Goal: Task Accomplishment & Management: Manage account settings

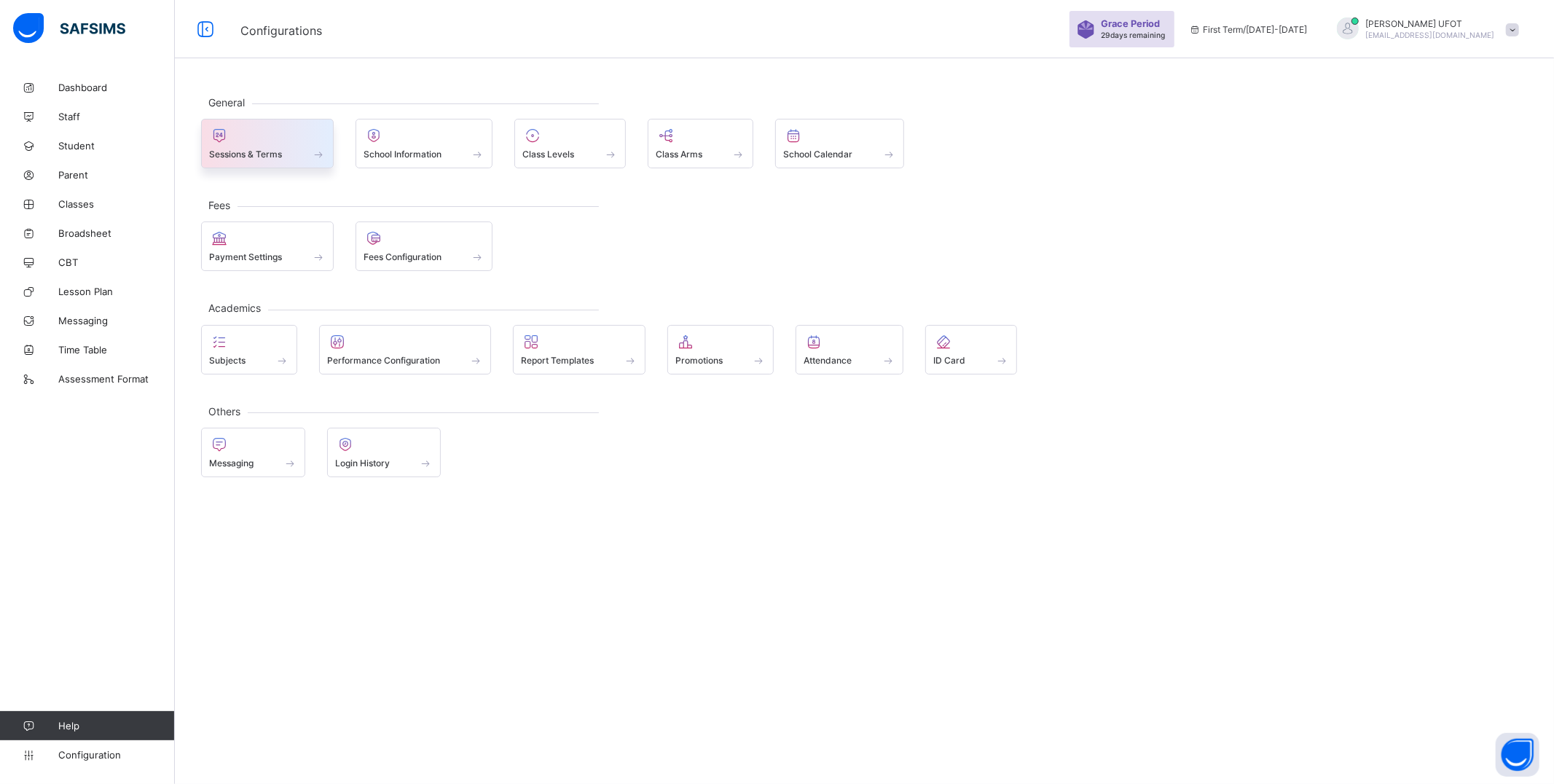
click at [321, 150] on span at bounding box center [318, 153] width 14 height 12
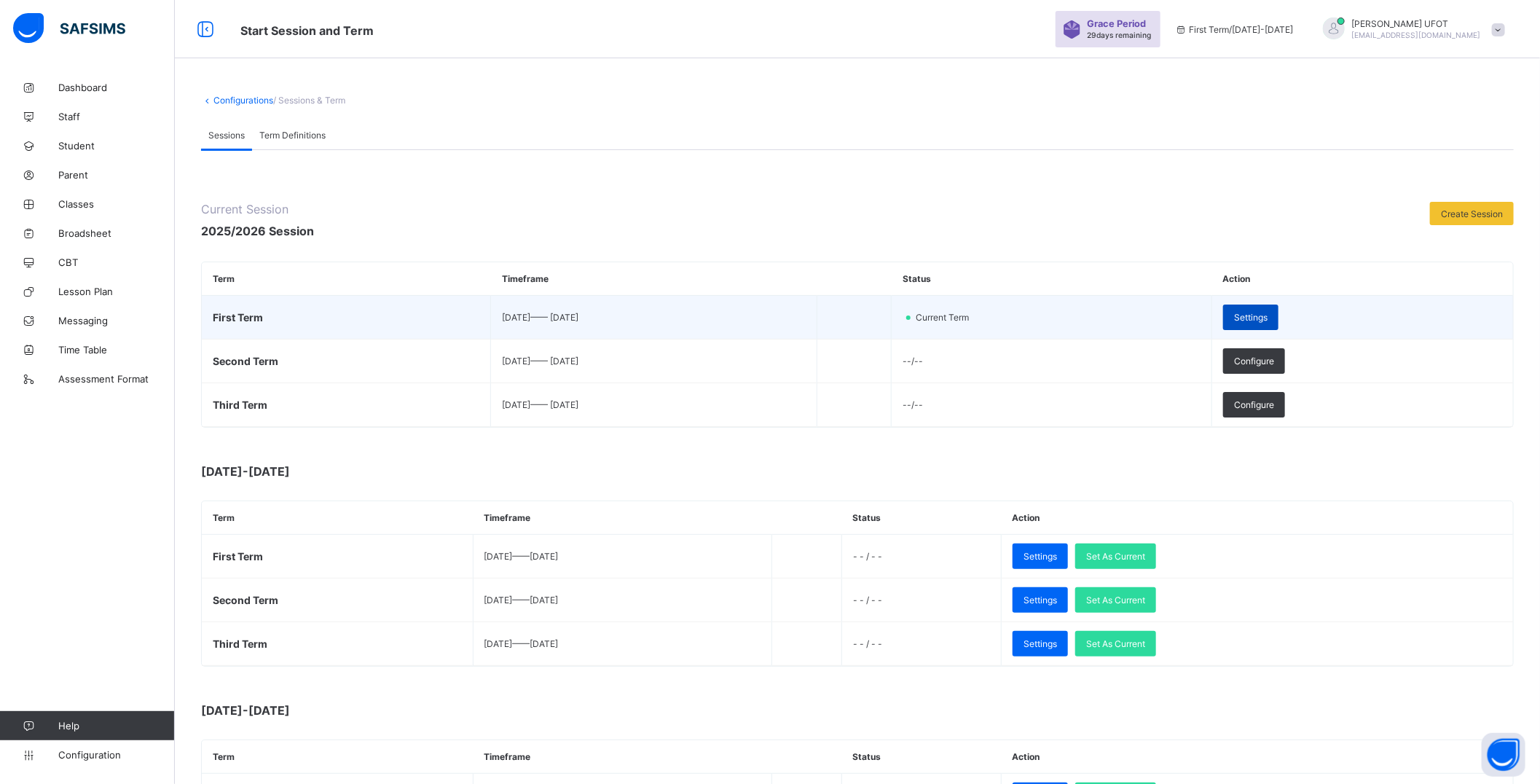
click at [1268, 314] on span "Settings" at bounding box center [1251, 317] width 34 height 11
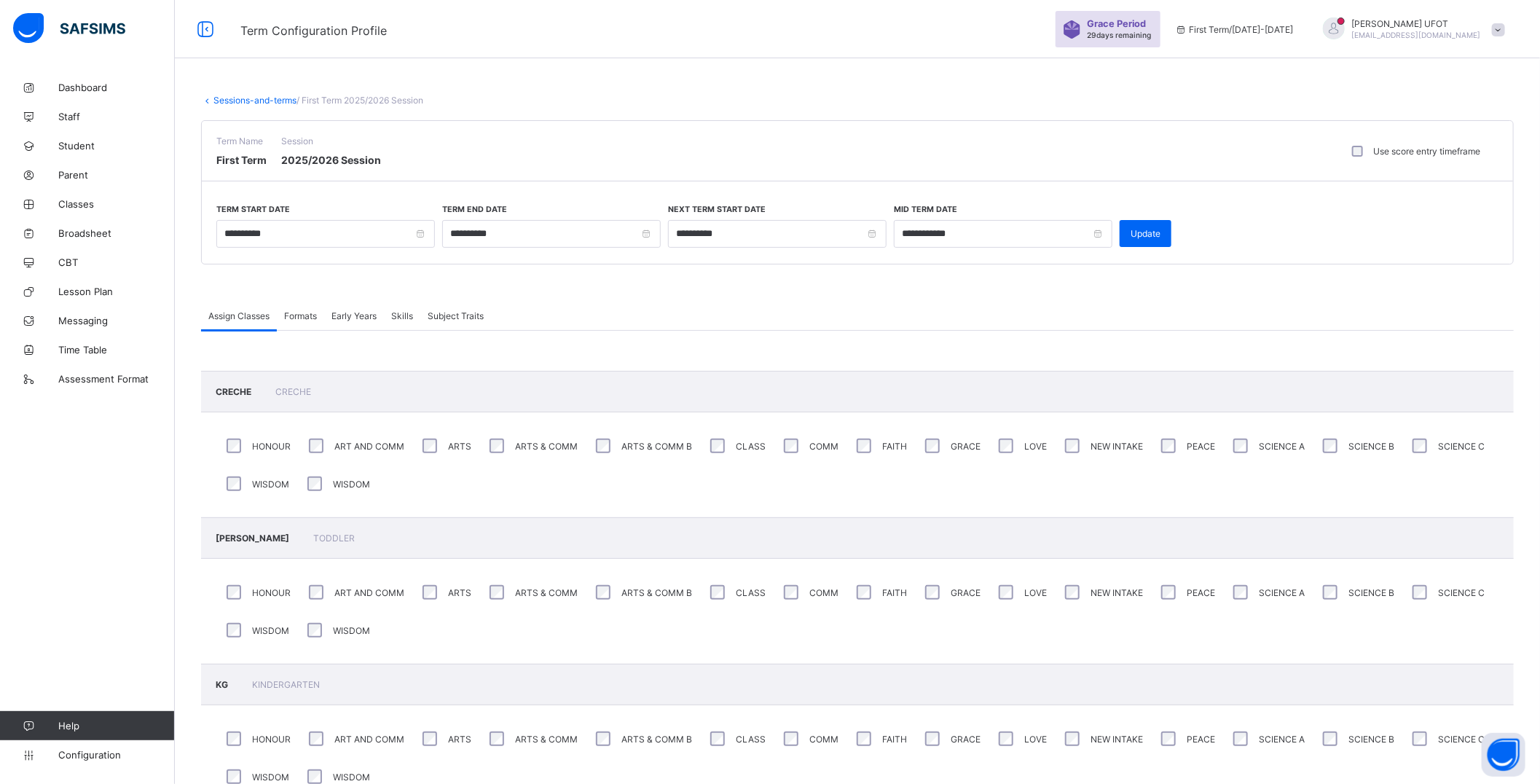
click at [299, 313] on span "Formats" at bounding box center [300, 316] width 33 height 11
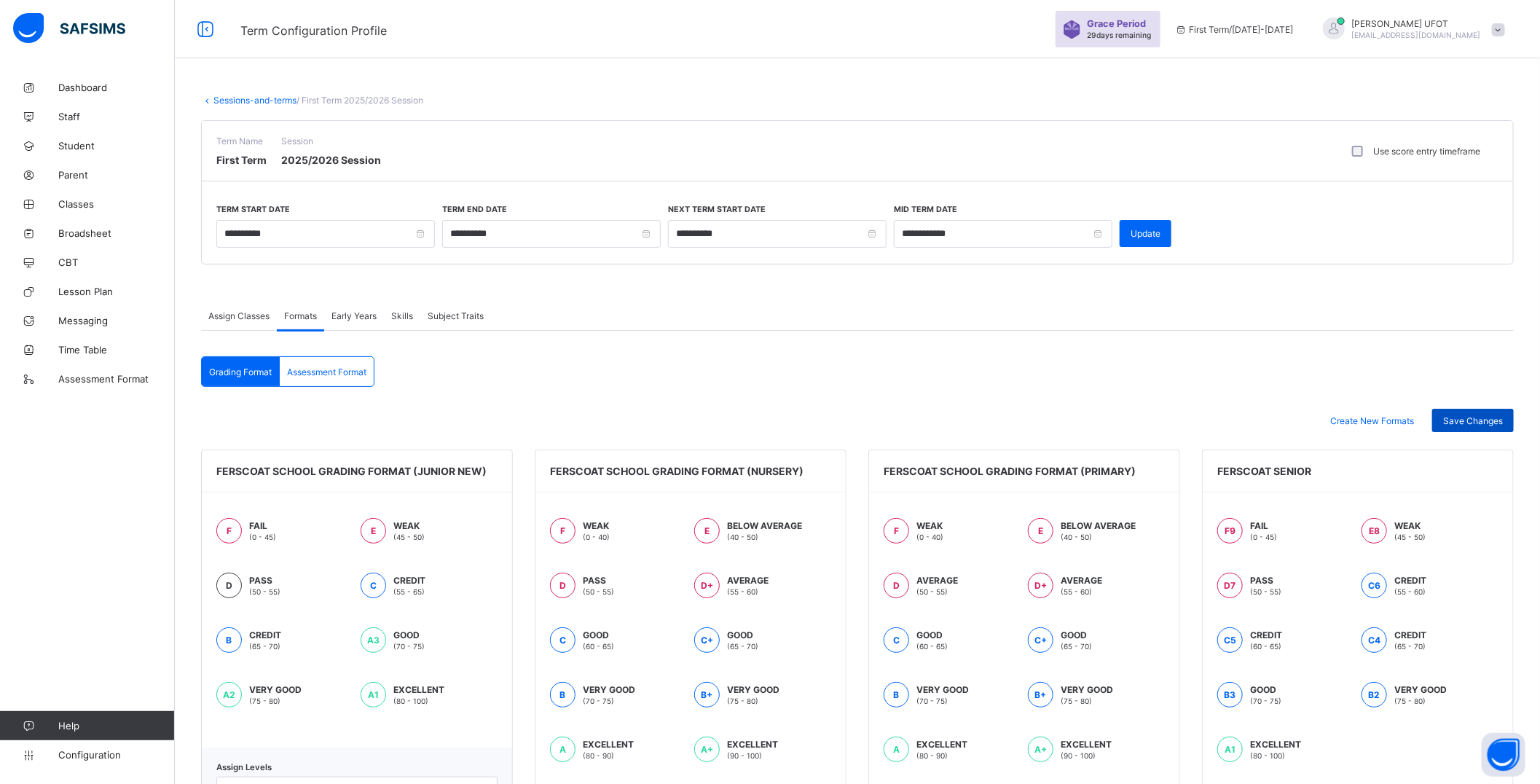
click at [1474, 423] on span "Save Changes" at bounding box center [1473, 421] width 59 height 11
click at [405, 319] on span "Skills" at bounding box center [402, 316] width 22 height 11
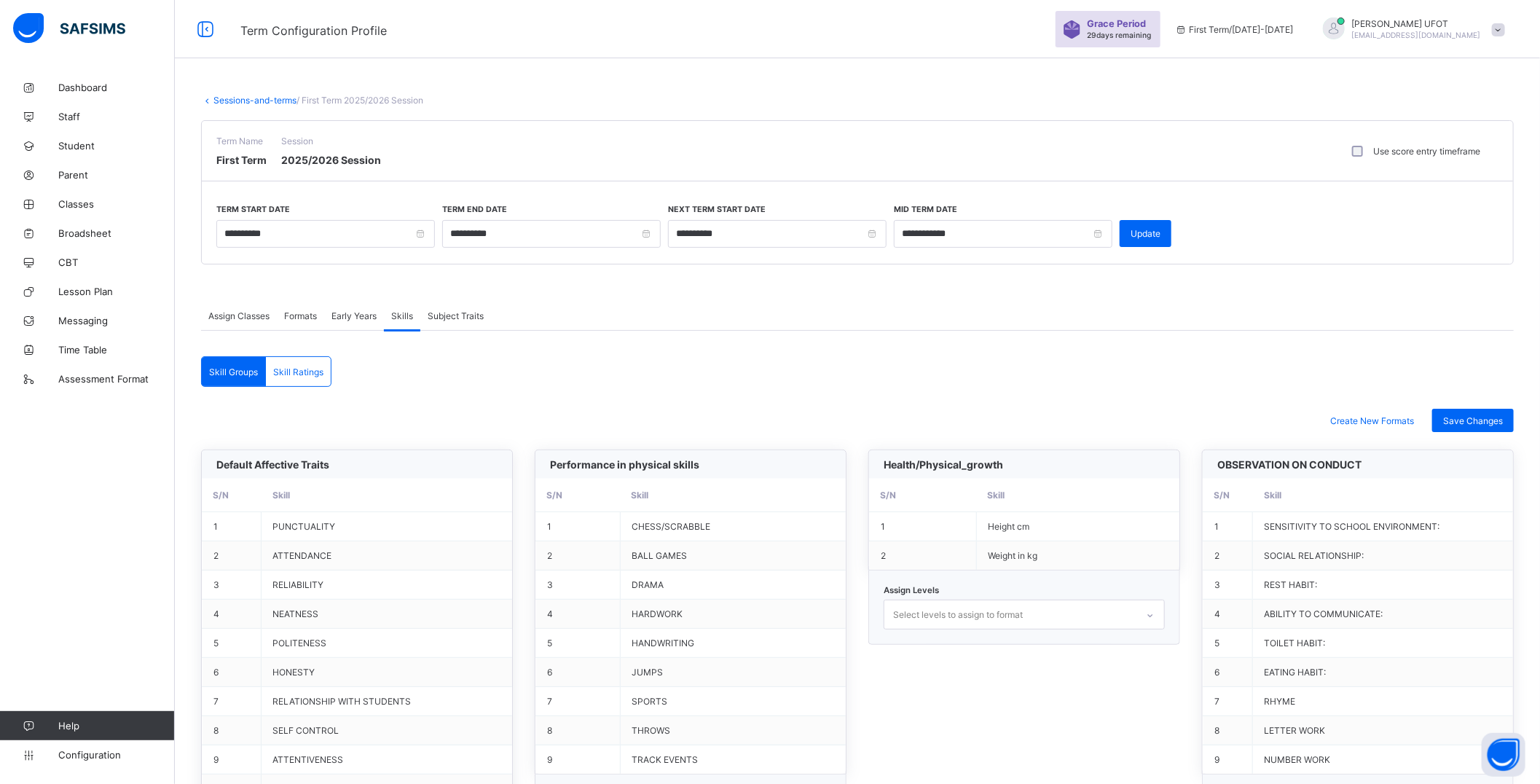
click at [482, 306] on div "Subject Traits" at bounding box center [455, 316] width 71 height 29
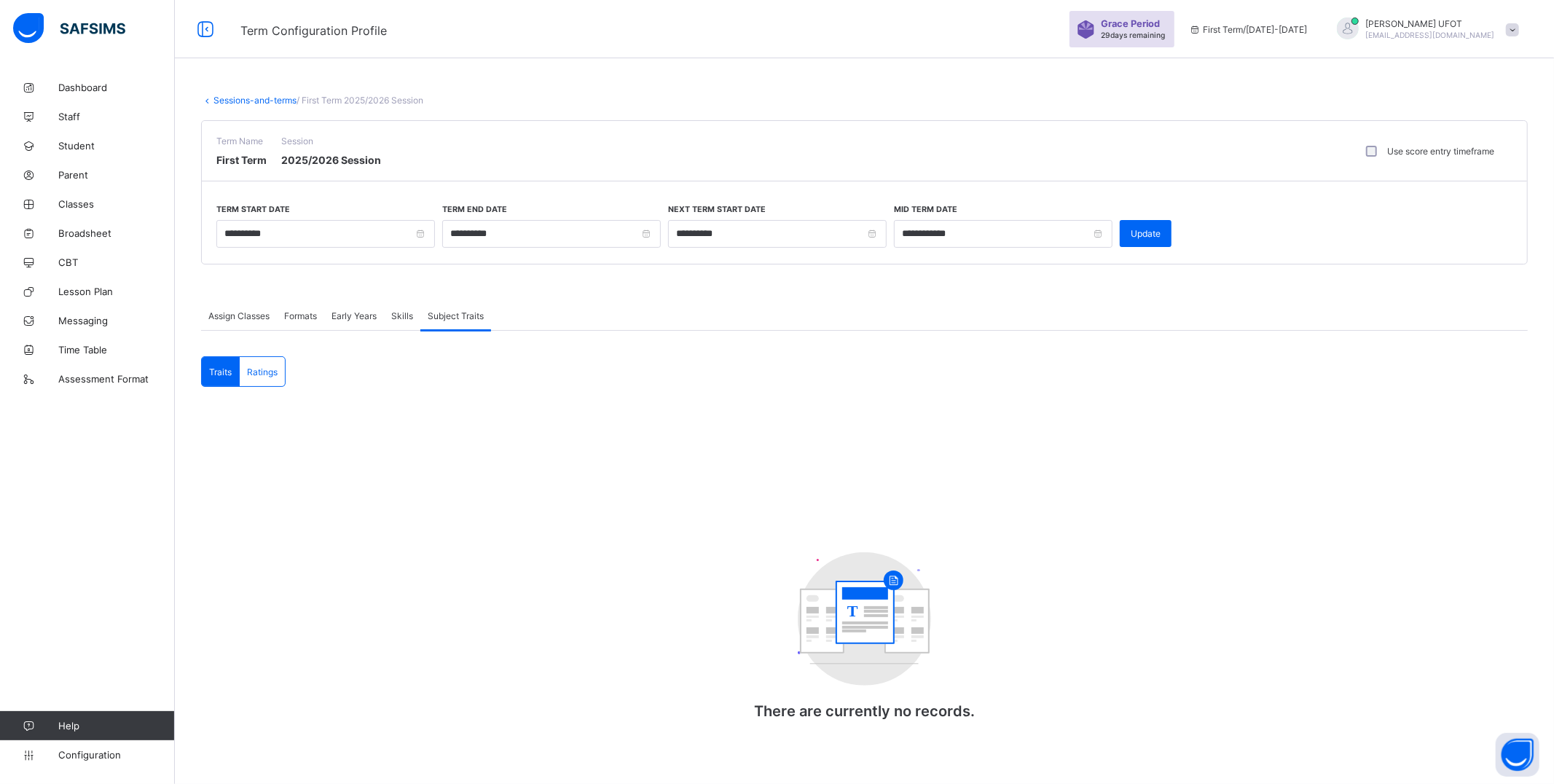
click at [248, 102] on link "Sessions-and-terms" at bounding box center [255, 100] width 83 height 11
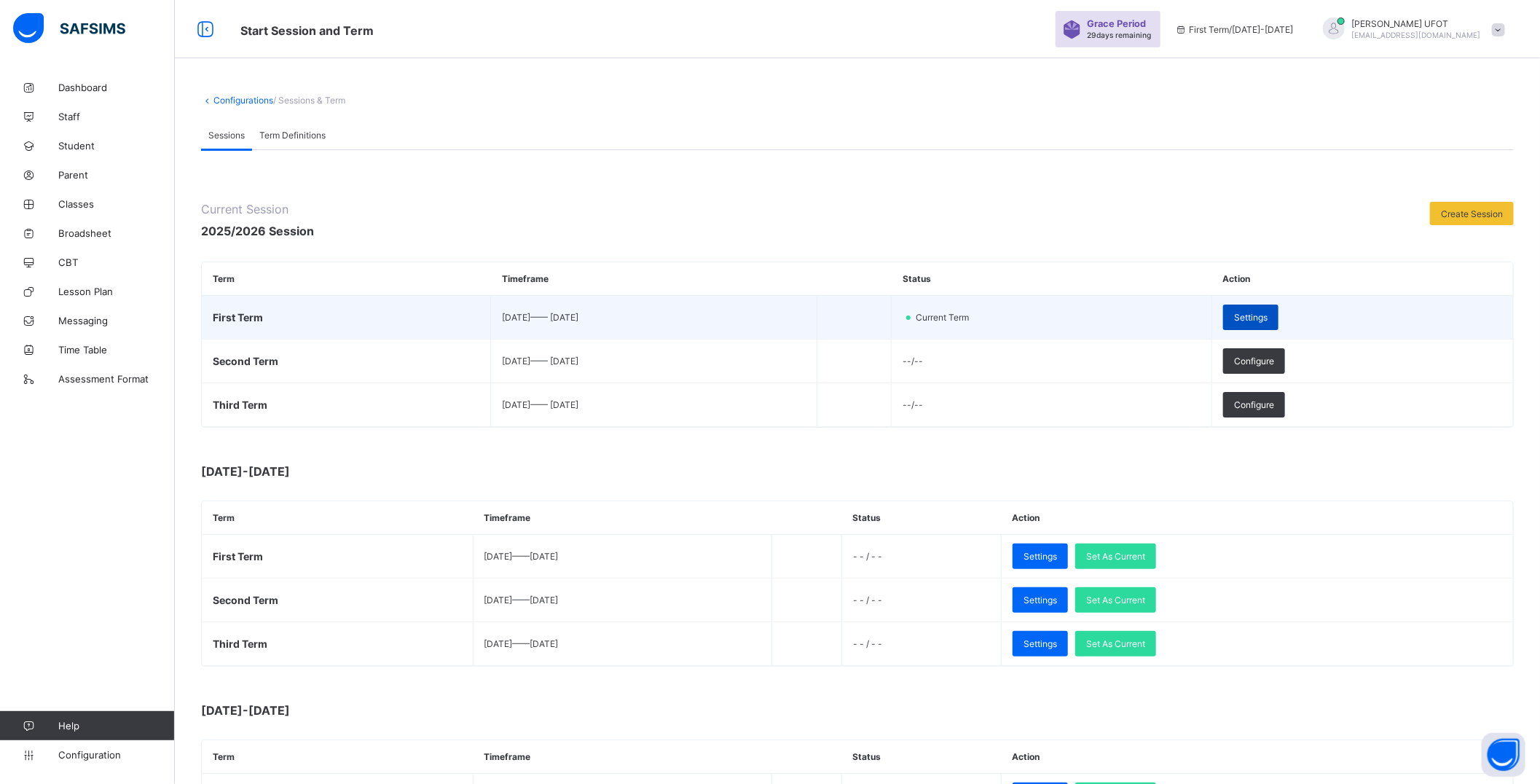
click at [1278, 317] on div "Settings" at bounding box center [1251, 317] width 55 height 26
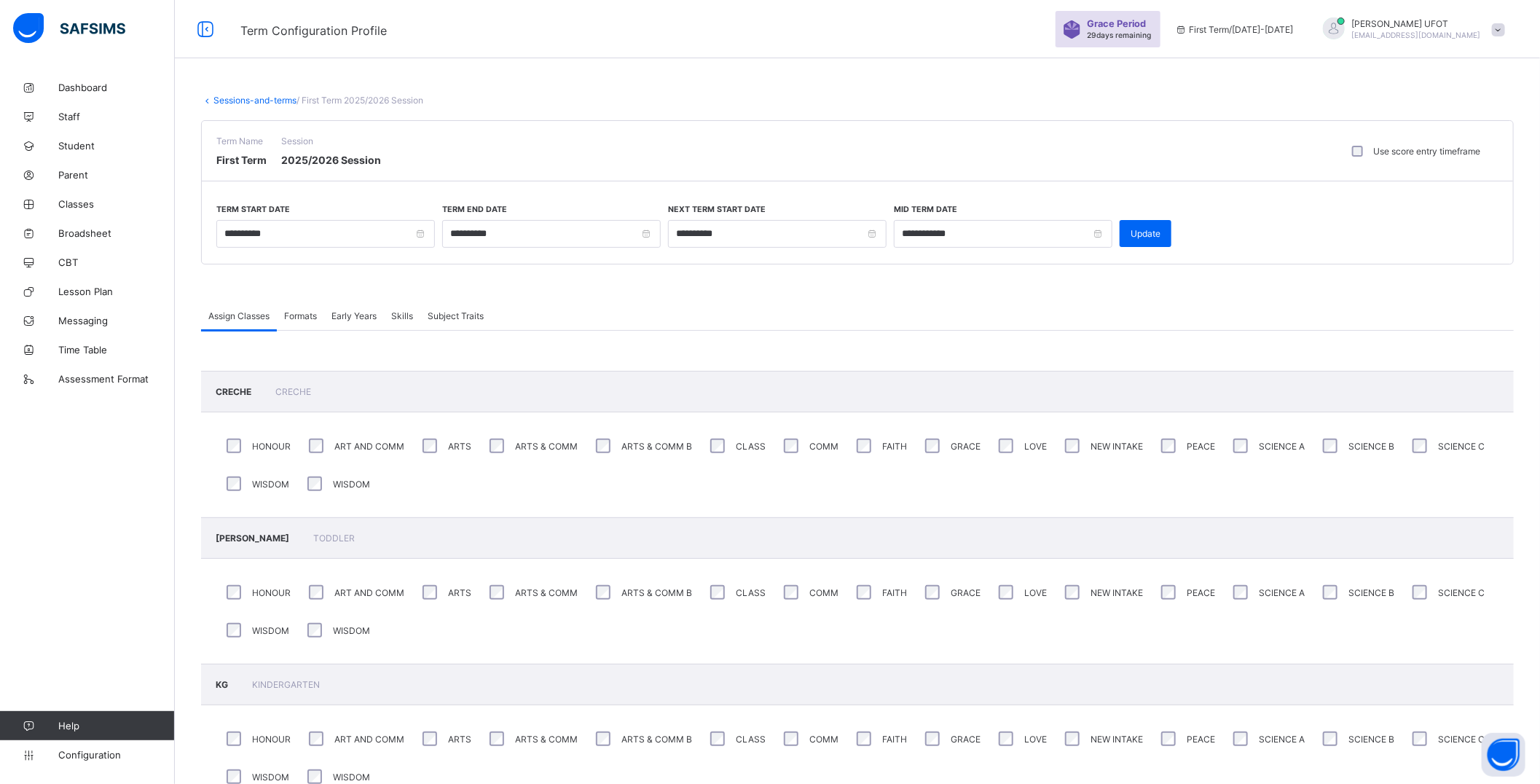
click at [306, 316] on span "Formats" at bounding box center [300, 316] width 33 height 11
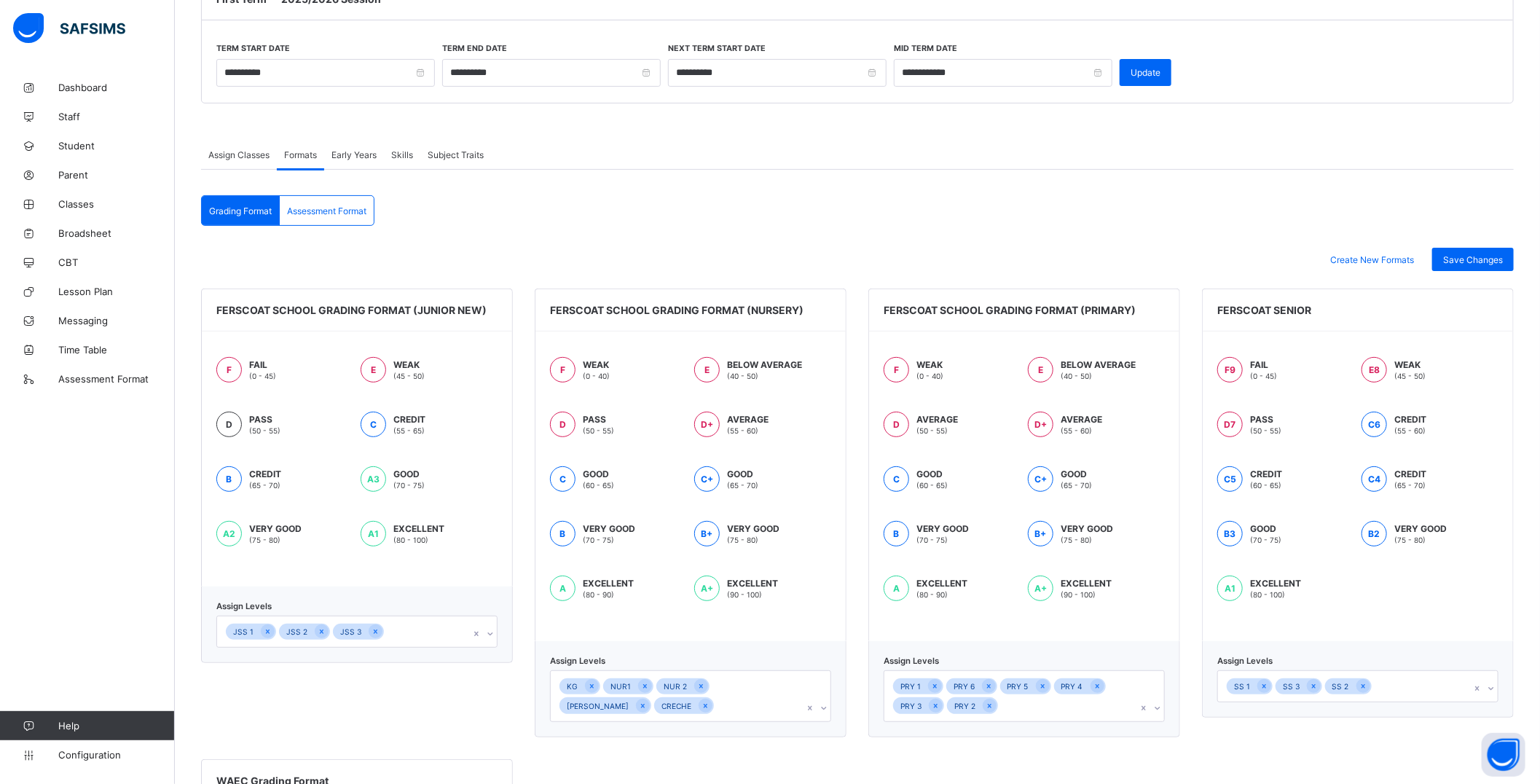
scroll to position [161, 0]
click at [363, 155] on span "Early Years" at bounding box center [354, 154] width 45 height 11
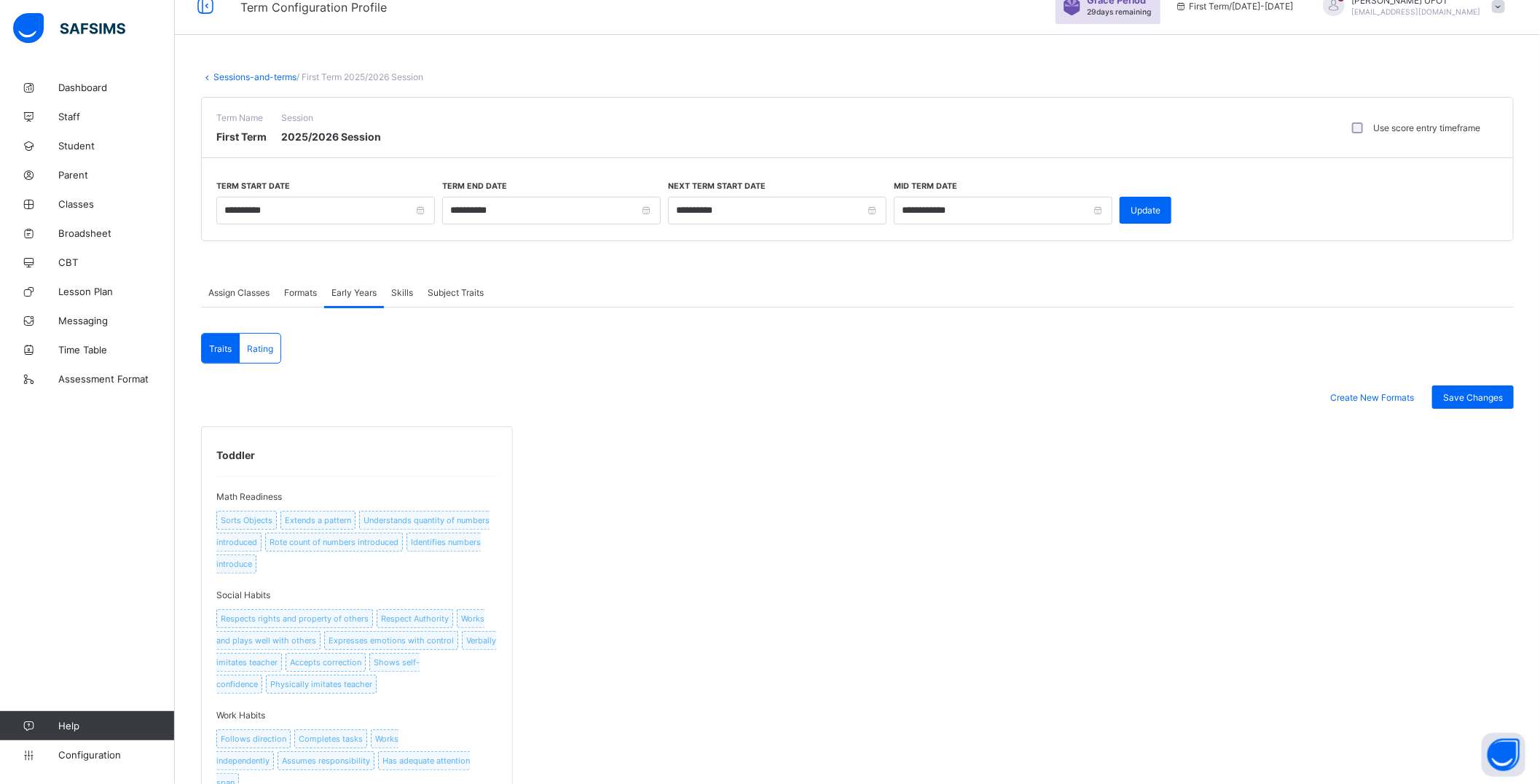
scroll to position [0, 0]
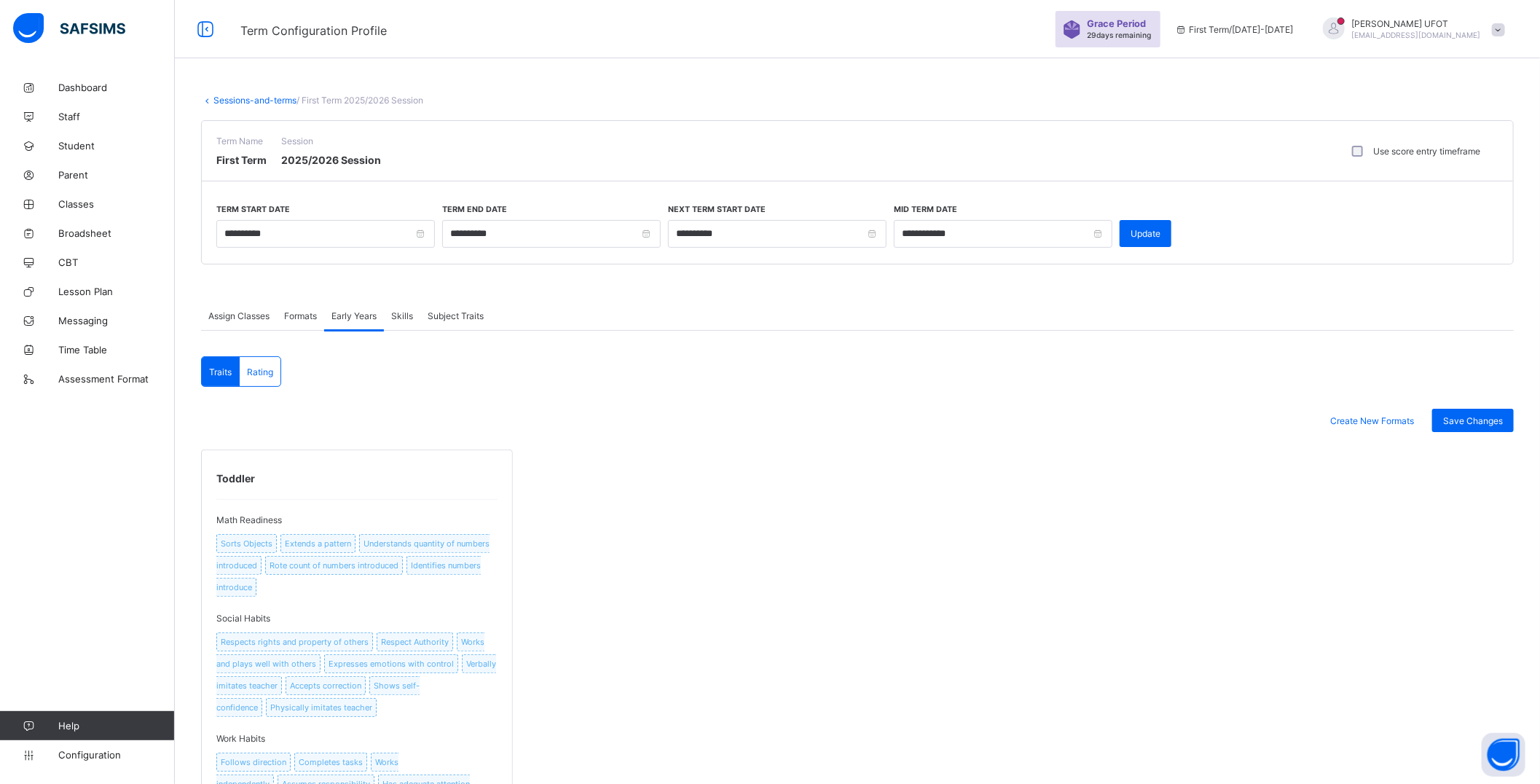
click at [272, 99] on link "Sessions-and-terms" at bounding box center [255, 100] width 83 height 11
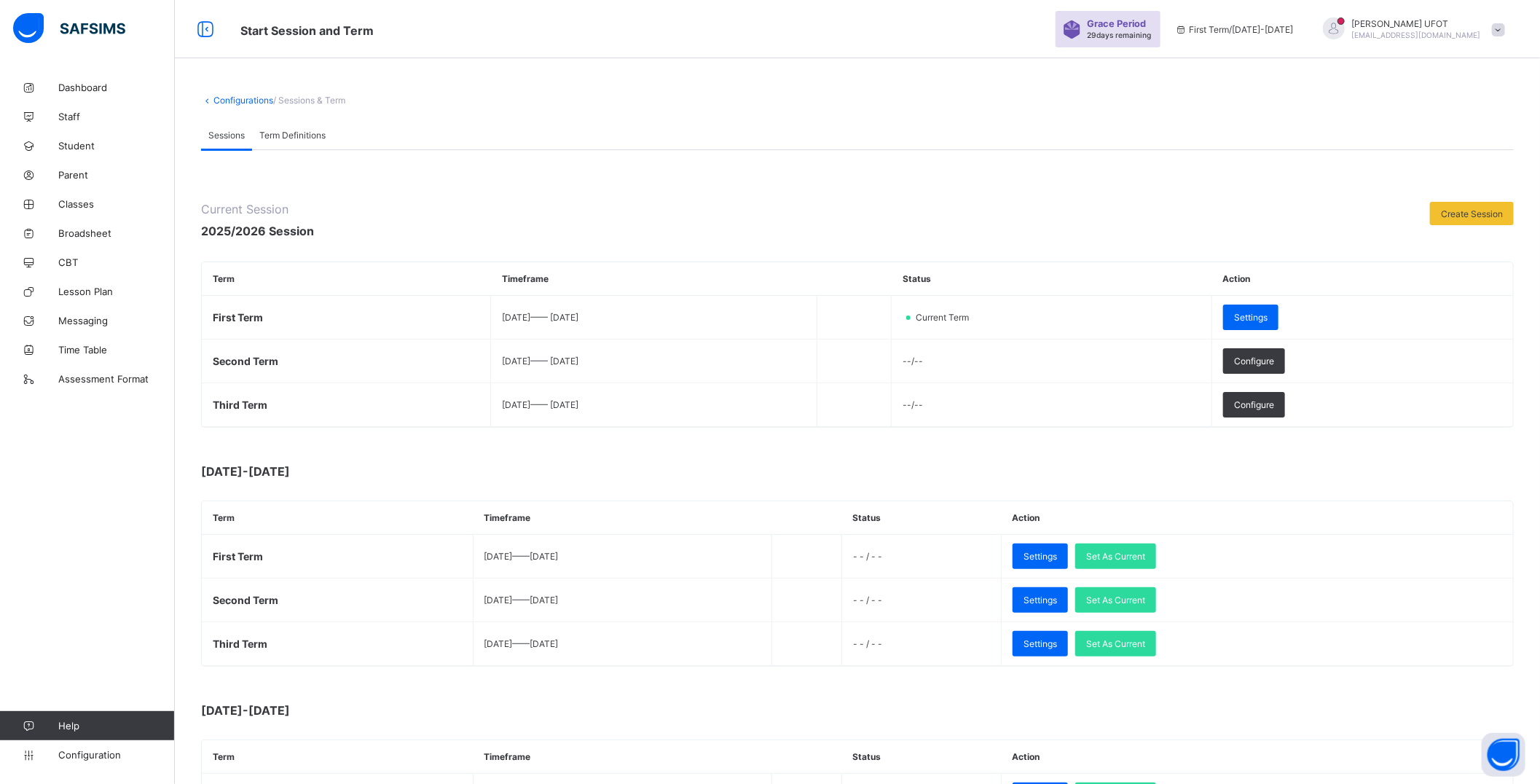
click at [256, 98] on link "Configurations" at bounding box center [243, 100] width 59 height 11
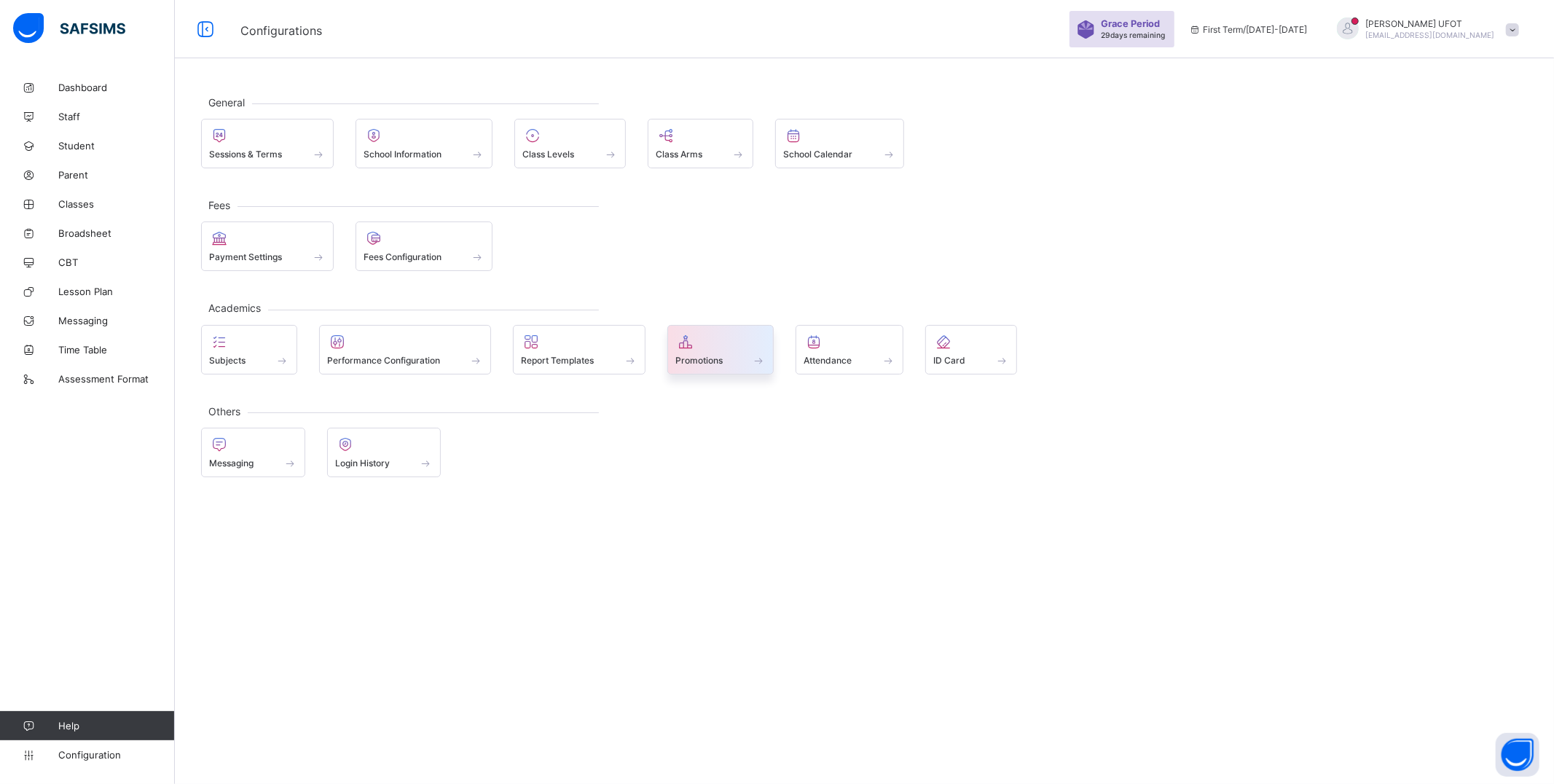
click at [723, 357] on span "Promotions" at bounding box center [699, 361] width 47 height 11
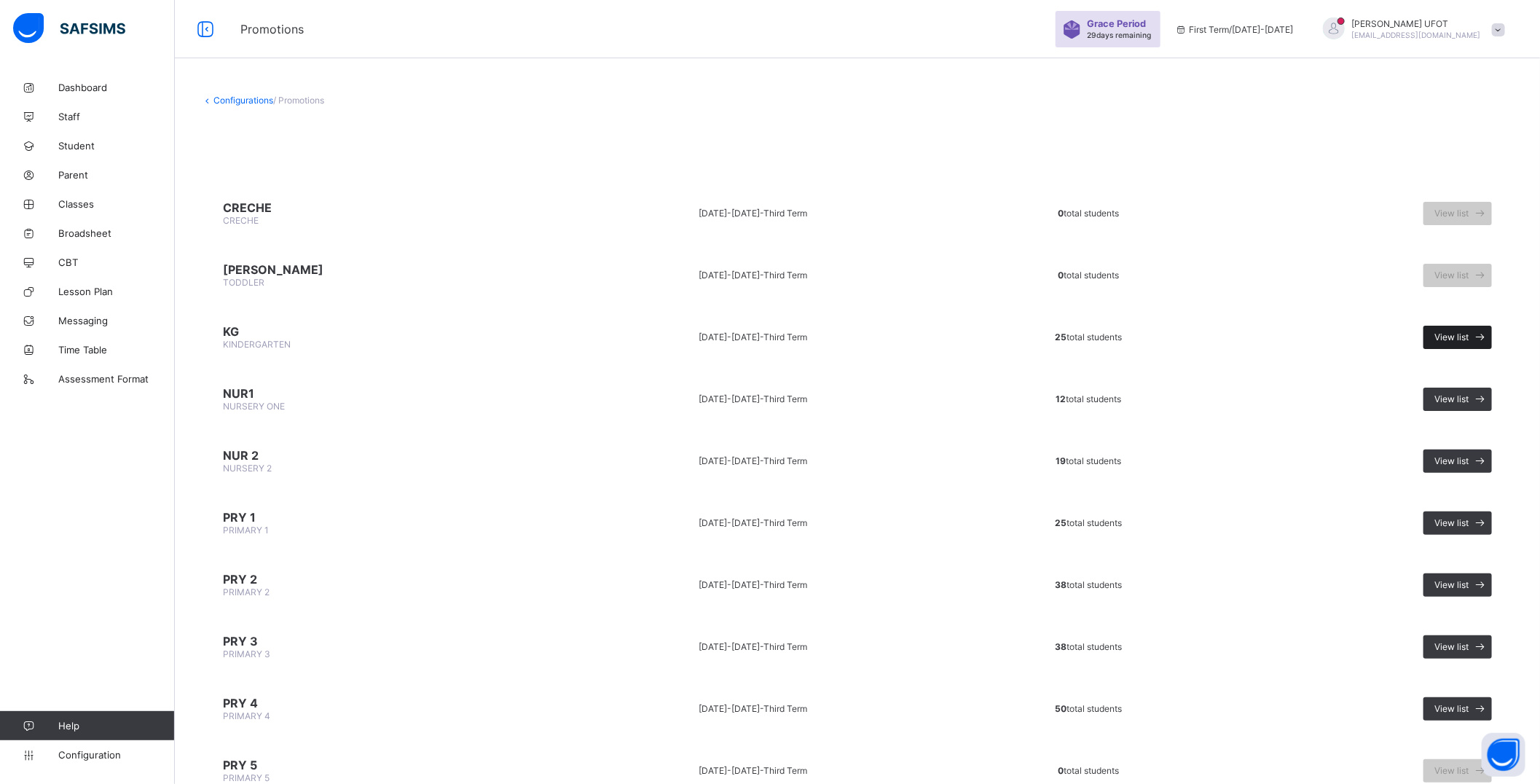
click at [1469, 332] on span "View list" at bounding box center [1452, 337] width 35 height 11
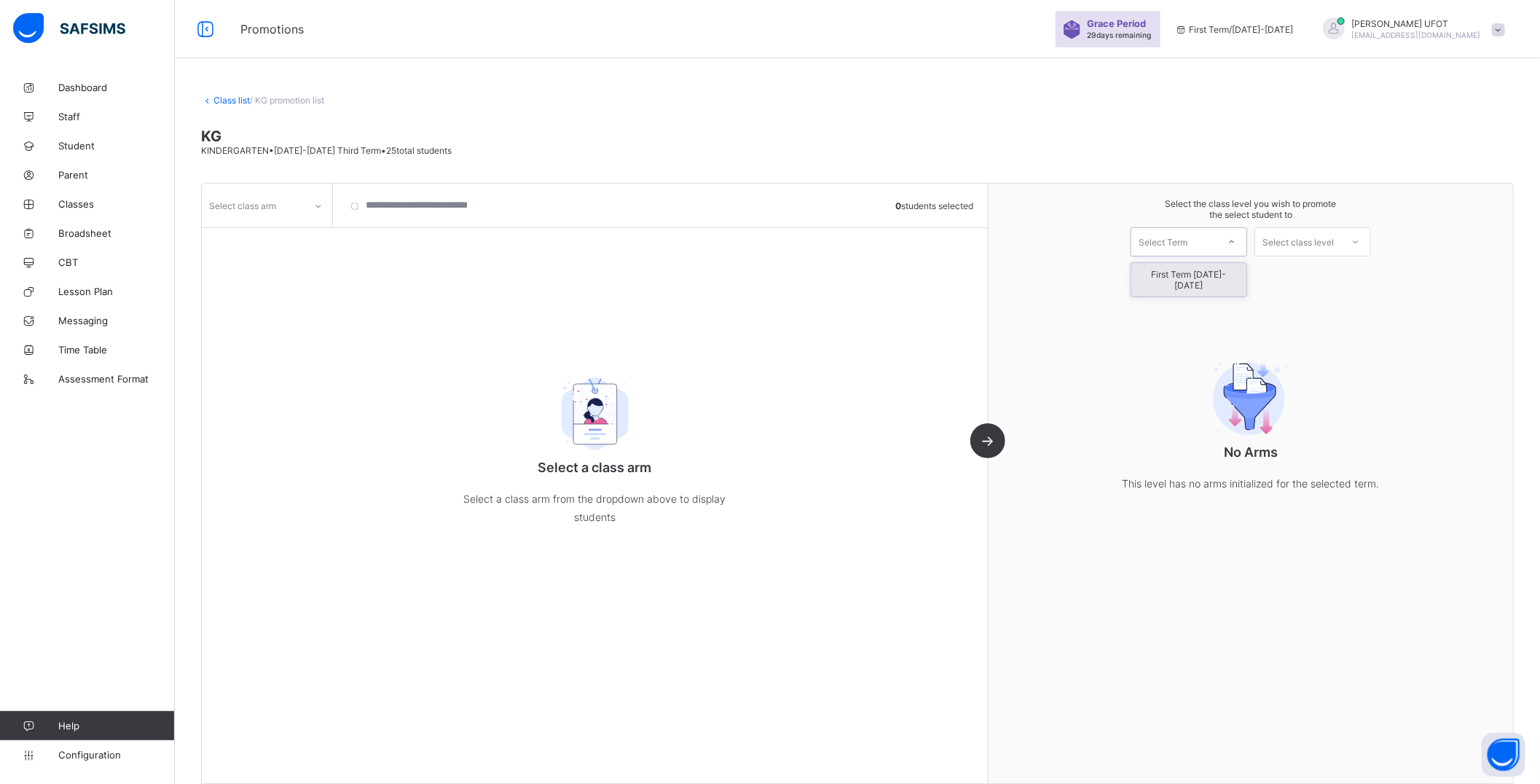
click at [1236, 243] on icon at bounding box center [1232, 242] width 9 height 14
click at [1327, 244] on div "Select class level" at bounding box center [1298, 242] width 71 height 29
click at [331, 286] on div "Select class arm 0 students selected Select a class arm Select a class arm from…" at bounding box center [594, 484] width 786 height 599
click at [240, 98] on link "Class list" at bounding box center [231, 100] width 36 height 11
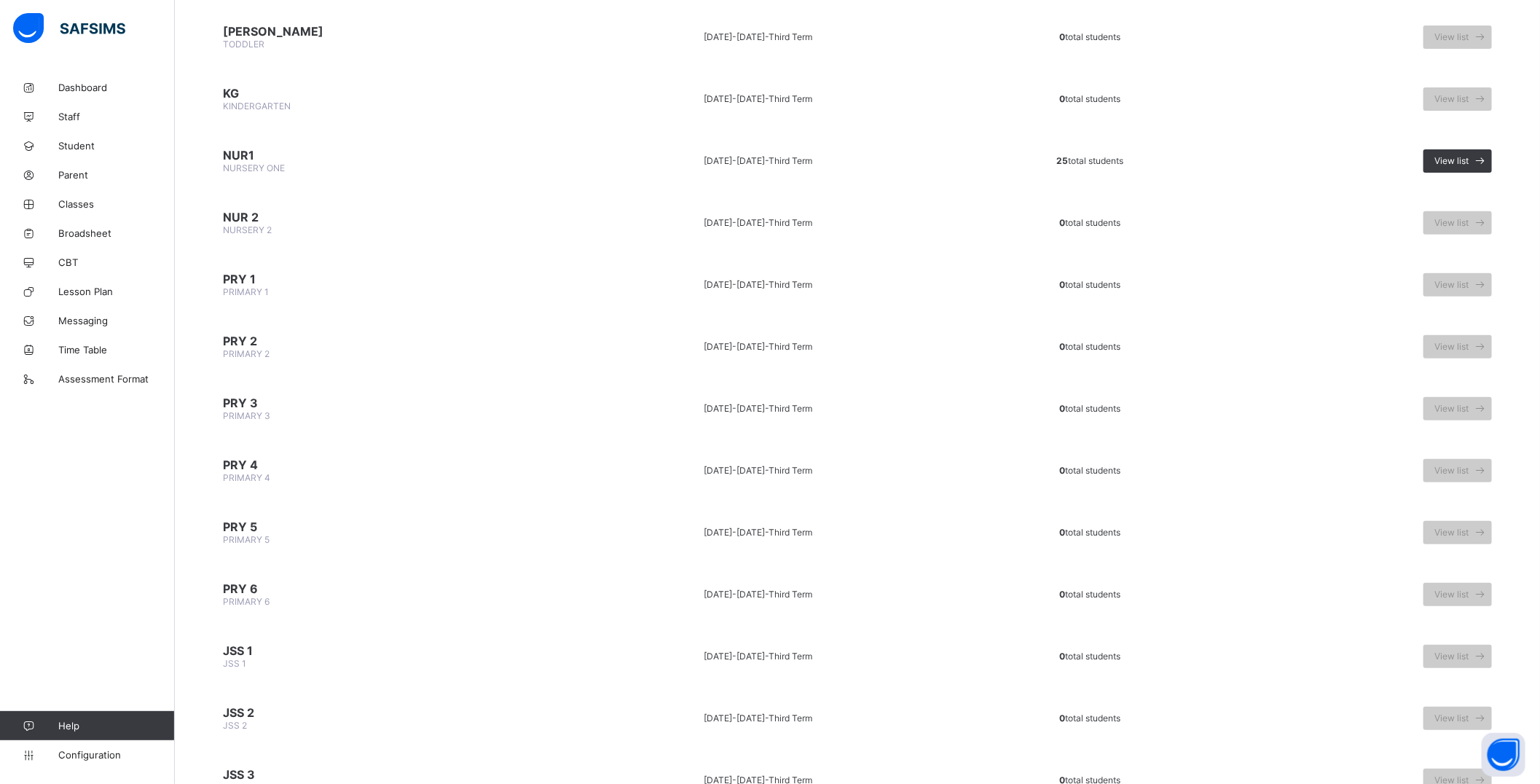
scroll to position [243, 0]
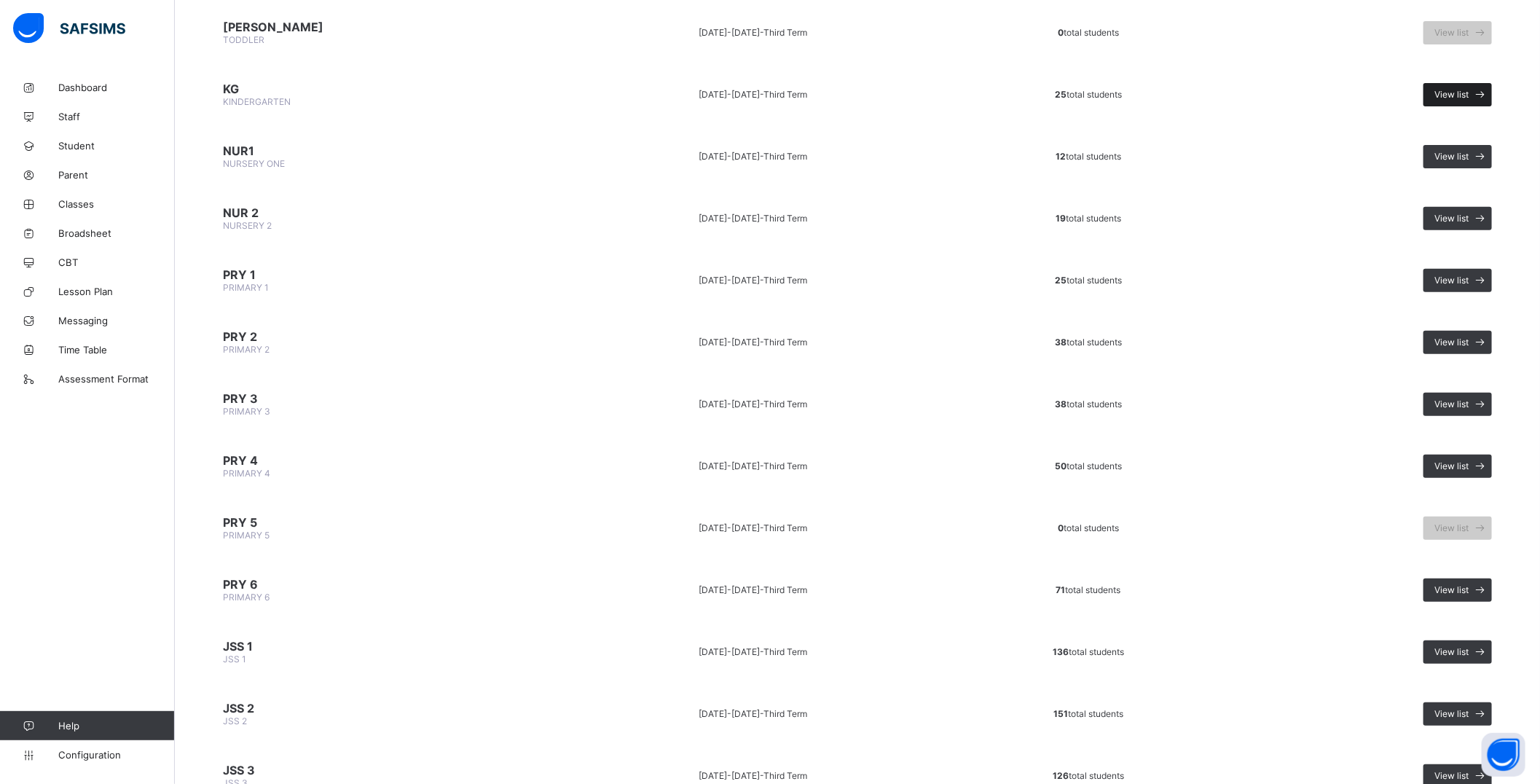
click at [1453, 91] on span "View list" at bounding box center [1452, 95] width 35 height 11
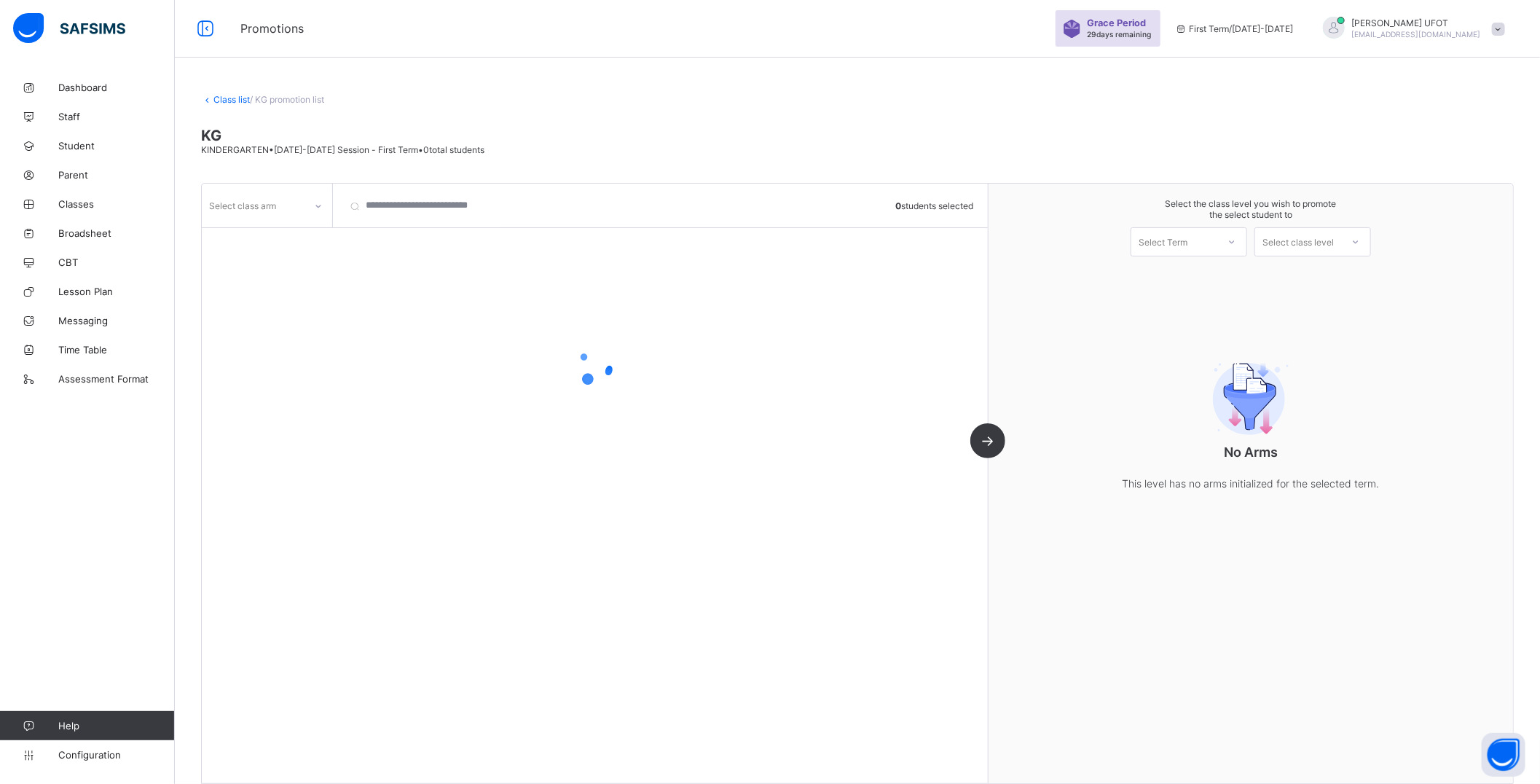
scroll to position [6, 0]
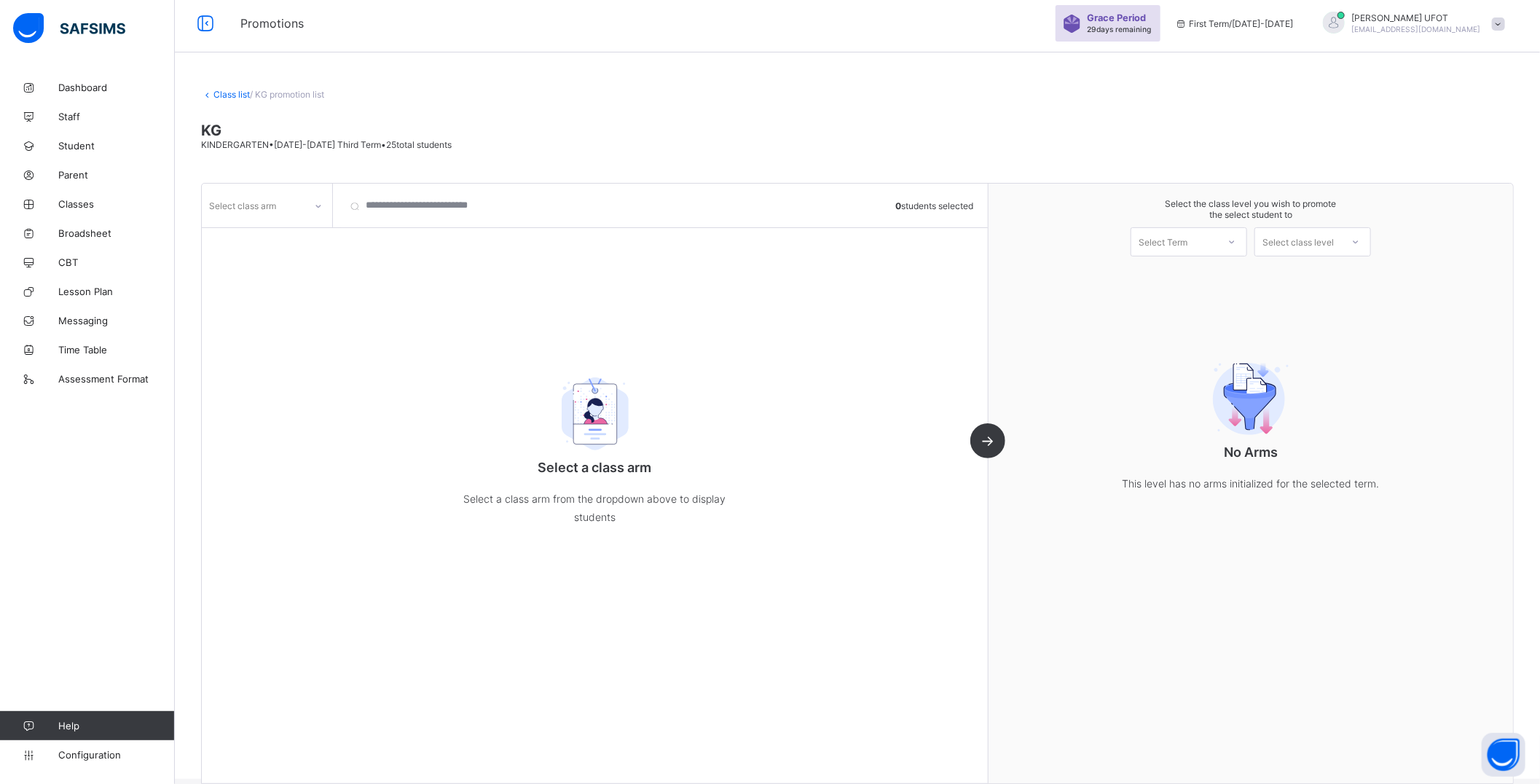
click at [231, 95] on link "Class list" at bounding box center [231, 95] width 36 height 11
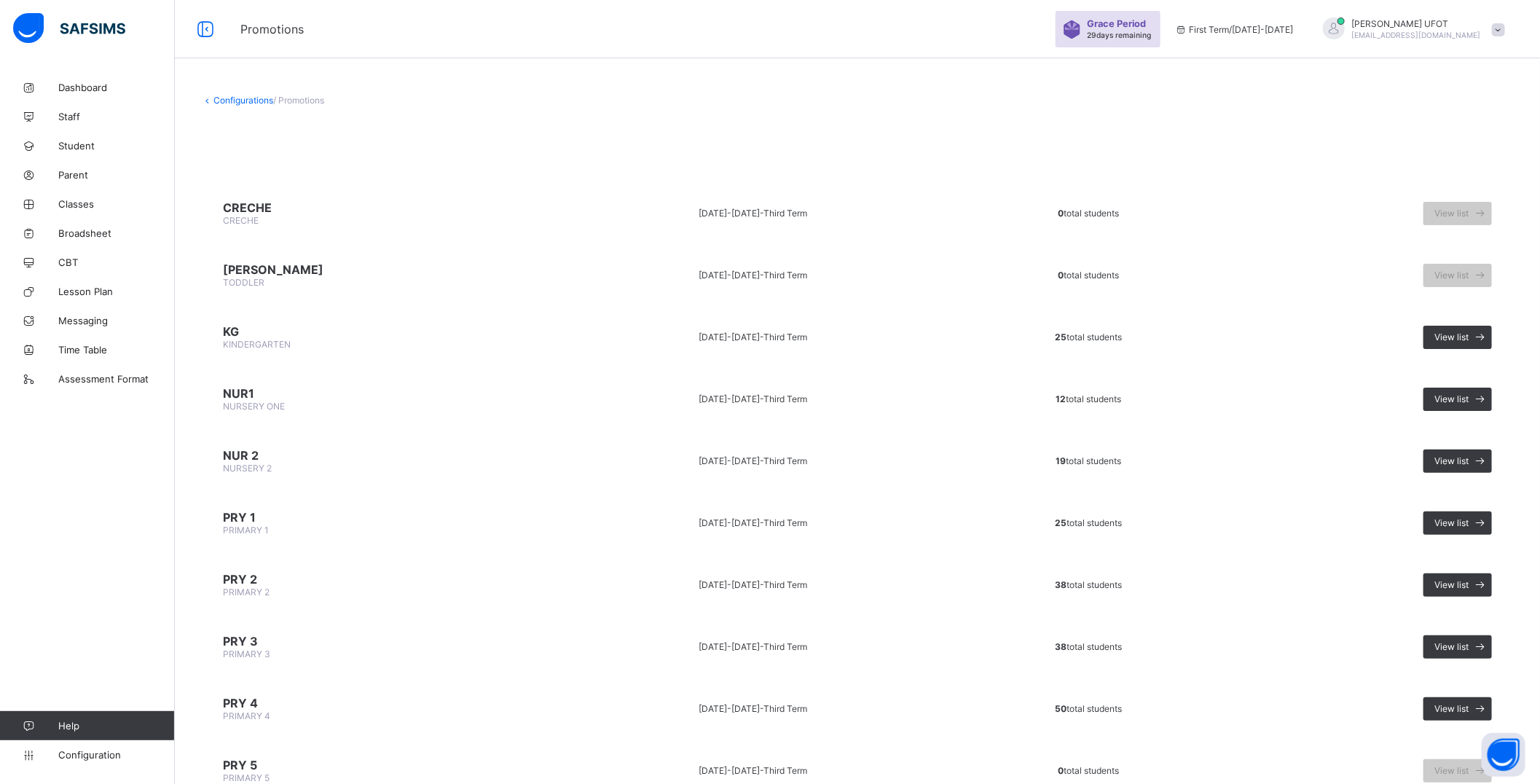
click at [562, 338] on td "[DATE]-[DATE] - Third Term" at bounding box center [753, 337] width 382 height 55
click at [562, 337] on td "[DATE]-[DATE] - Third Term" at bounding box center [753, 337] width 382 height 55
click at [1055, 332] on span "25 total students" at bounding box center [1088, 337] width 67 height 11
click at [1469, 337] on span "View list" at bounding box center [1452, 337] width 35 height 11
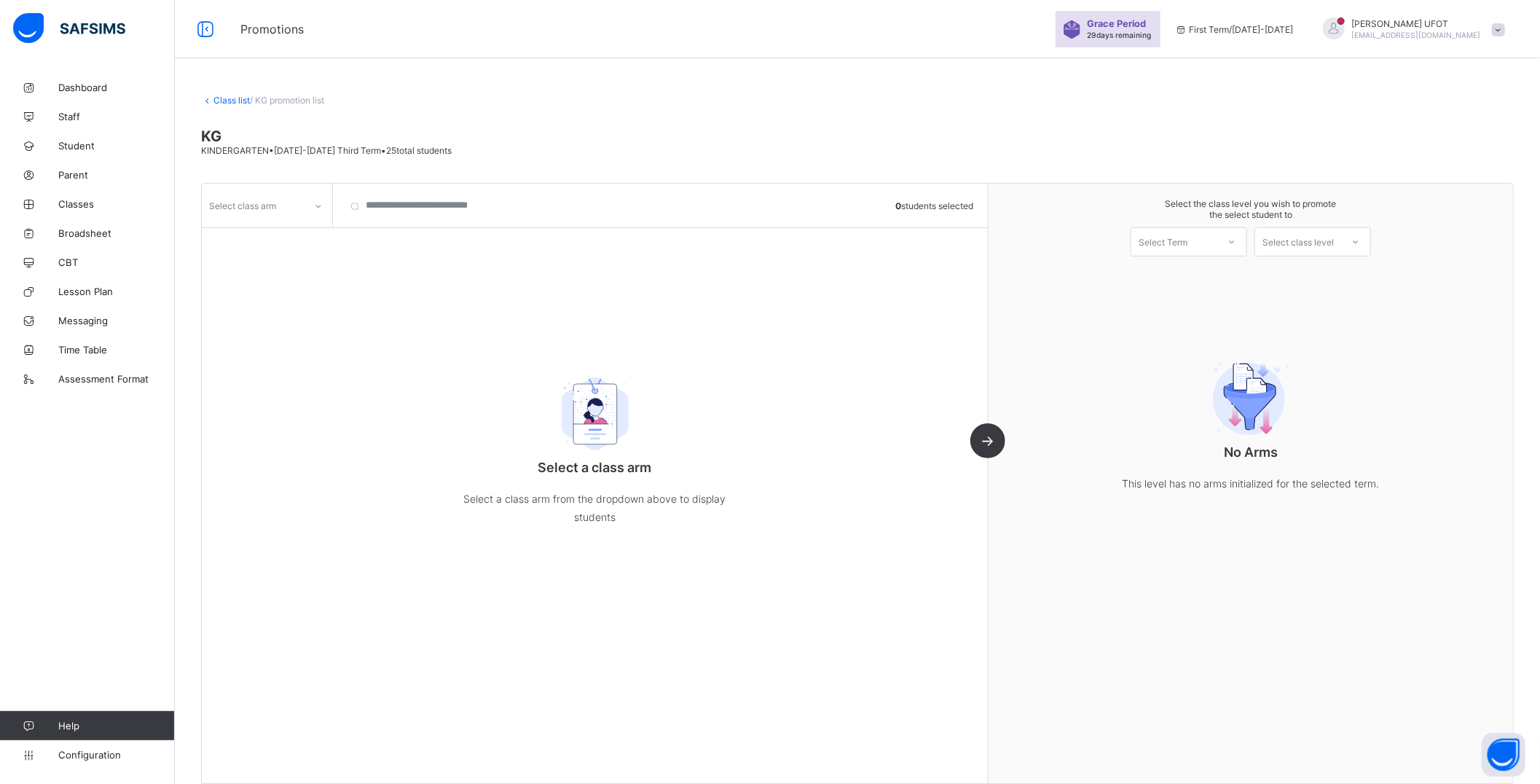
click at [596, 455] on div "Select a class arm Select a class arm from the dropdown above to display studen…" at bounding box center [595, 446] width 292 height 218
click at [989, 444] on div "Select class arm 0 students selected Select a class arm Select a class arm from…" at bounding box center [594, 484] width 786 height 599
click at [989, 442] on div "Select class arm 0 students selected Select a class arm Select a class arm from…" at bounding box center [594, 484] width 786 height 599
click at [243, 210] on div "Select class arm" at bounding box center [242, 205] width 67 height 27
click at [280, 258] on div "FAITH" at bounding box center [267, 259] width 129 height 22
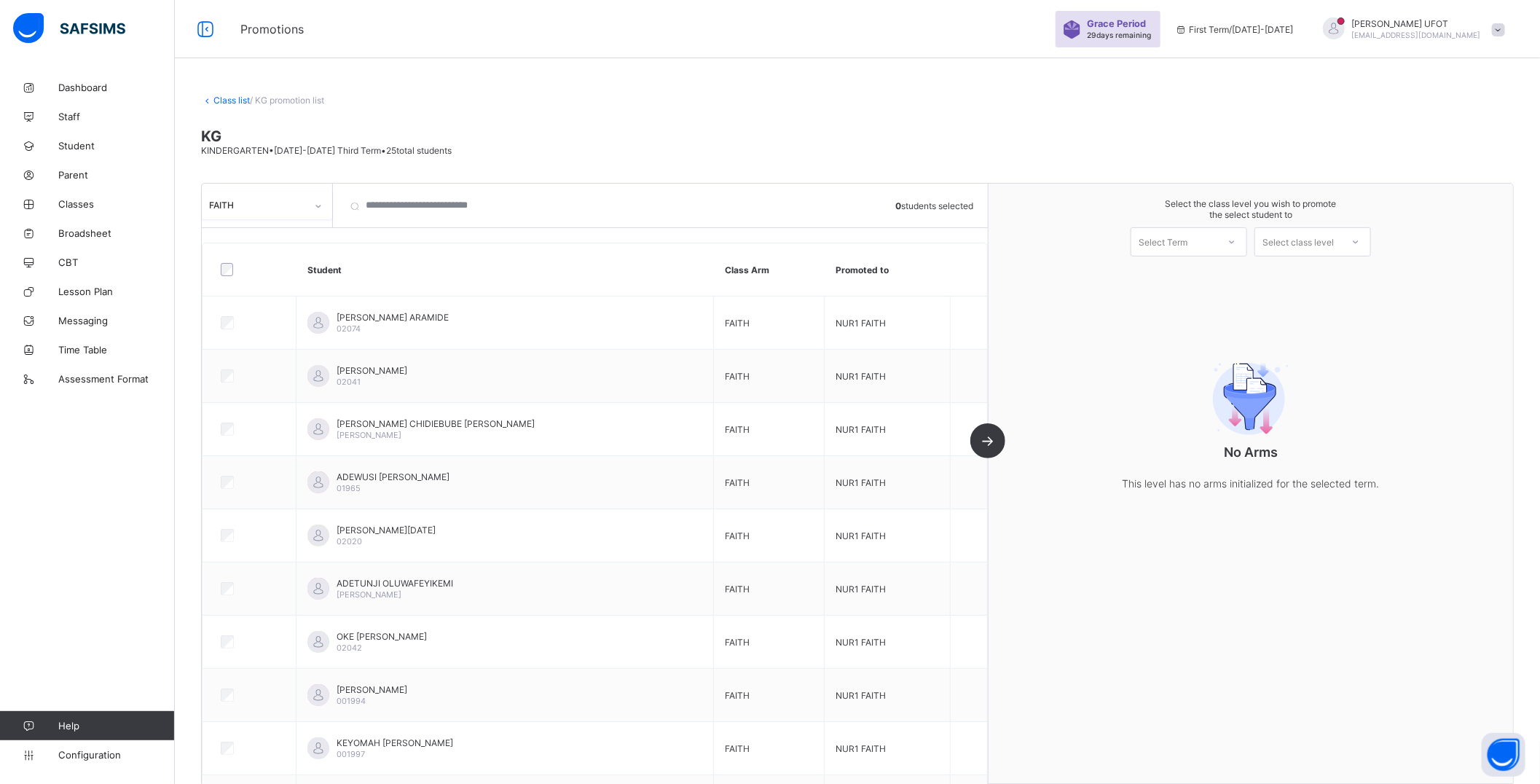
click at [989, 445] on div "option FAITH, selected. 0 results available. Select is focused ,type to refine …" at bounding box center [594, 484] width 786 height 599
click at [989, 442] on div "FAITH 0 students selected Student Class Arm Promoted to [PERSON_NAME] 02074 FAI…" at bounding box center [594, 484] width 786 height 599
click at [314, 206] on icon at bounding box center [318, 206] width 9 height 14
click at [278, 262] on div "FAITH" at bounding box center [267, 259] width 129 height 22
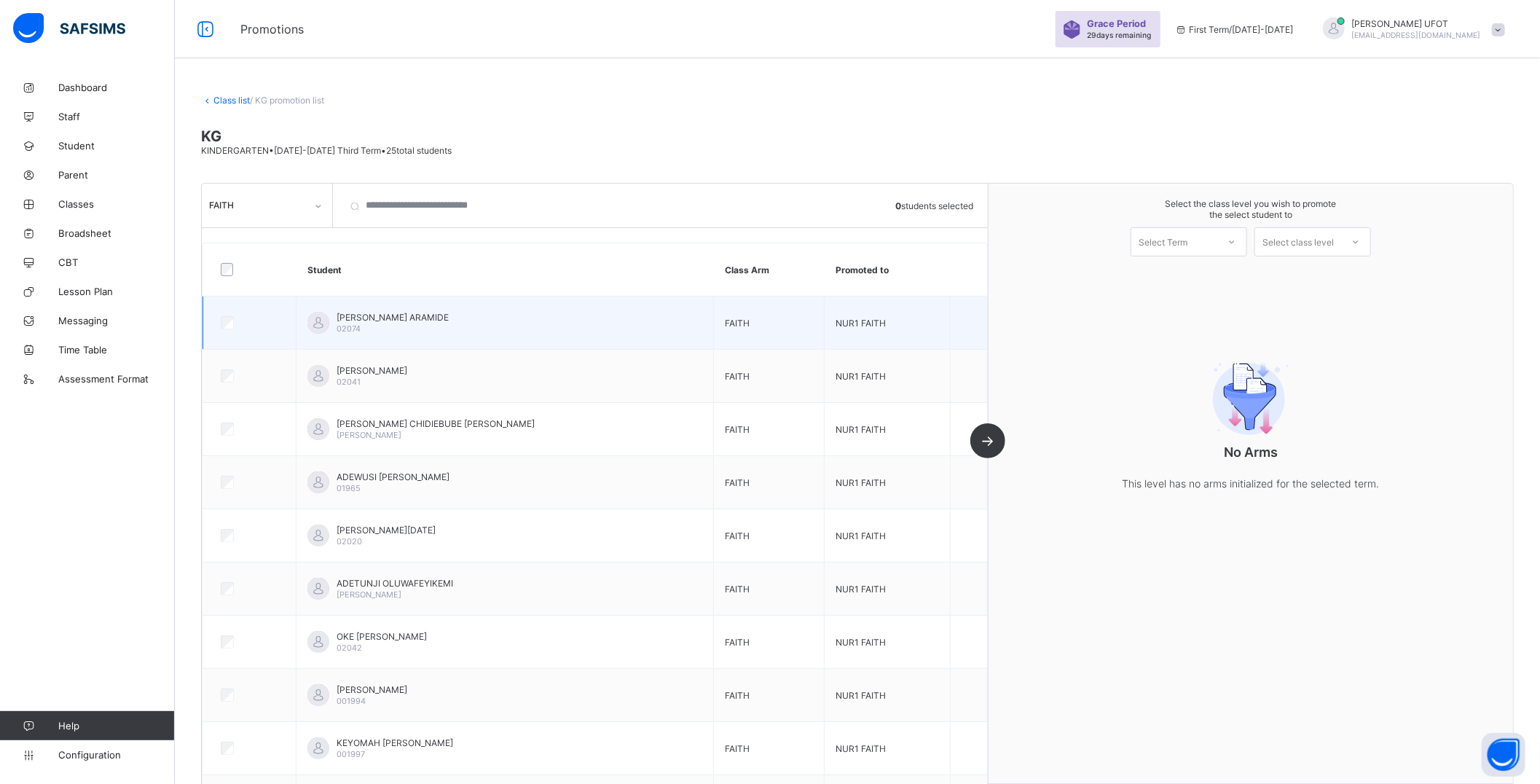
click at [227, 331] on div at bounding box center [250, 323] width 71 height 31
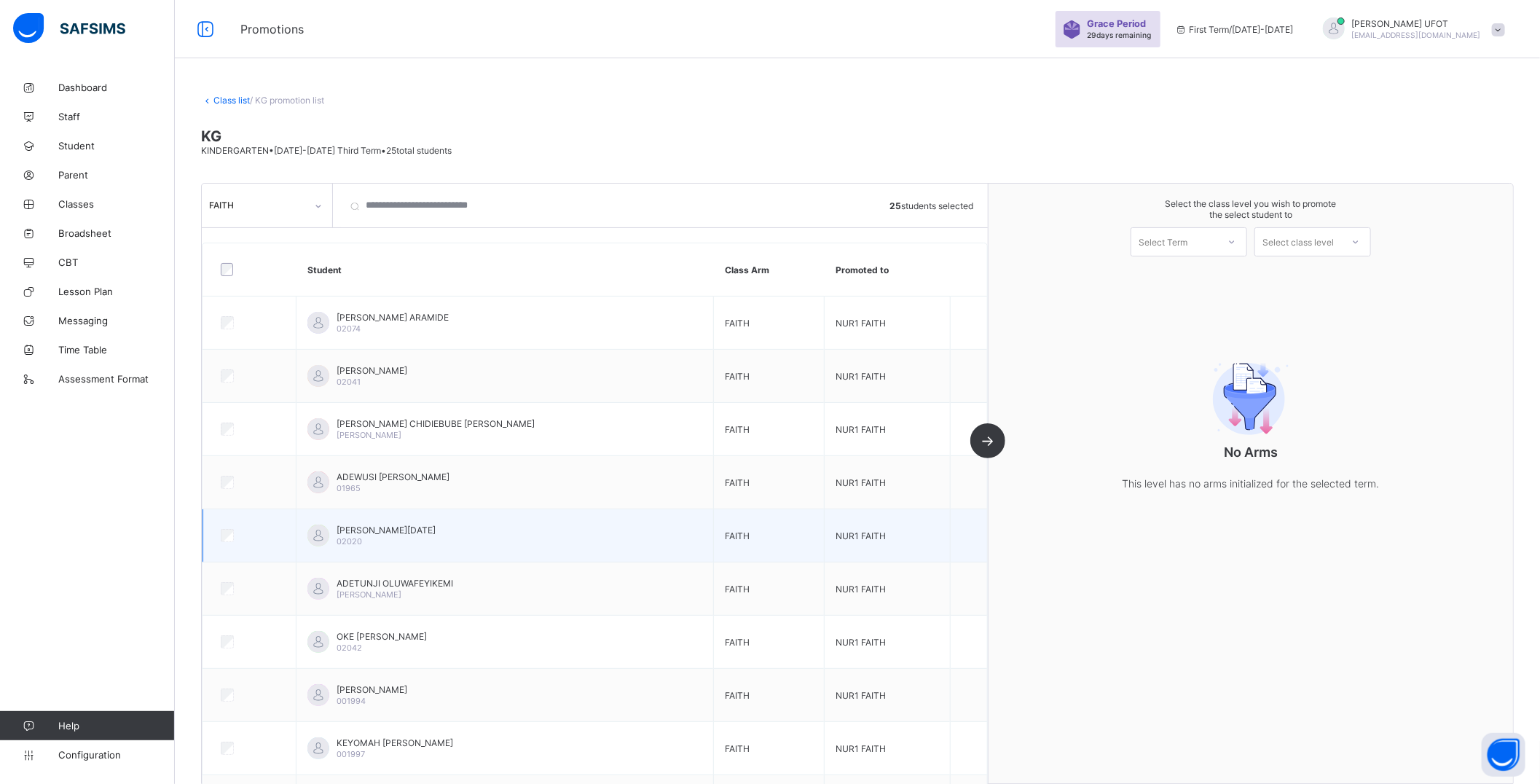
scroll to position [404, 0]
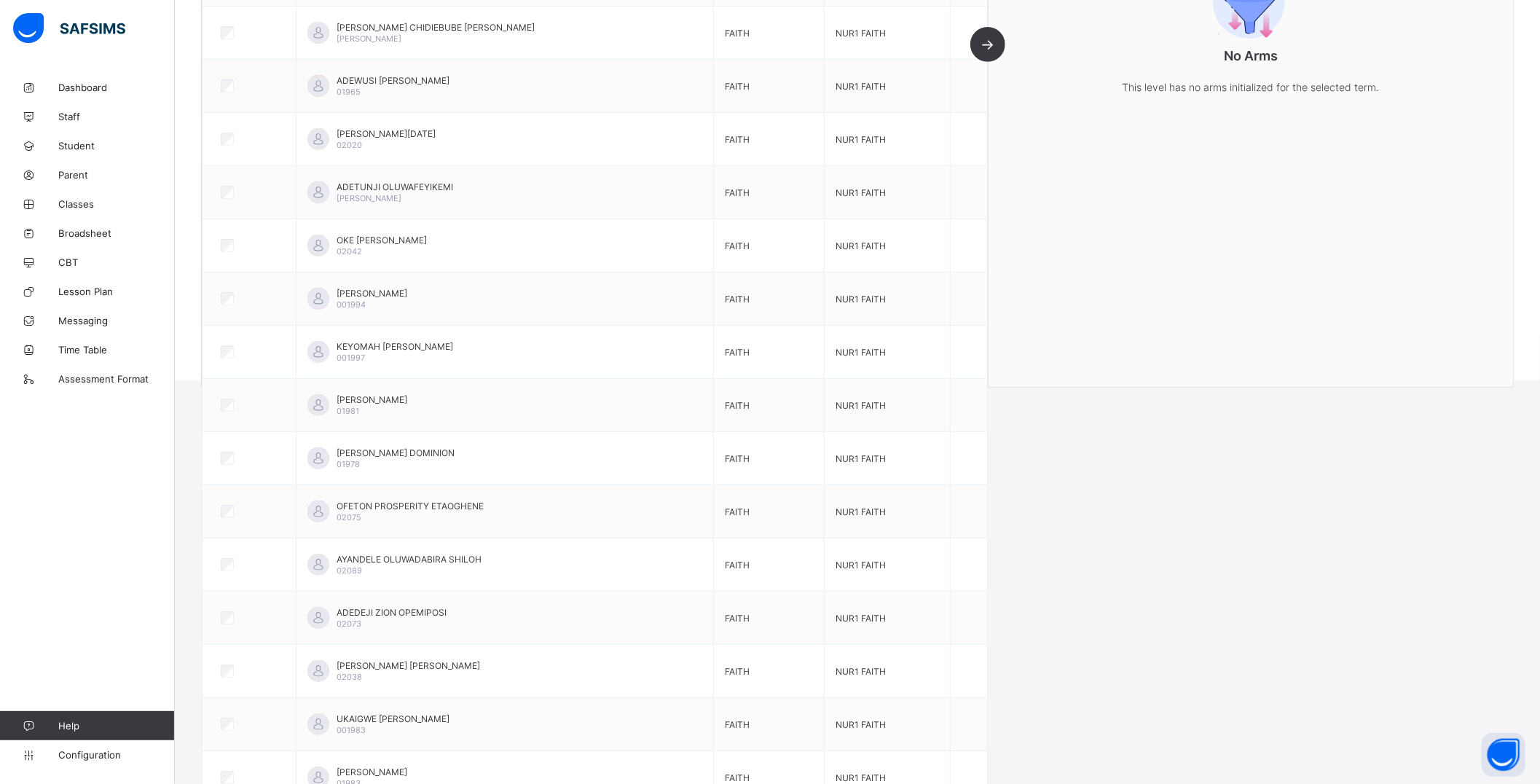
click at [989, 43] on div "FAITH 25 students selected Student Class Arm Promoted to [PERSON_NAME] 02074 FA…" at bounding box center [594, 87] width 786 height 599
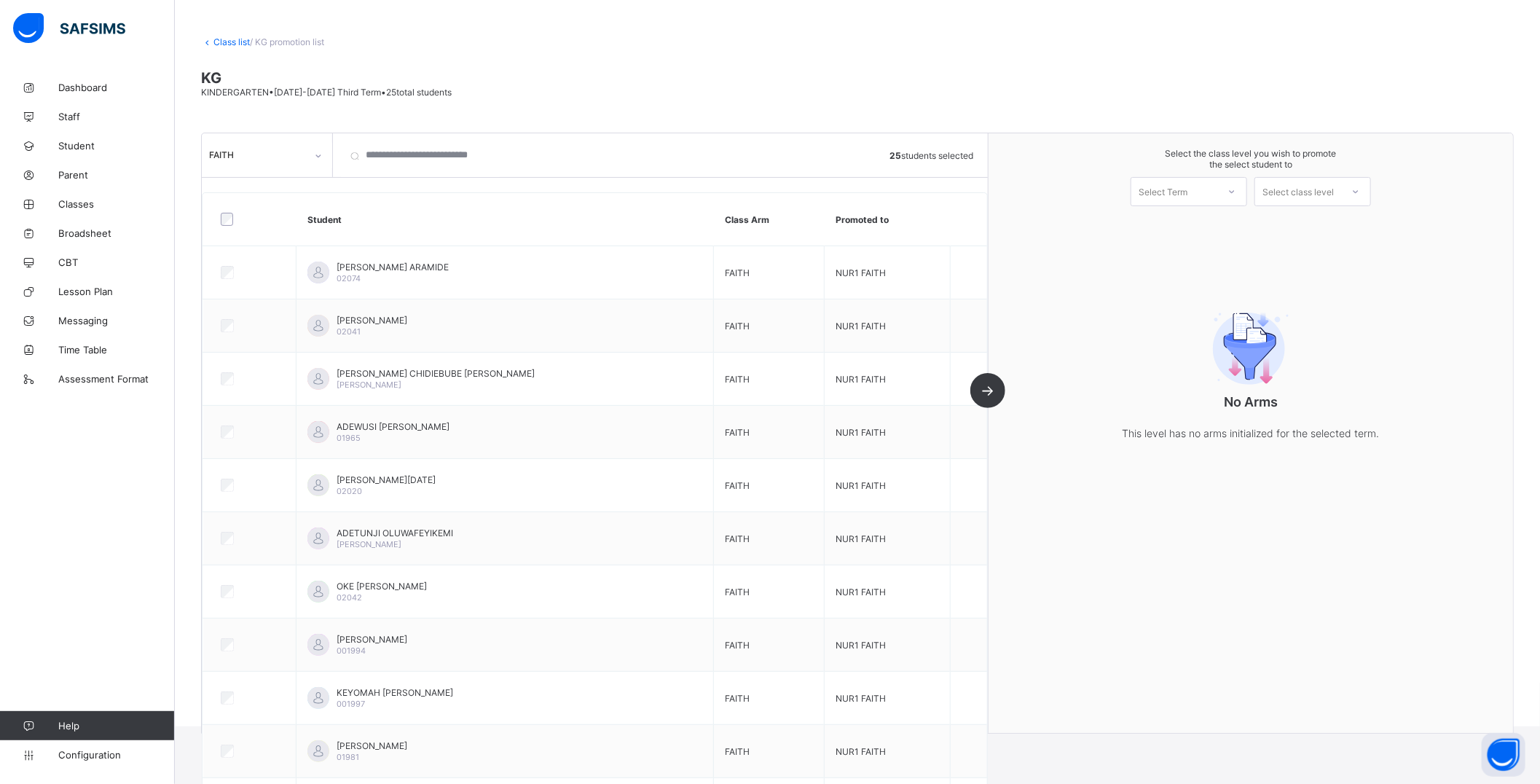
scroll to position [0, 0]
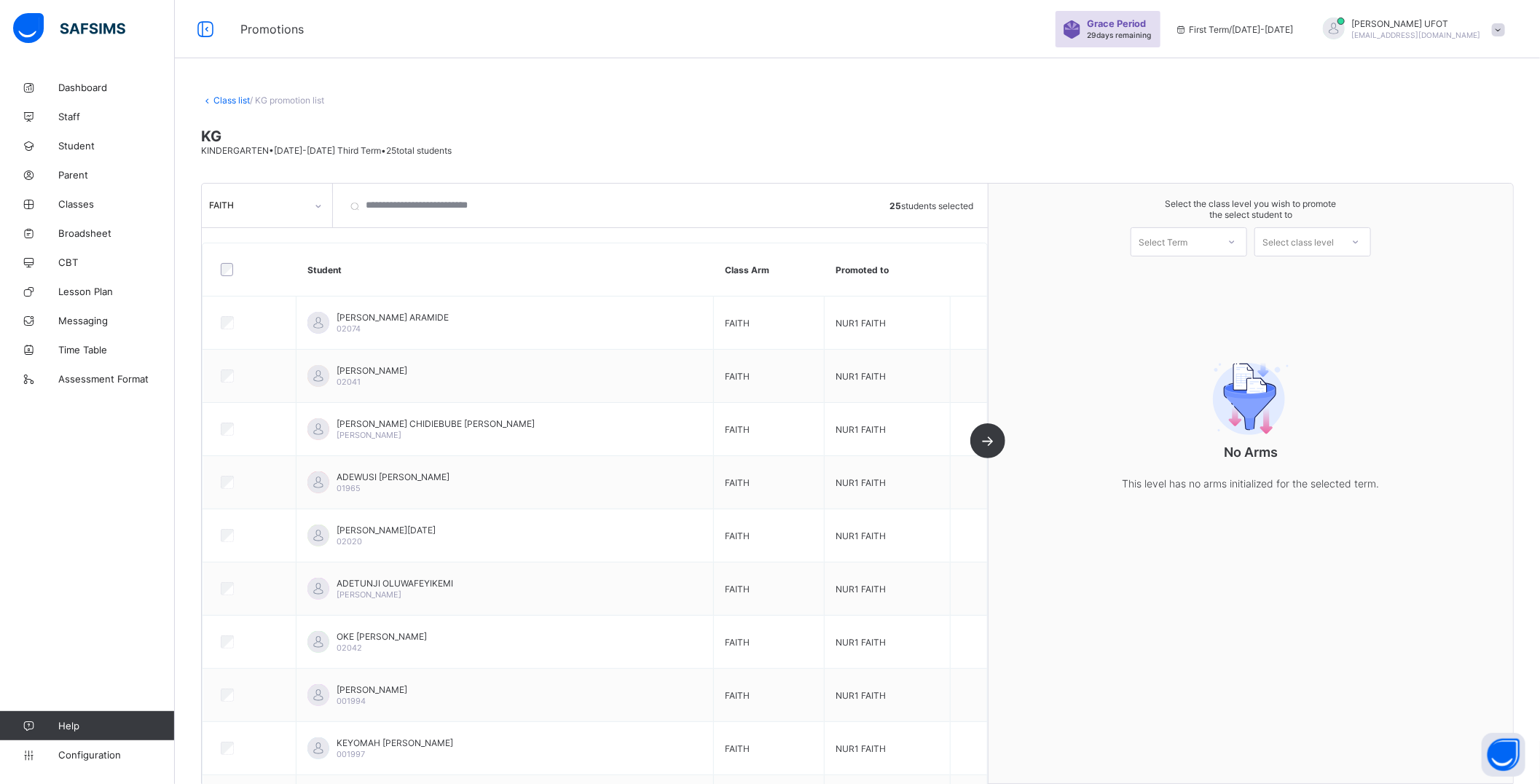
click at [1236, 239] on icon at bounding box center [1232, 242] width 9 height 14
click at [1225, 272] on div "First Term [DATE]-[DATE]" at bounding box center [1188, 280] width 115 height 34
click at [1324, 242] on div "Select class level" at bounding box center [1298, 242] width 71 height 29
click at [1312, 319] on div "PRIMARY 1" at bounding box center [1312, 321] width 115 height 23
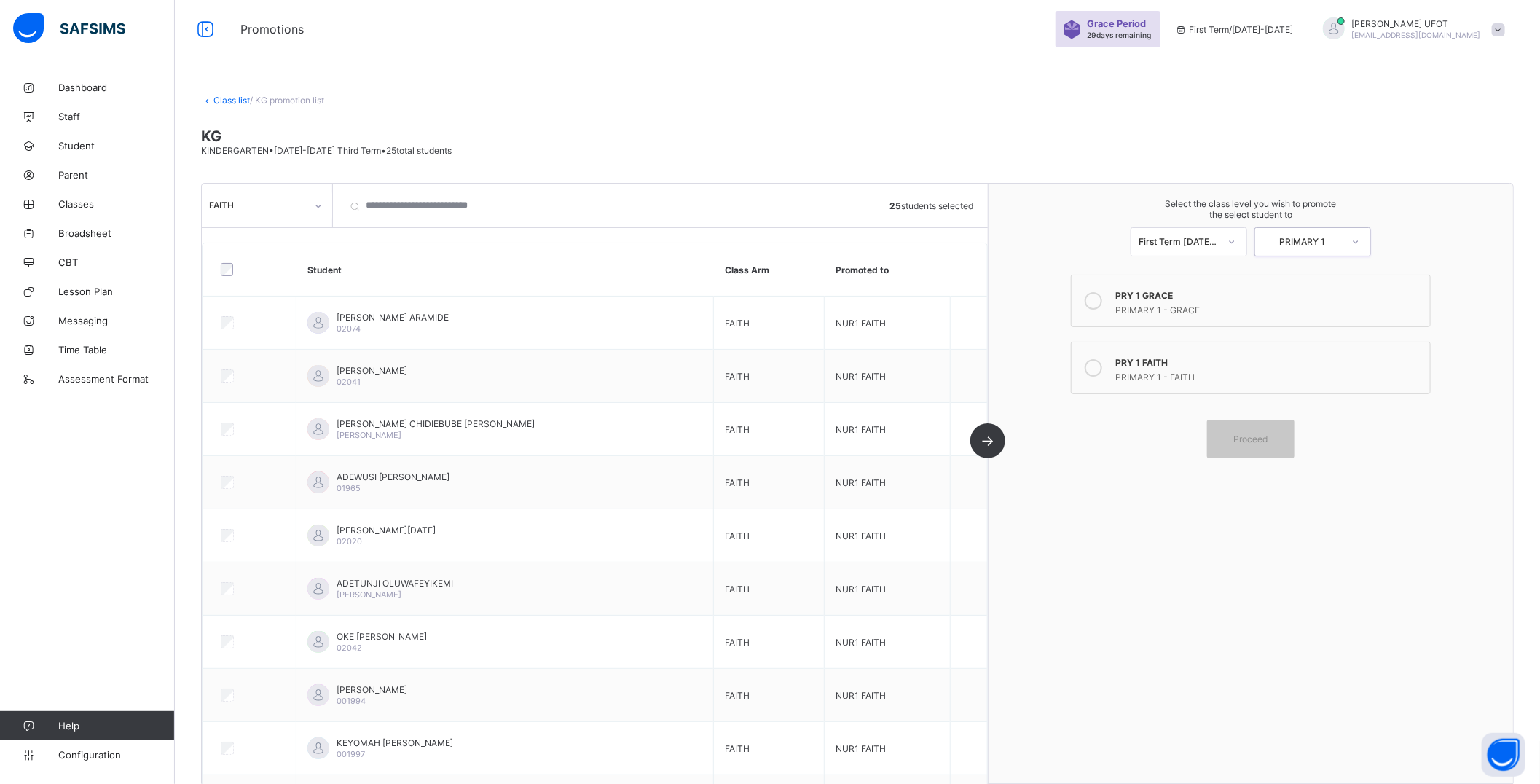
click at [1102, 364] on icon at bounding box center [1093, 368] width 18 height 18
click at [1260, 445] on div "Proceed" at bounding box center [1251, 439] width 88 height 39
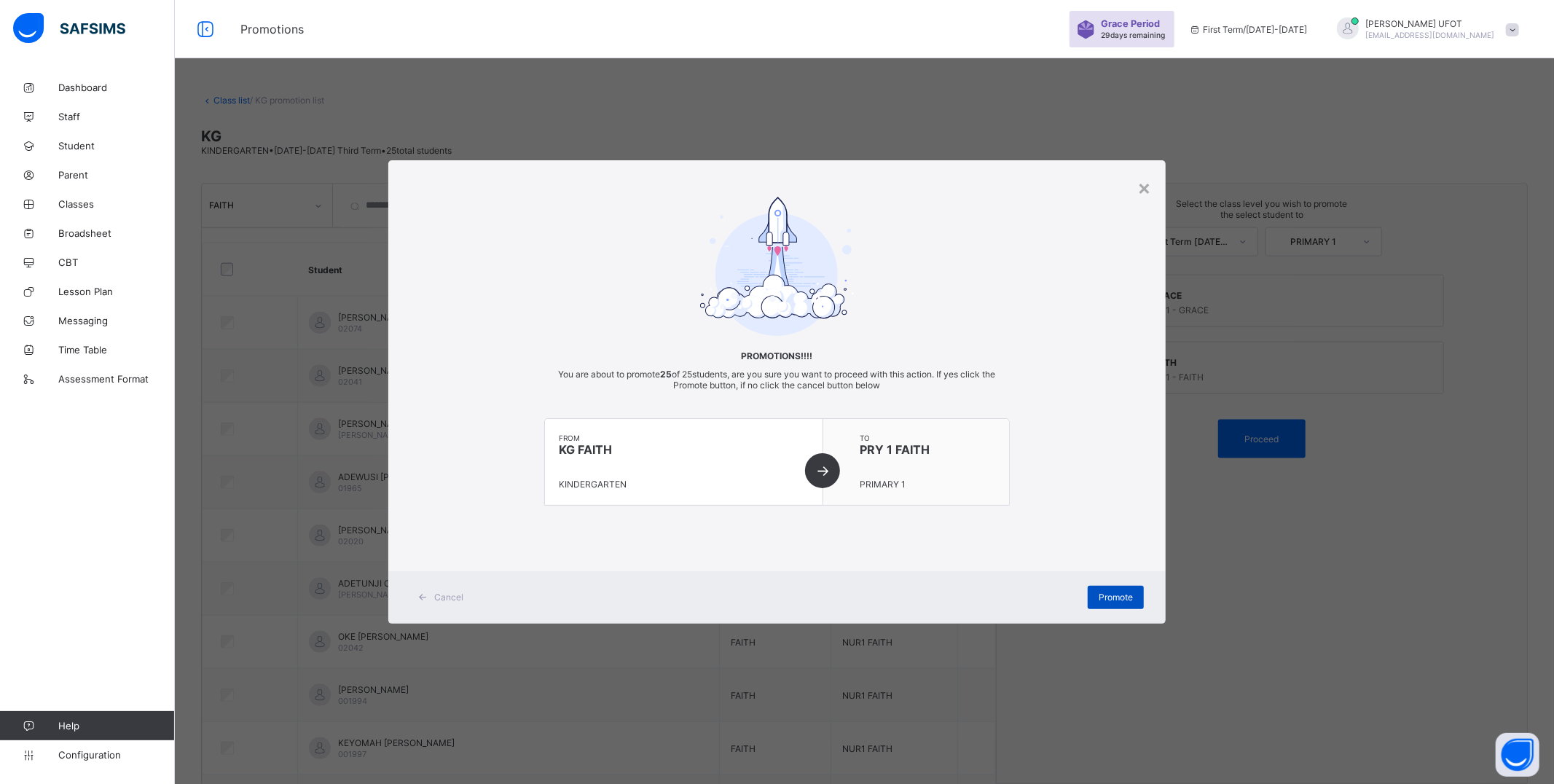
click at [1106, 599] on span "Promote" at bounding box center [1115, 597] width 35 height 11
click at [1114, 598] on span "Promote" at bounding box center [1115, 597] width 35 height 11
click at [1143, 191] on div "×" at bounding box center [1144, 187] width 14 height 25
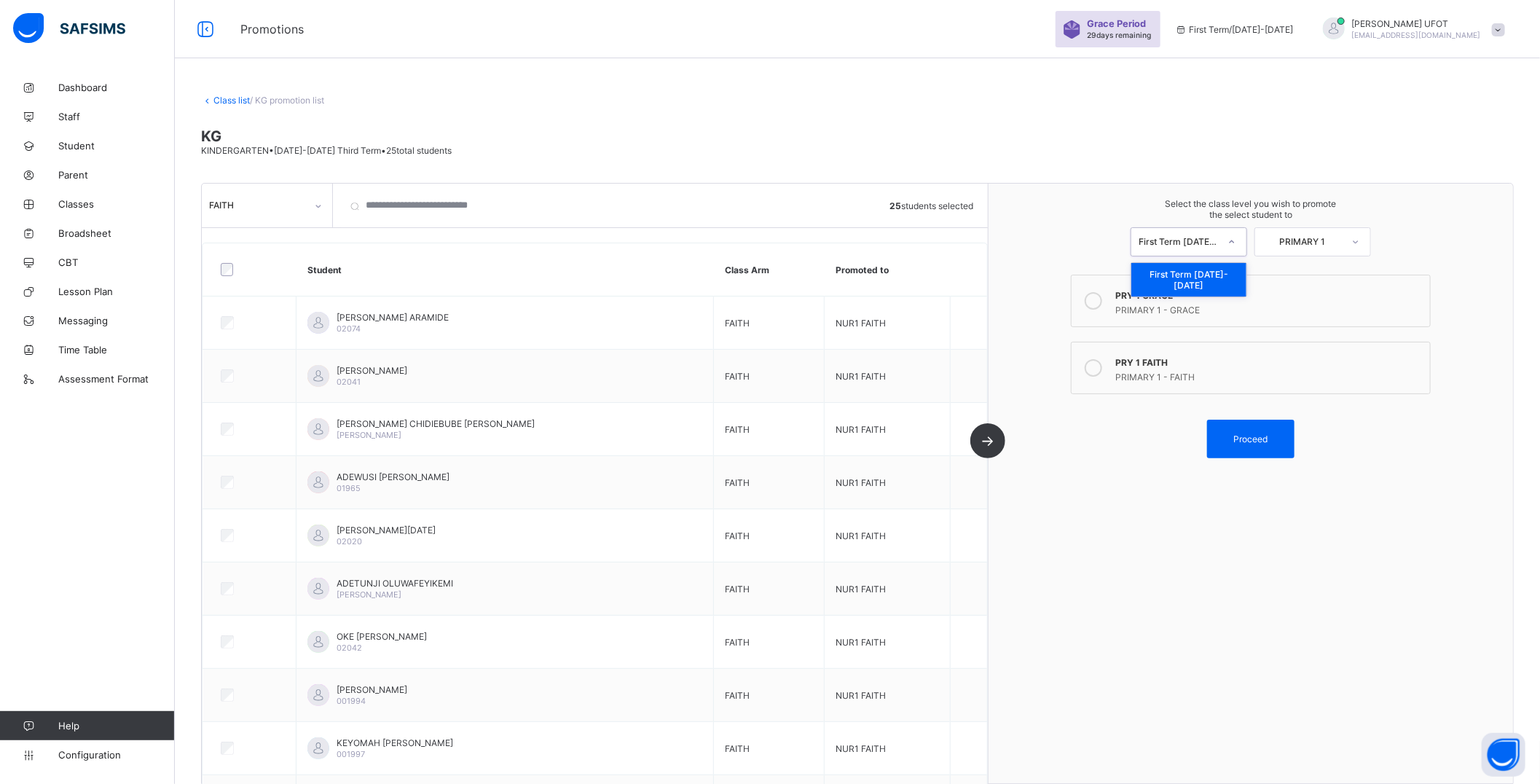
click at [1210, 241] on div "First Term [DATE]-[DATE]" at bounding box center [1178, 242] width 80 height 11
click at [1230, 239] on div at bounding box center [1232, 242] width 27 height 25
click at [1229, 245] on div at bounding box center [1232, 242] width 27 height 25
click at [1220, 273] on div "First Term [DATE]-[DATE]" at bounding box center [1188, 280] width 115 height 34
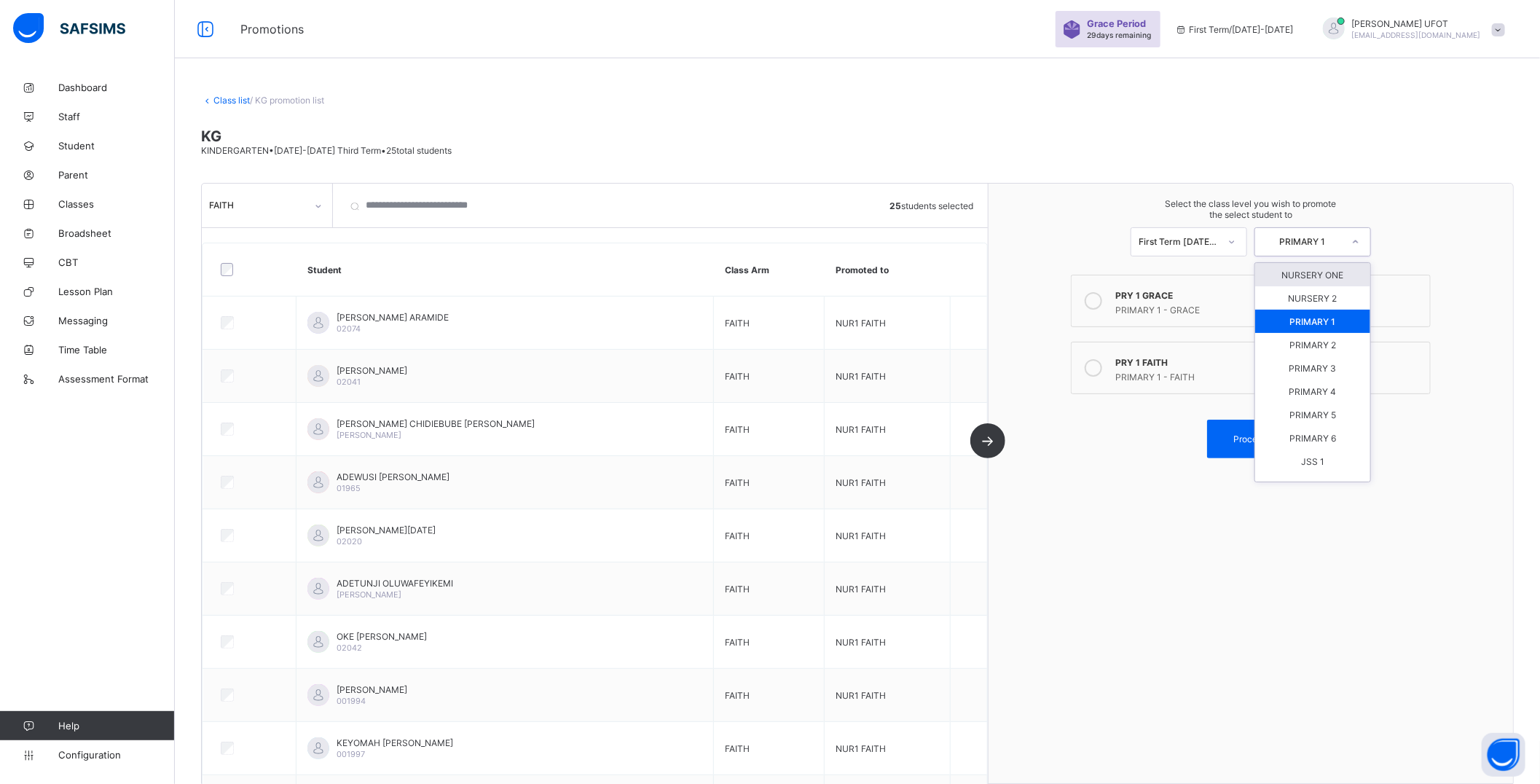
click at [1330, 239] on div "PRIMARY 1" at bounding box center [1303, 242] width 80 height 11
click at [1320, 319] on div "PRIMARY 1" at bounding box center [1312, 321] width 115 height 23
click at [236, 98] on link "Class list" at bounding box center [231, 100] width 36 height 11
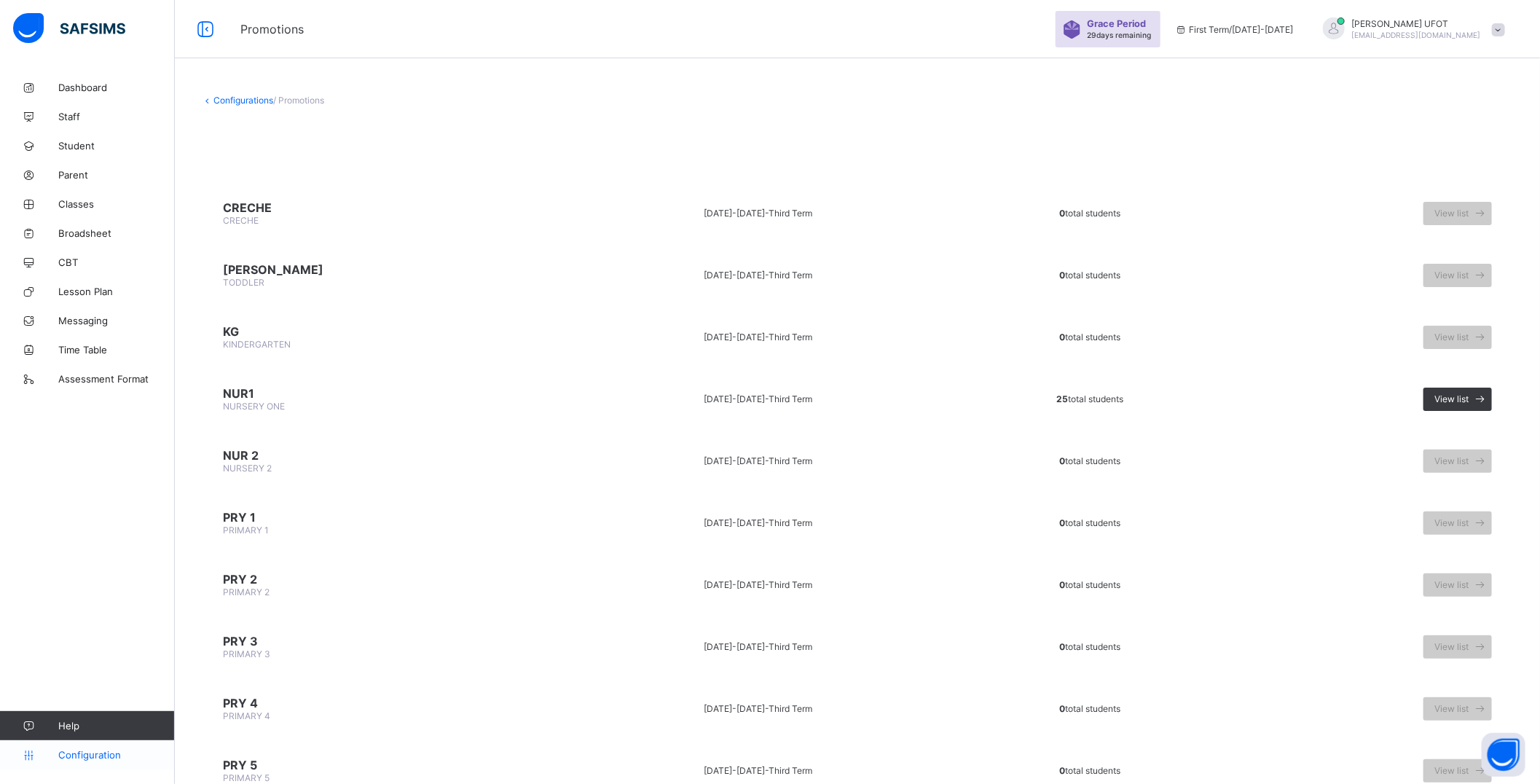
click at [90, 760] on span "Configuration" at bounding box center [116, 754] width 116 height 12
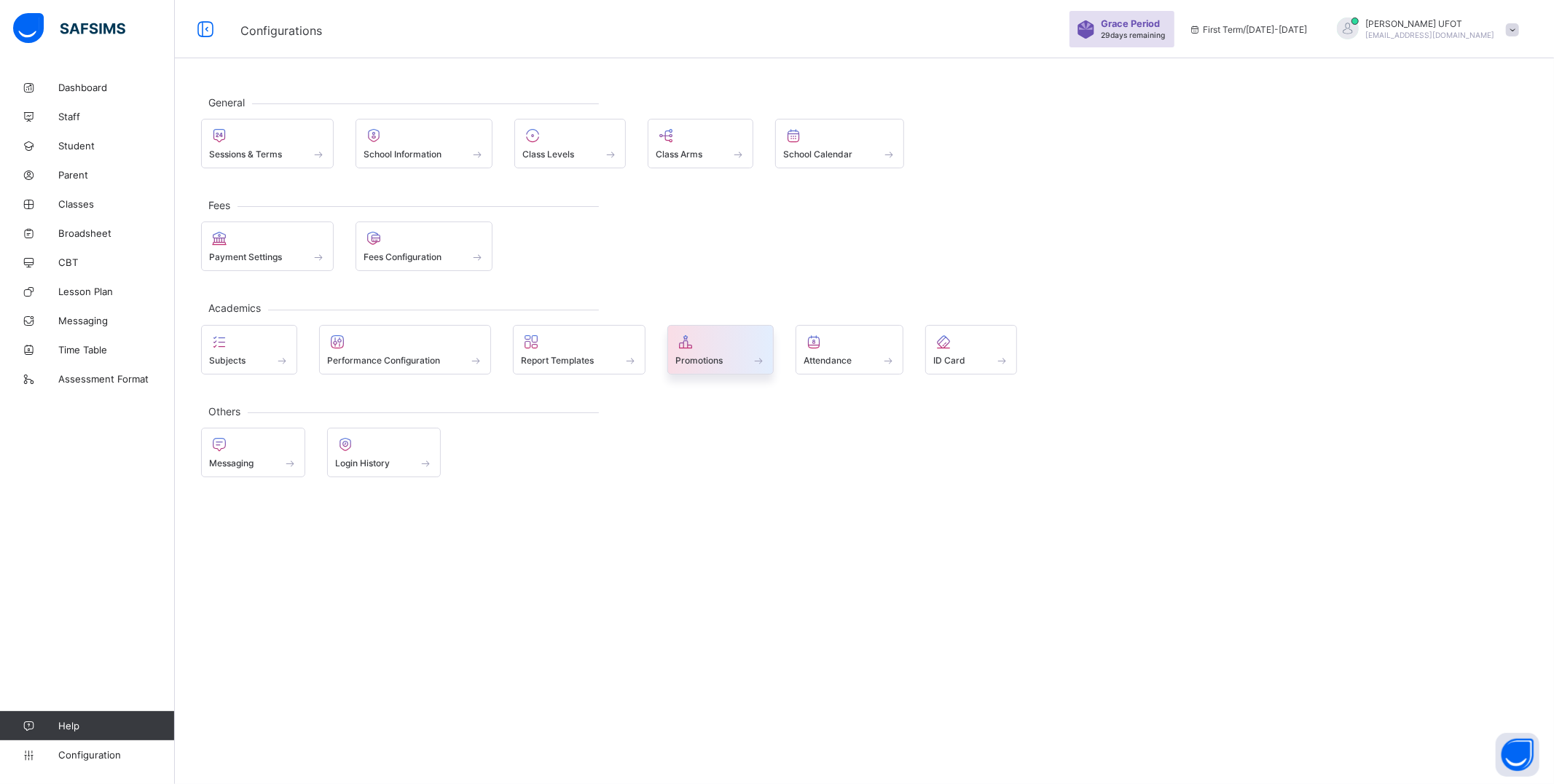
click at [738, 356] on div "Promotions" at bounding box center [721, 360] width 91 height 12
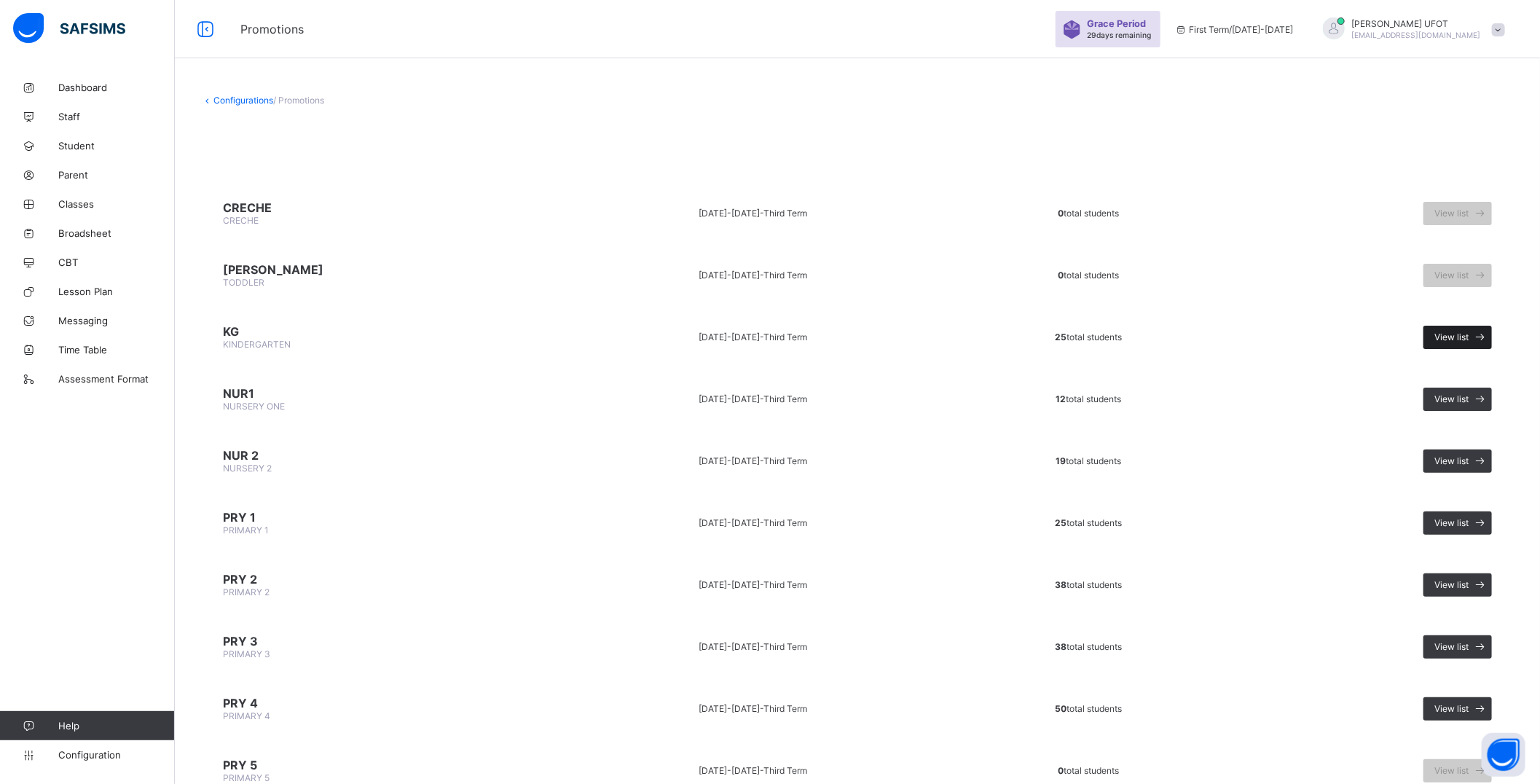
click at [1465, 337] on span "View list" at bounding box center [1452, 337] width 35 height 11
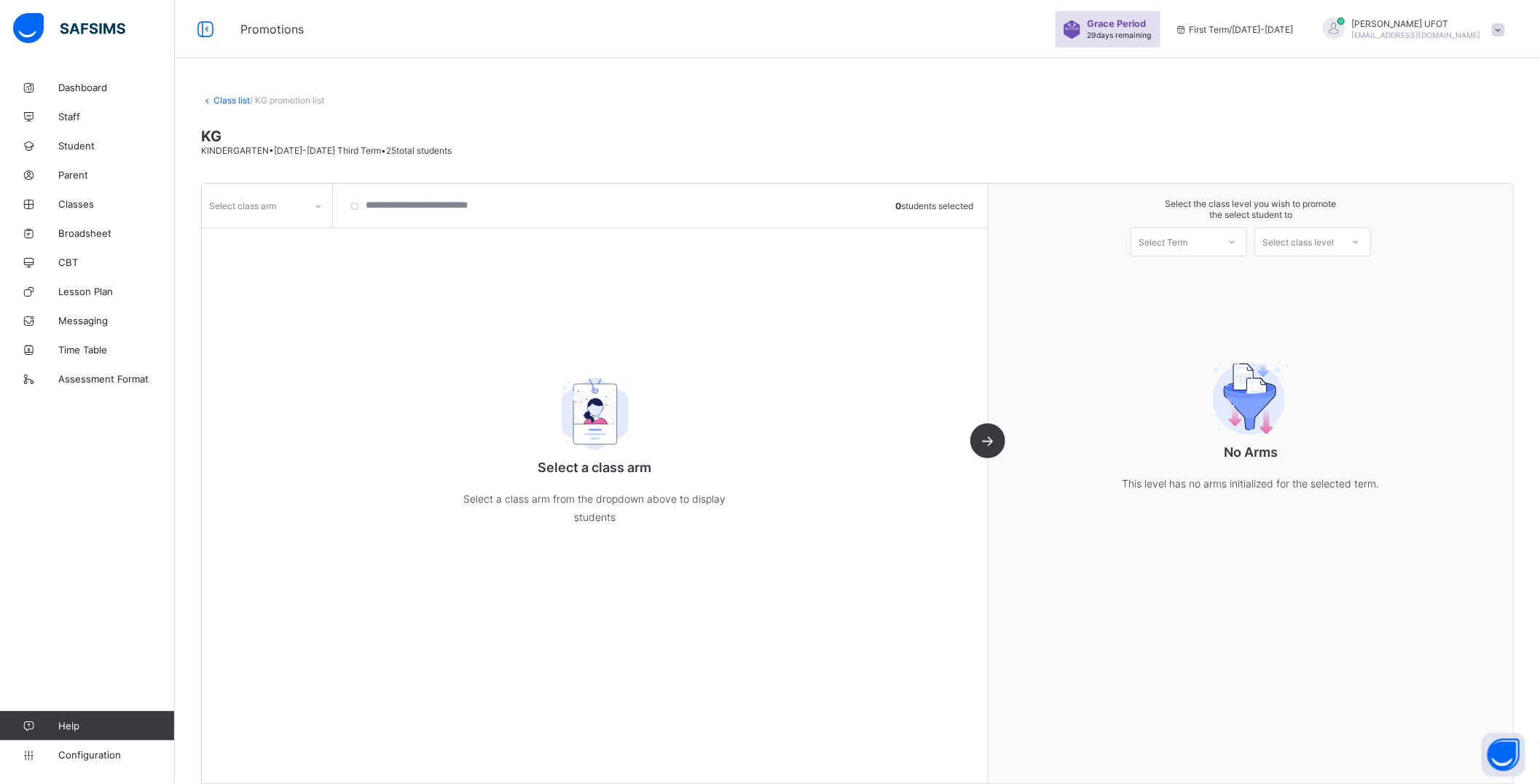
click at [265, 206] on div "Select class arm" at bounding box center [242, 205] width 67 height 27
click at [263, 260] on div "FAITH" at bounding box center [267, 259] width 129 height 22
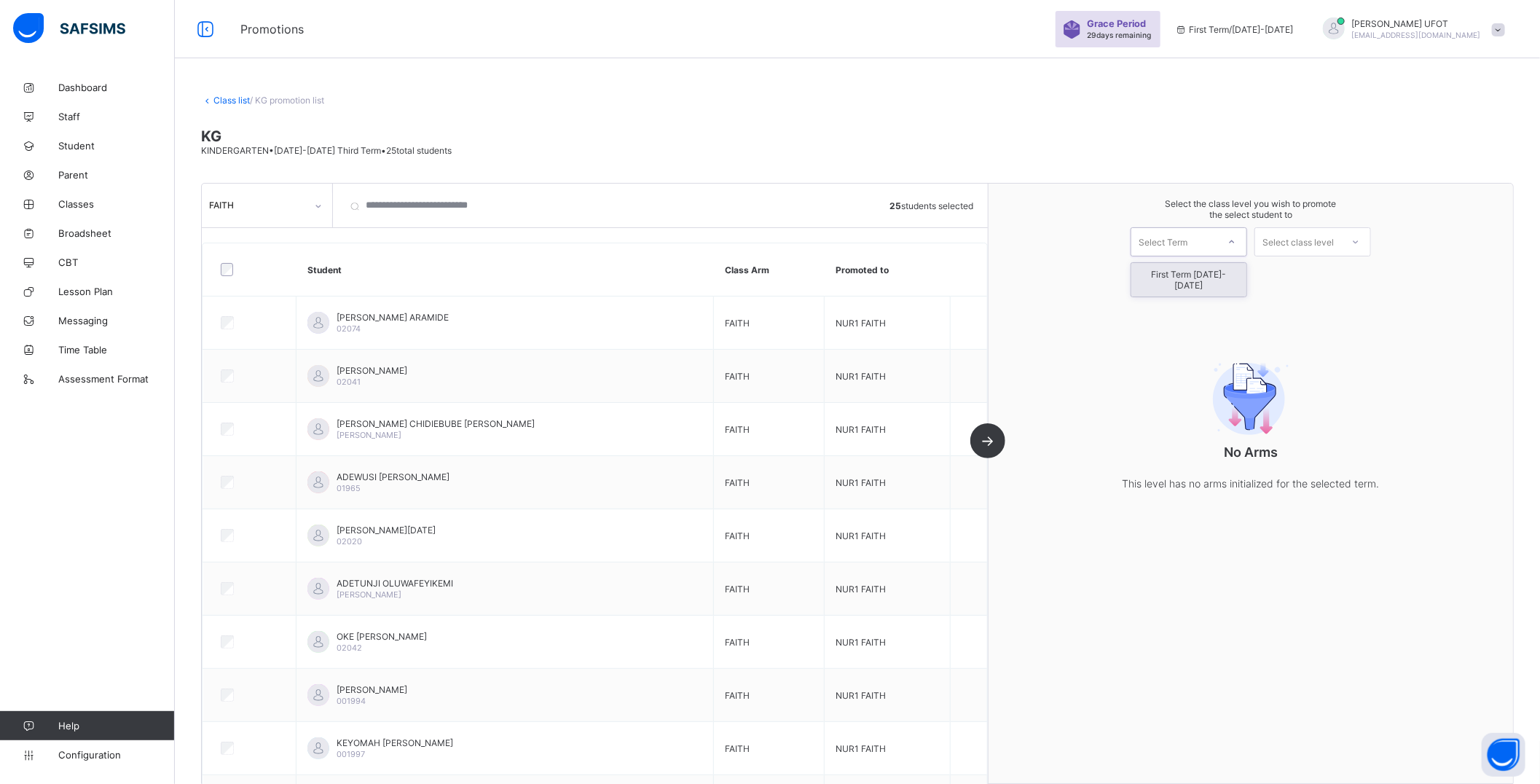
click at [1207, 246] on div "Select Term" at bounding box center [1174, 241] width 86 height 20
click at [1197, 277] on div "First Term [DATE]-[DATE]" at bounding box center [1188, 280] width 115 height 34
click at [1325, 237] on div "Select class level" at bounding box center [1298, 242] width 71 height 29
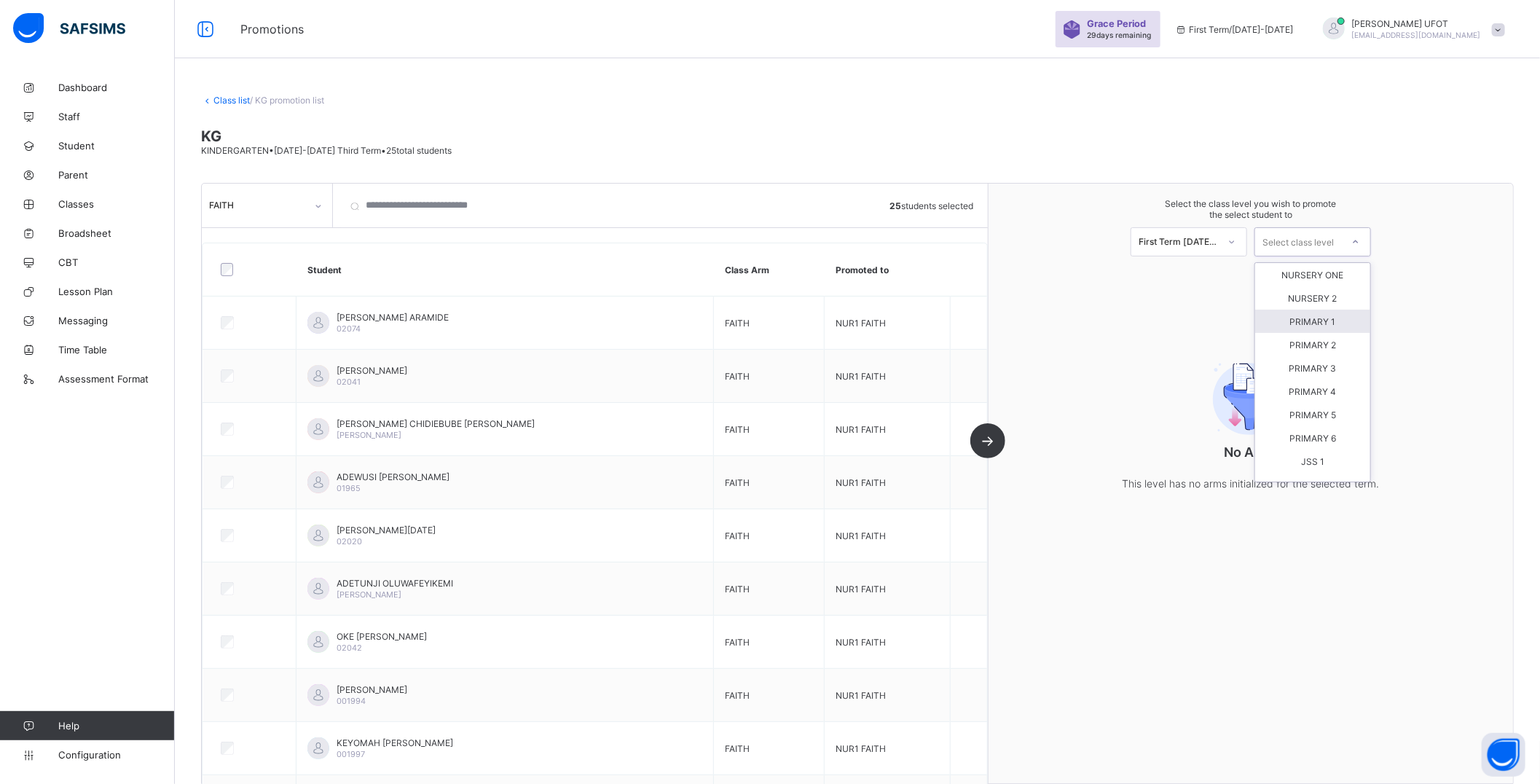
click at [1309, 324] on div "PRIMARY 1" at bounding box center [1312, 321] width 115 height 23
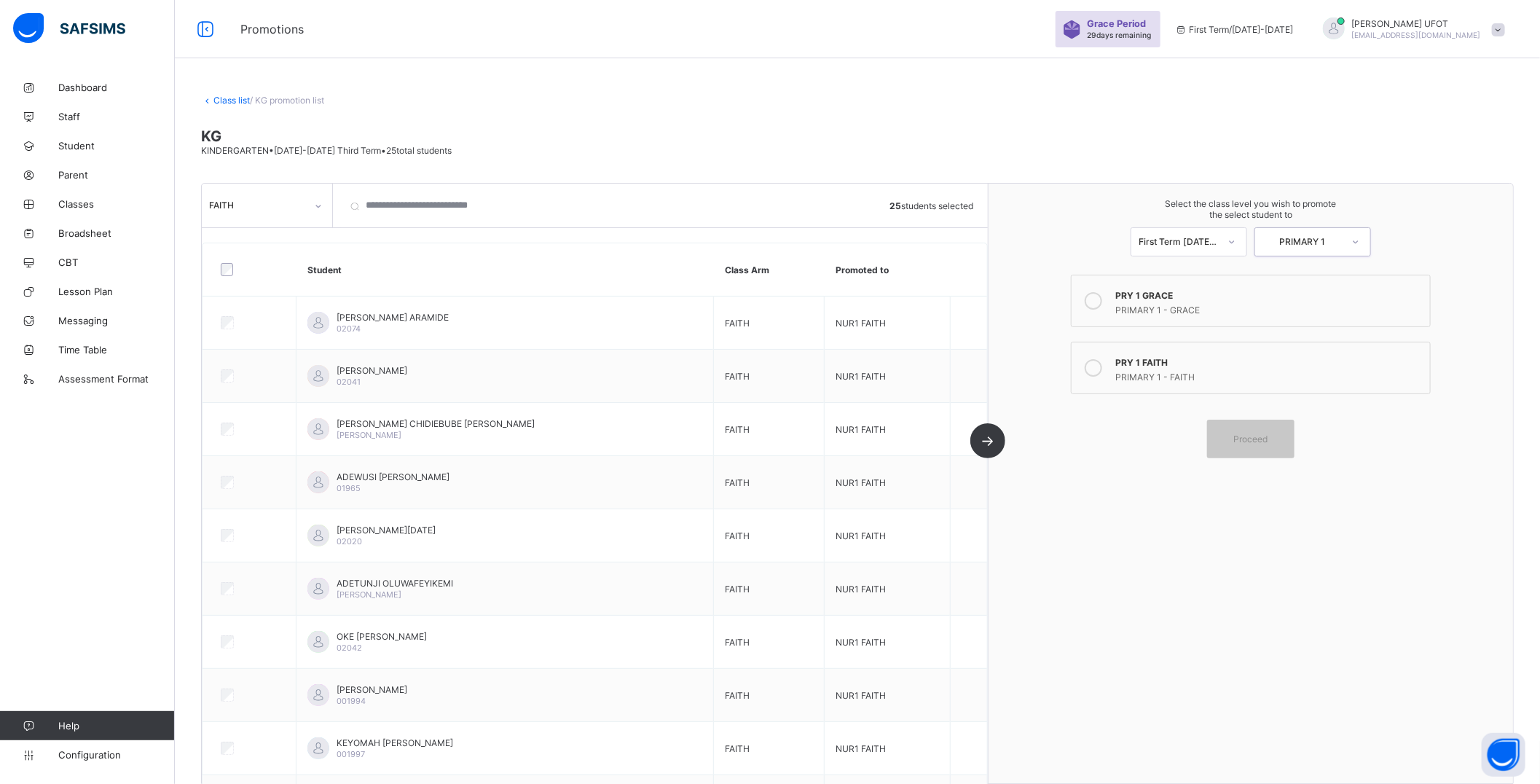
click at [1102, 365] on icon at bounding box center [1093, 368] width 18 height 18
click at [1275, 445] on div "Proceed" at bounding box center [1251, 439] width 88 height 39
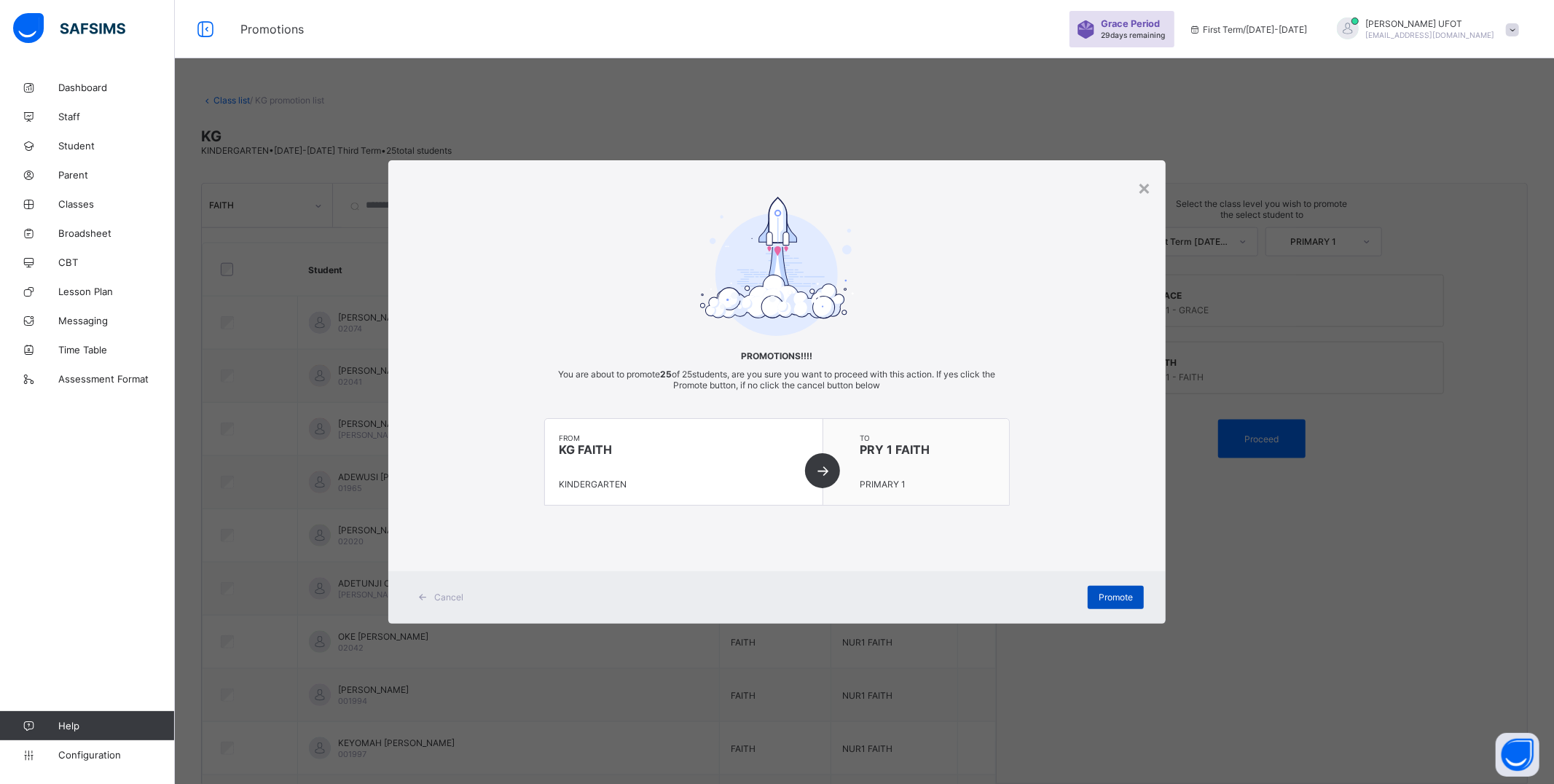
click at [1113, 599] on span "Promote" at bounding box center [1115, 597] width 35 height 11
click at [1147, 190] on div "×" at bounding box center [1144, 187] width 14 height 25
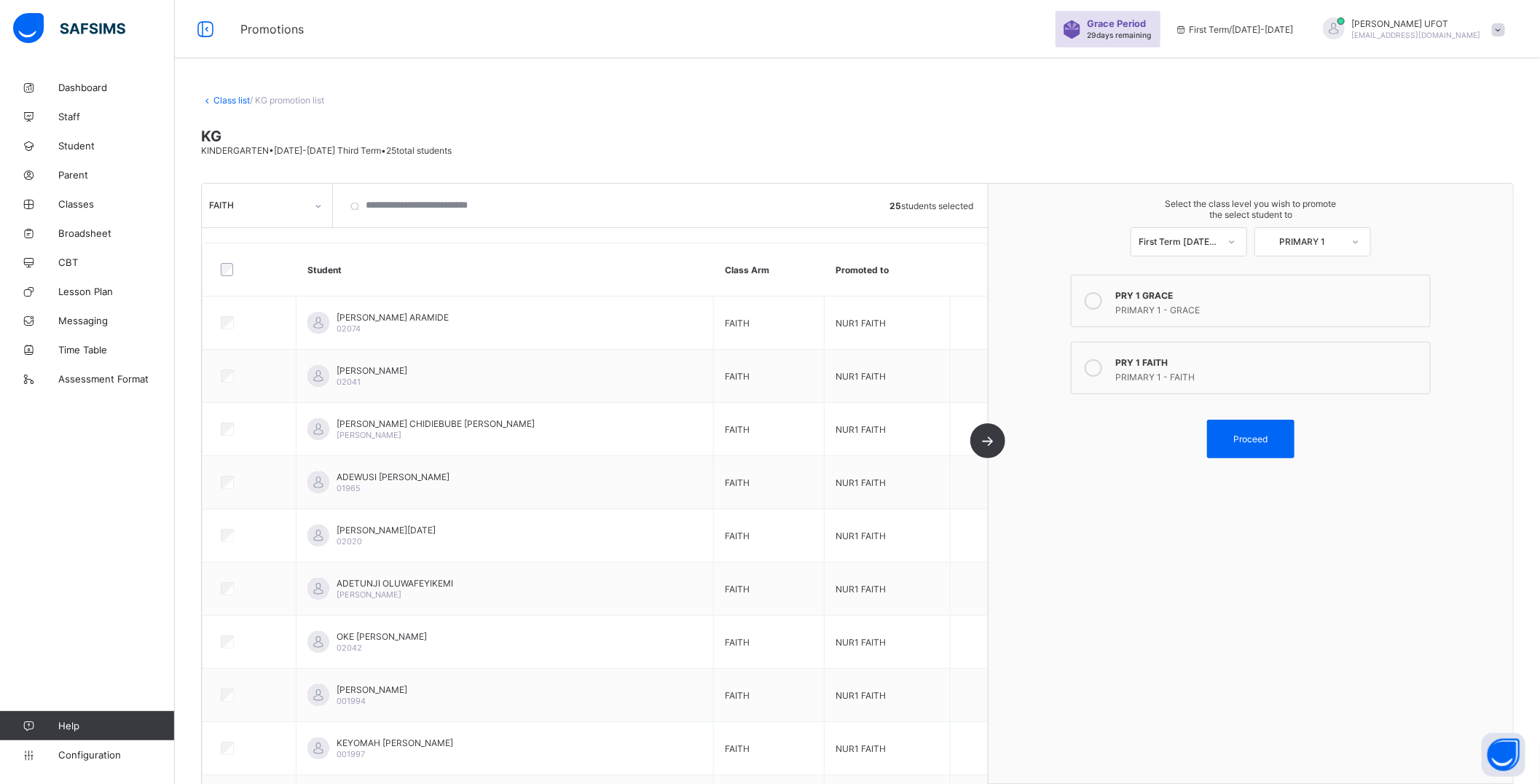
click at [235, 103] on link "Class list" at bounding box center [231, 100] width 36 height 11
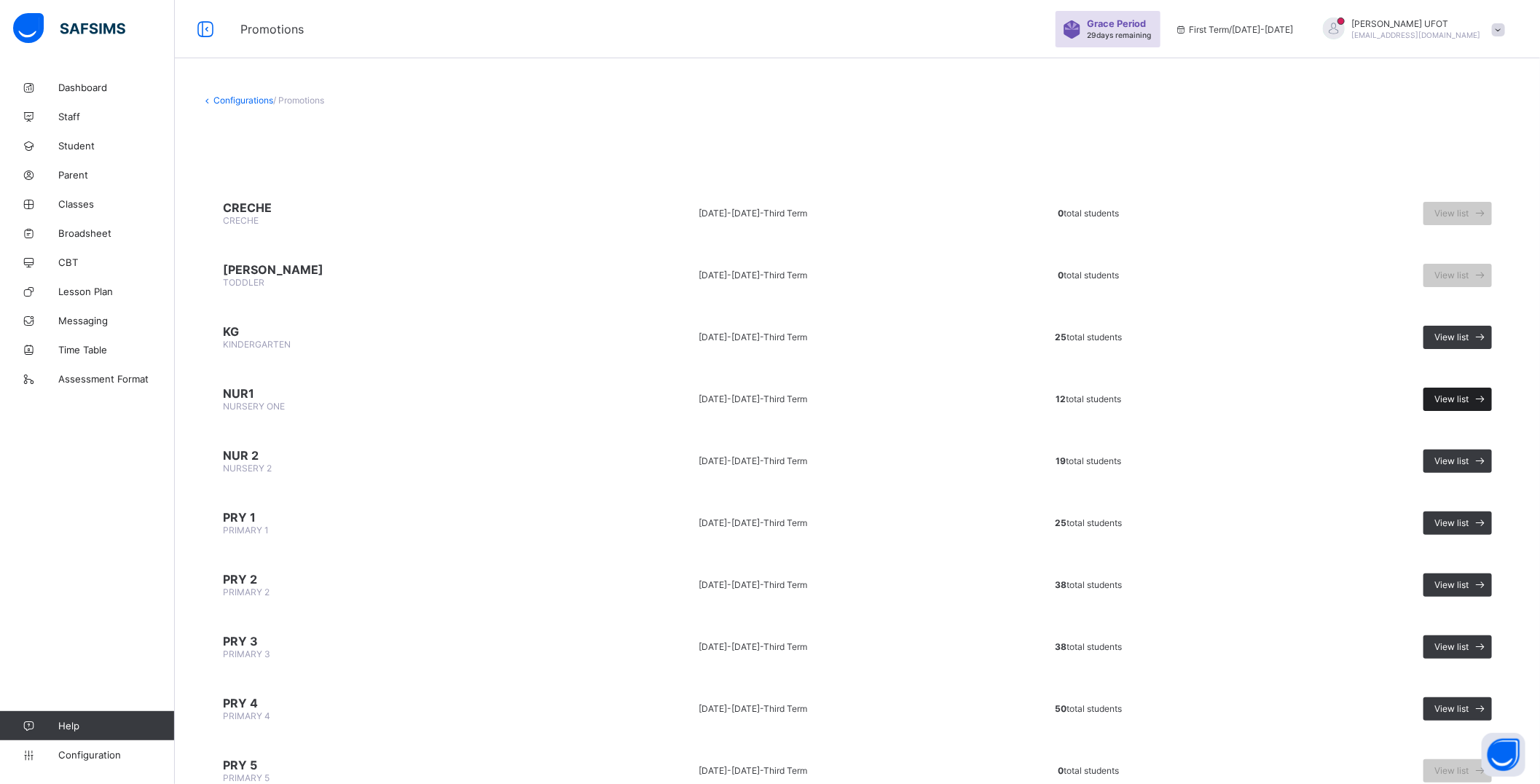
click at [1469, 394] on span "View list" at bounding box center [1452, 399] width 35 height 11
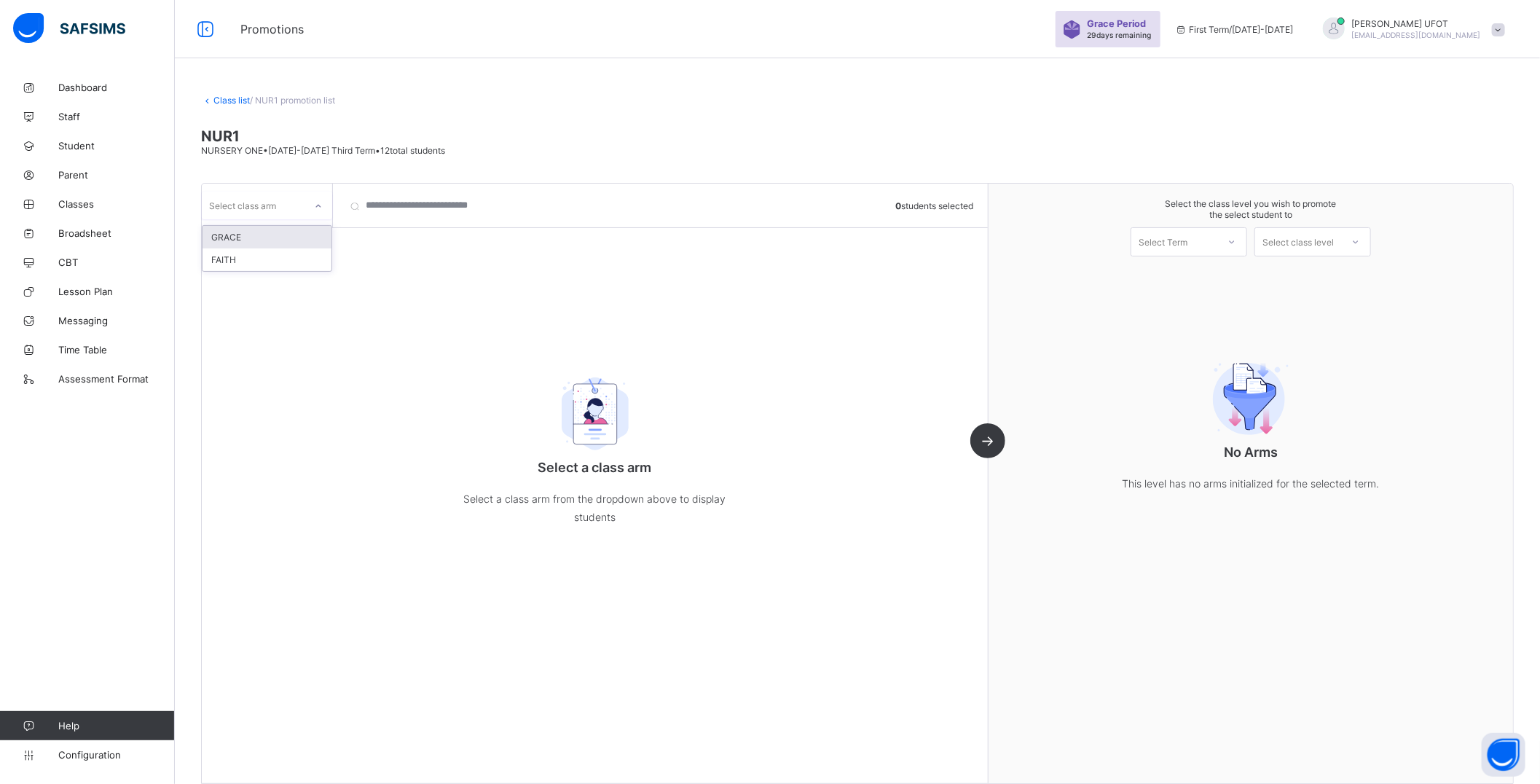
click at [310, 202] on div at bounding box center [318, 206] width 25 height 23
click at [285, 257] on div "FAITH" at bounding box center [267, 259] width 129 height 22
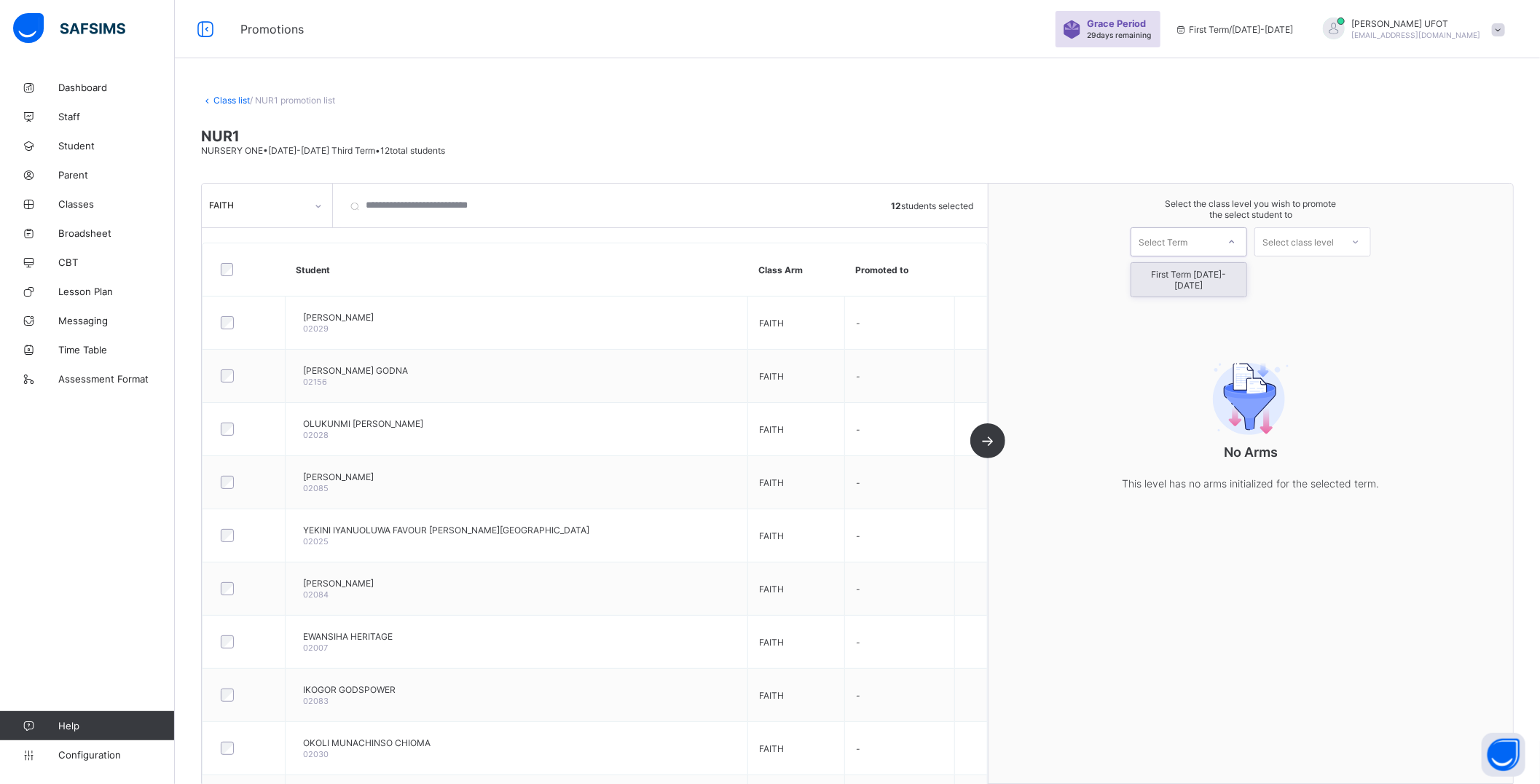
click at [1216, 239] on div "Select Term" at bounding box center [1174, 241] width 86 height 20
click at [1217, 274] on div "First Term [DATE]-[DATE]" at bounding box center [1188, 280] width 115 height 34
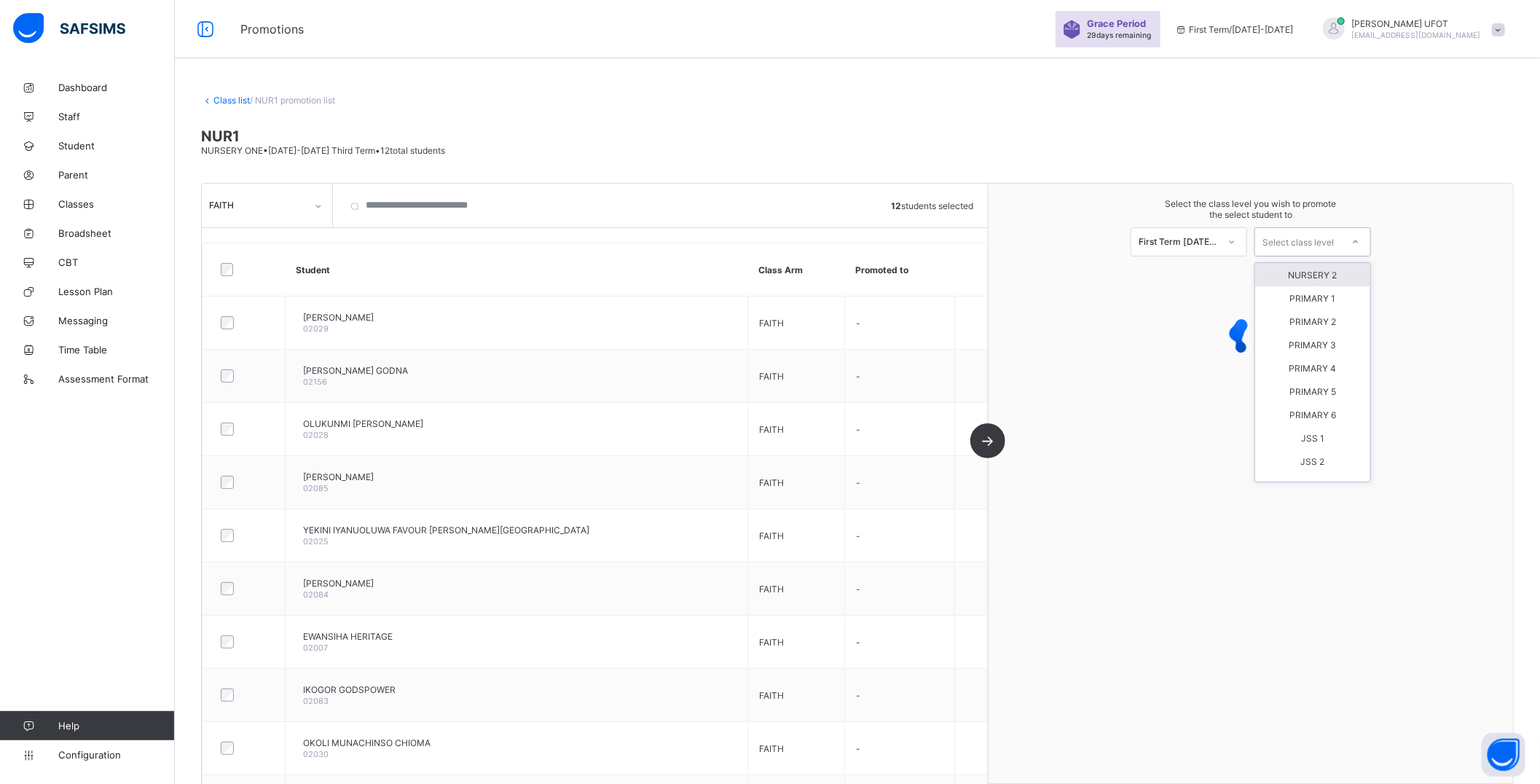
click at [1294, 240] on div "Select class level" at bounding box center [1298, 242] width 71 height 29
click at [1320, 275] on div "NURSERY 2" at bounding box center [1312, 274] width 115 height 23
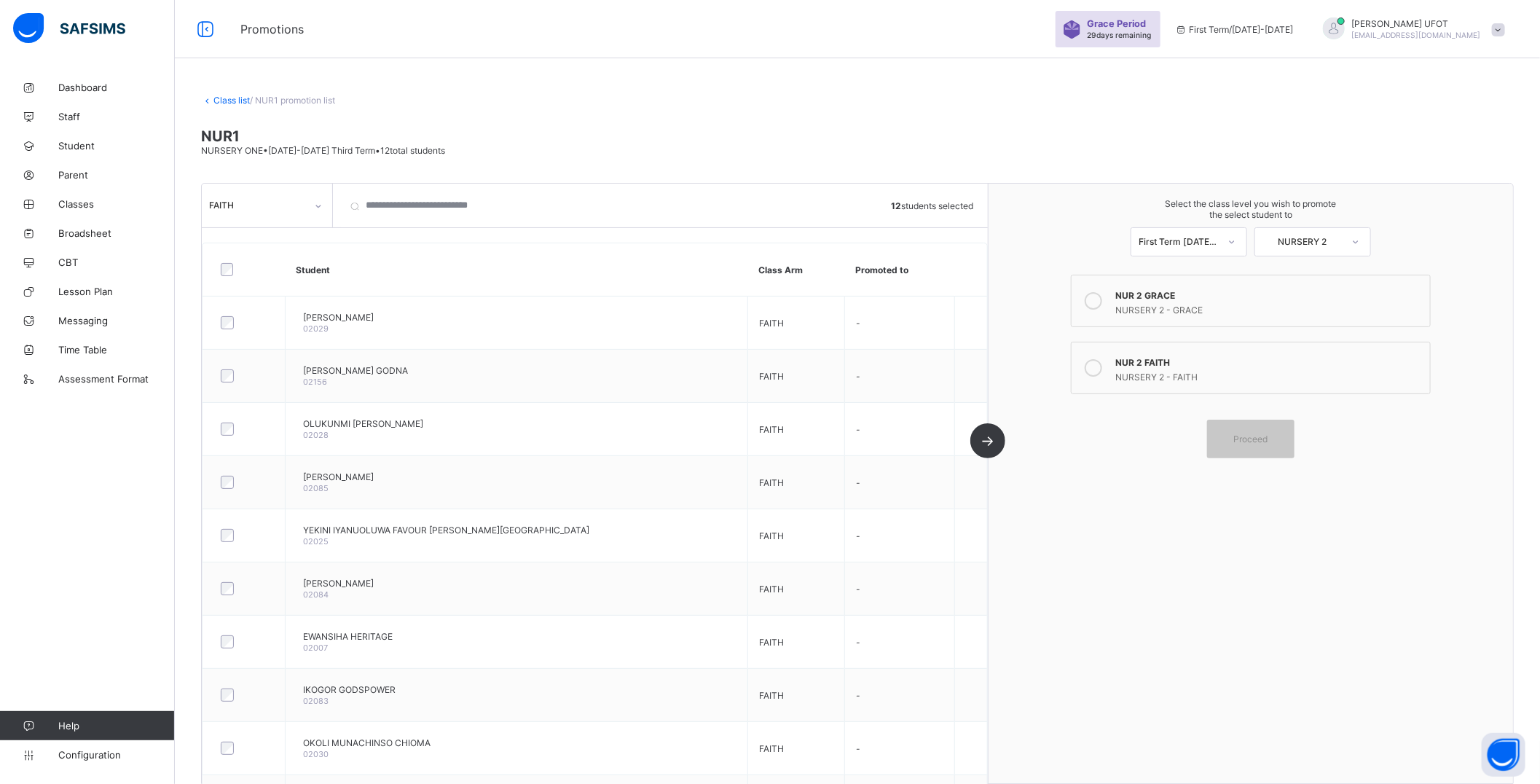
click at [1129, 362] on div "NUR 2 FAITH" at bounding box center [1268, 361] width 308 height 14
click at [1268, 438] on span "Proceed" at bounding box center [1251, 439] width 35 height 11
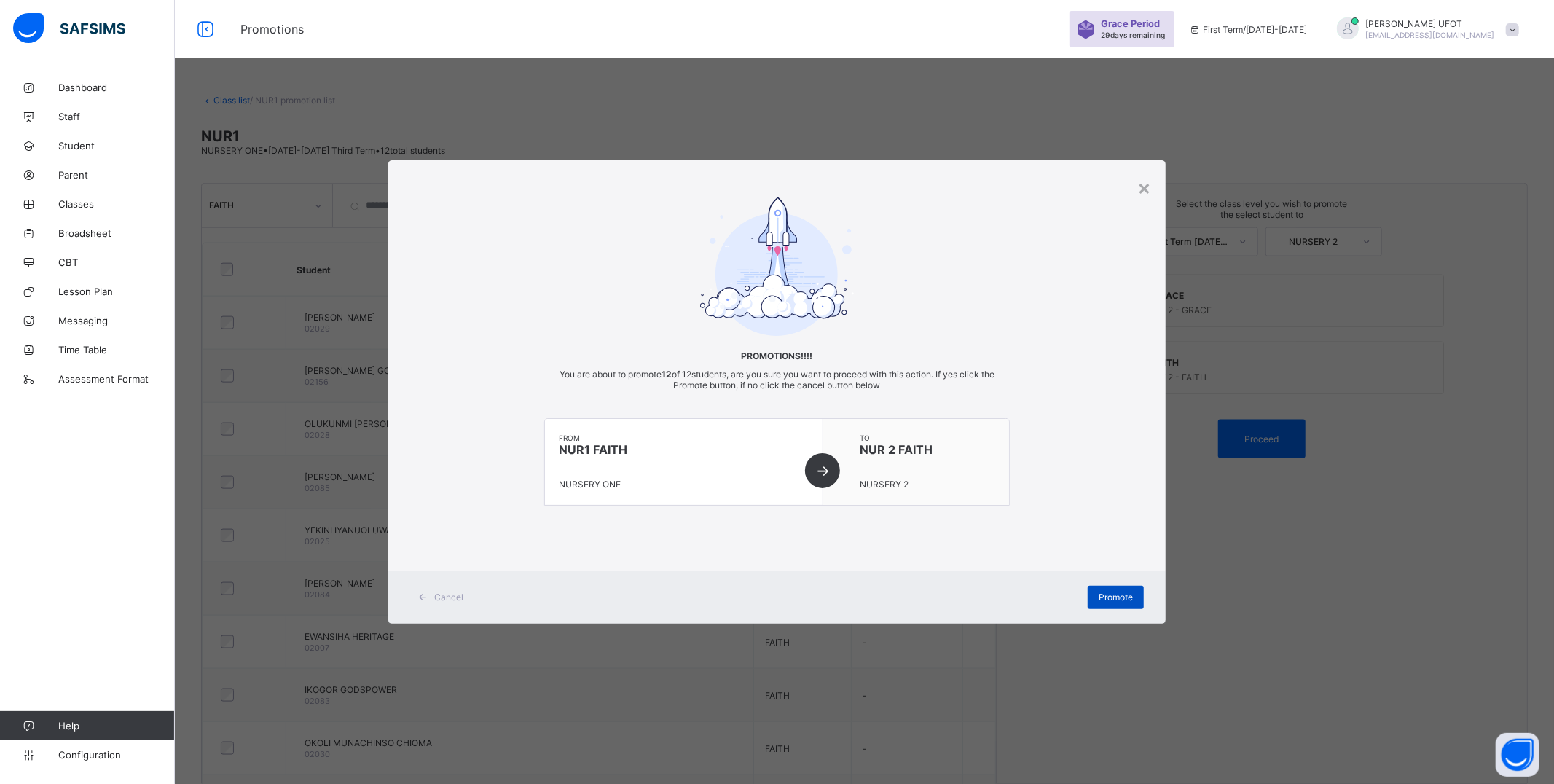
click at [1114, 589] on div "Promote" at bounding box center [1116, 597] width 56 height 23
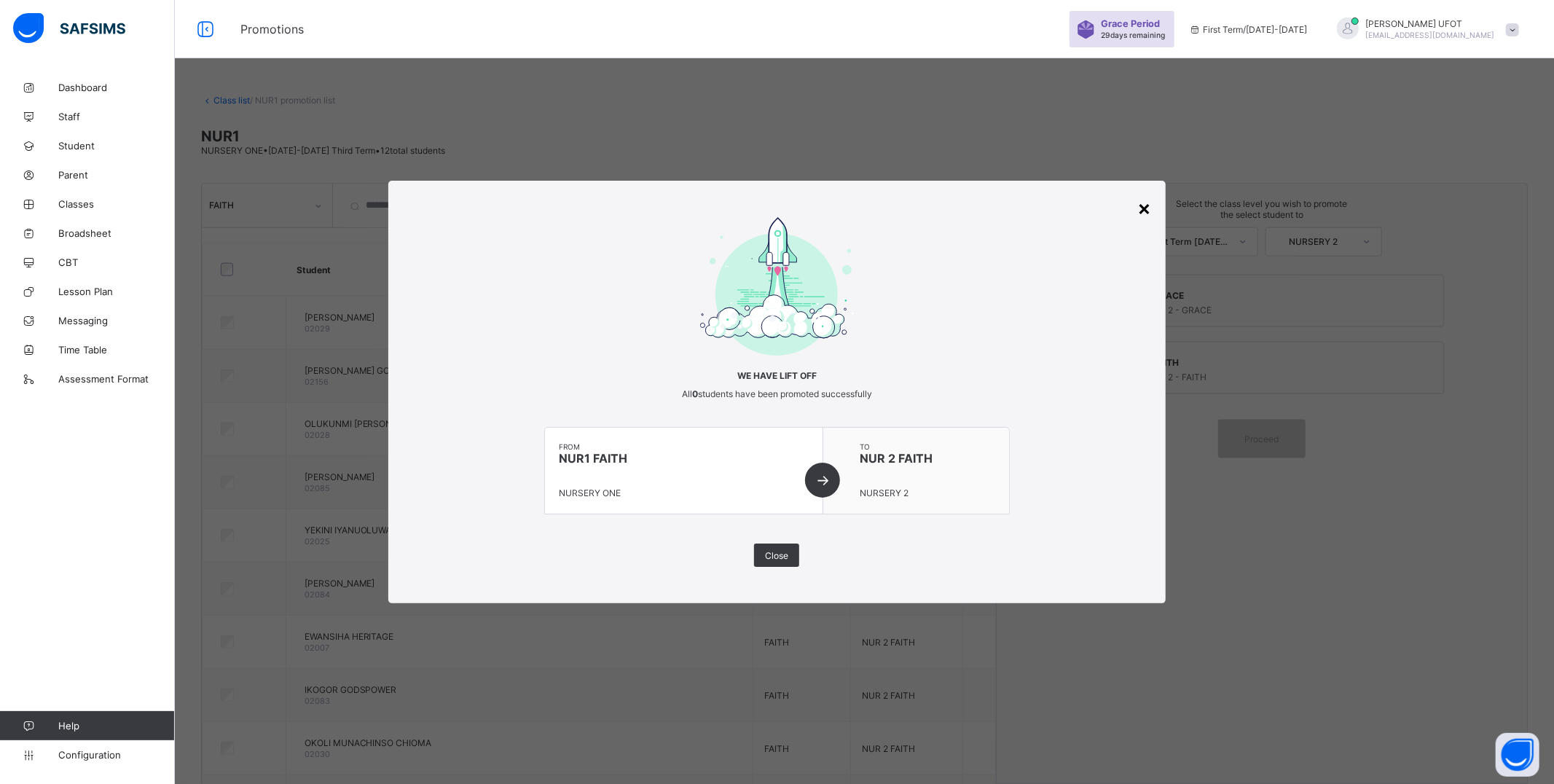
click at [1144, 209] on div "×" at bounding box center [1144, 207] width 14 height 25
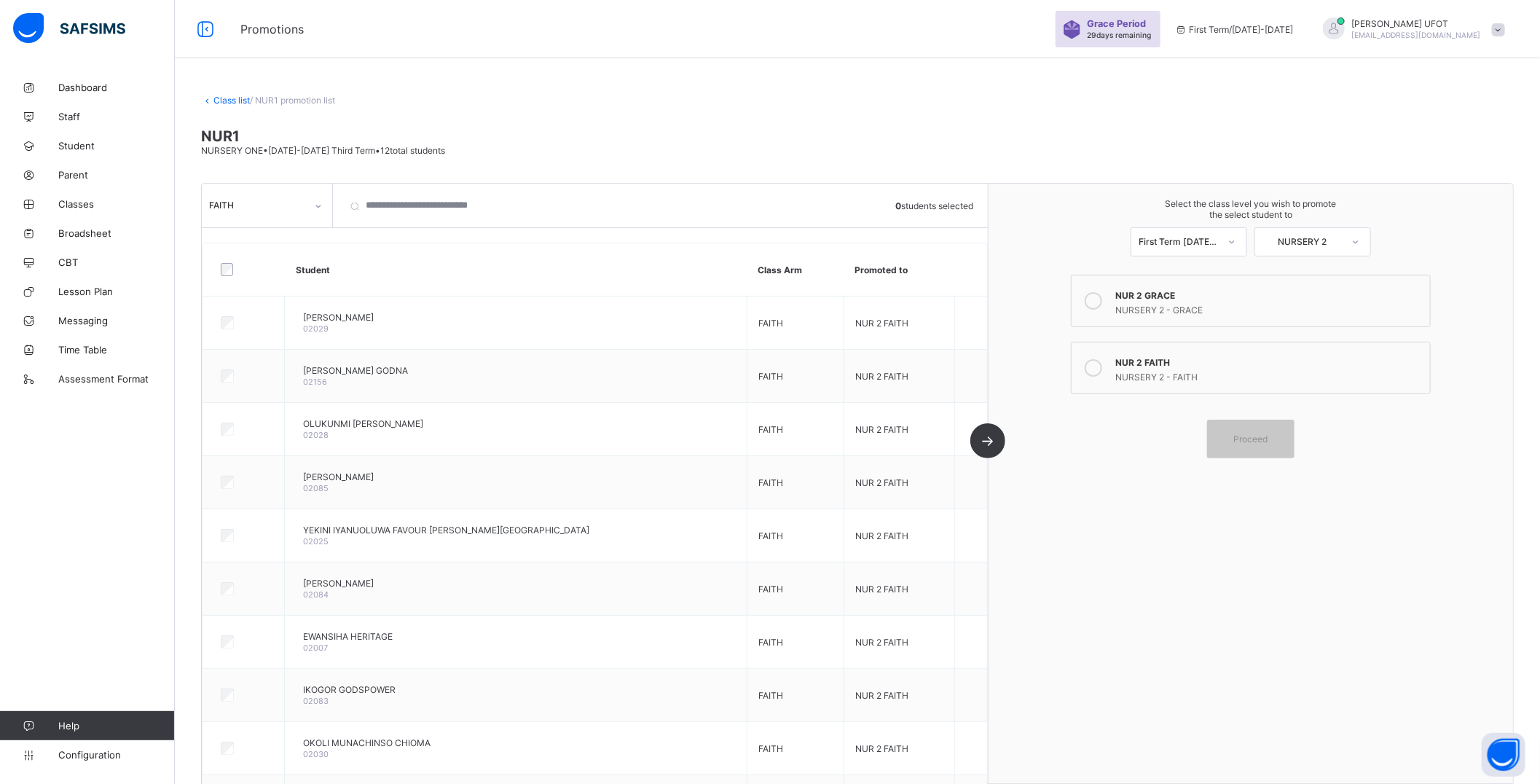
click at [223, 98] on link "Class list" at bounding box center [231, 100] width 36 height 11
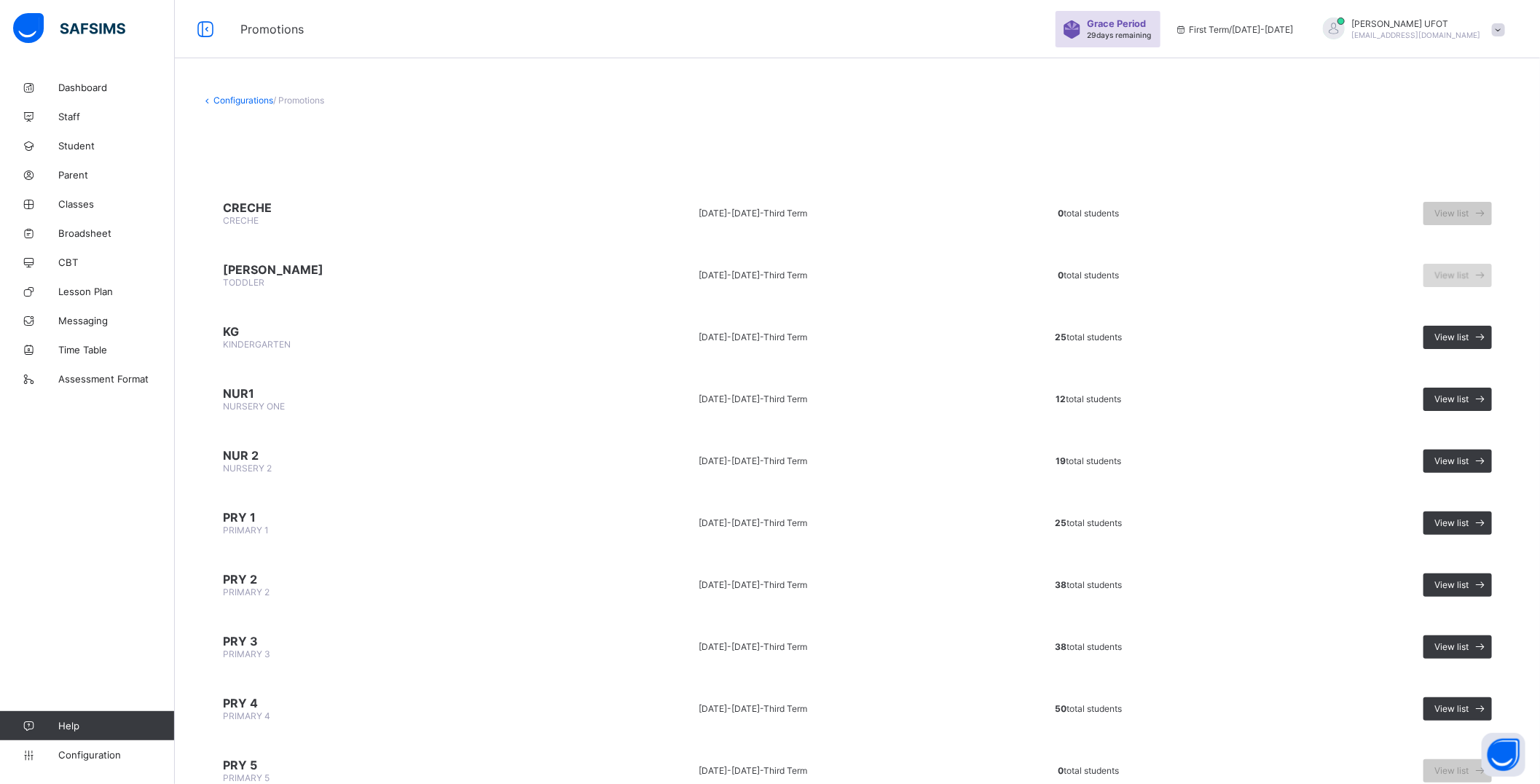
click at [1469, 272] on span "View list" at bounding box center [1452, 276] width 35 height 11
click at [913, 96] on div "Configurations / Promotions" at bounding box center [857, 100] width 1313 height 11
click at [1483, 452] on span at bounding box center [1480, 461] width 23 height 23
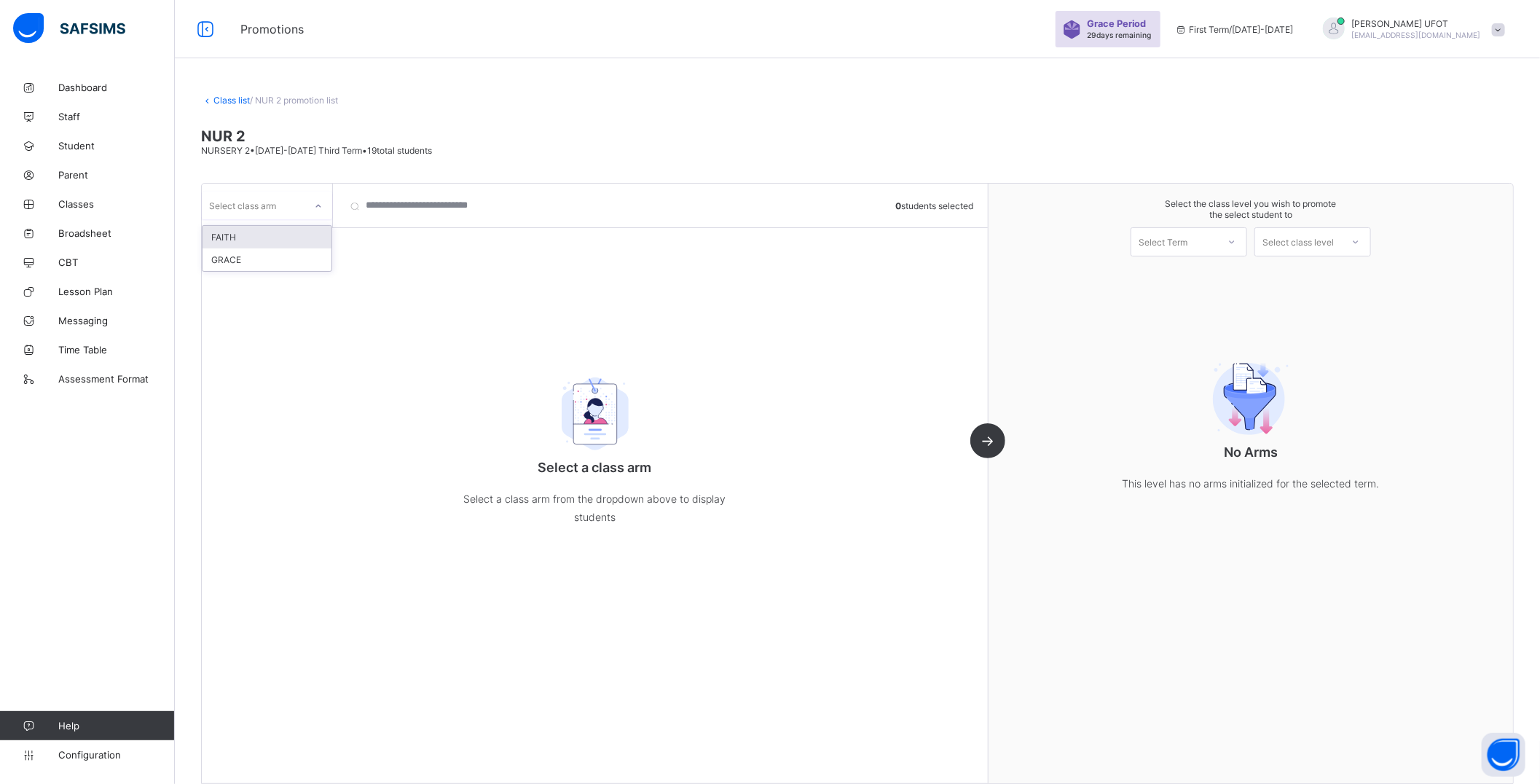
click at [313, 199] on div at bounding box center [318, 206] width 25 height 23
click at [306, 229] on div "FAITH" at bounding box center [267, 237] width 129 height 22
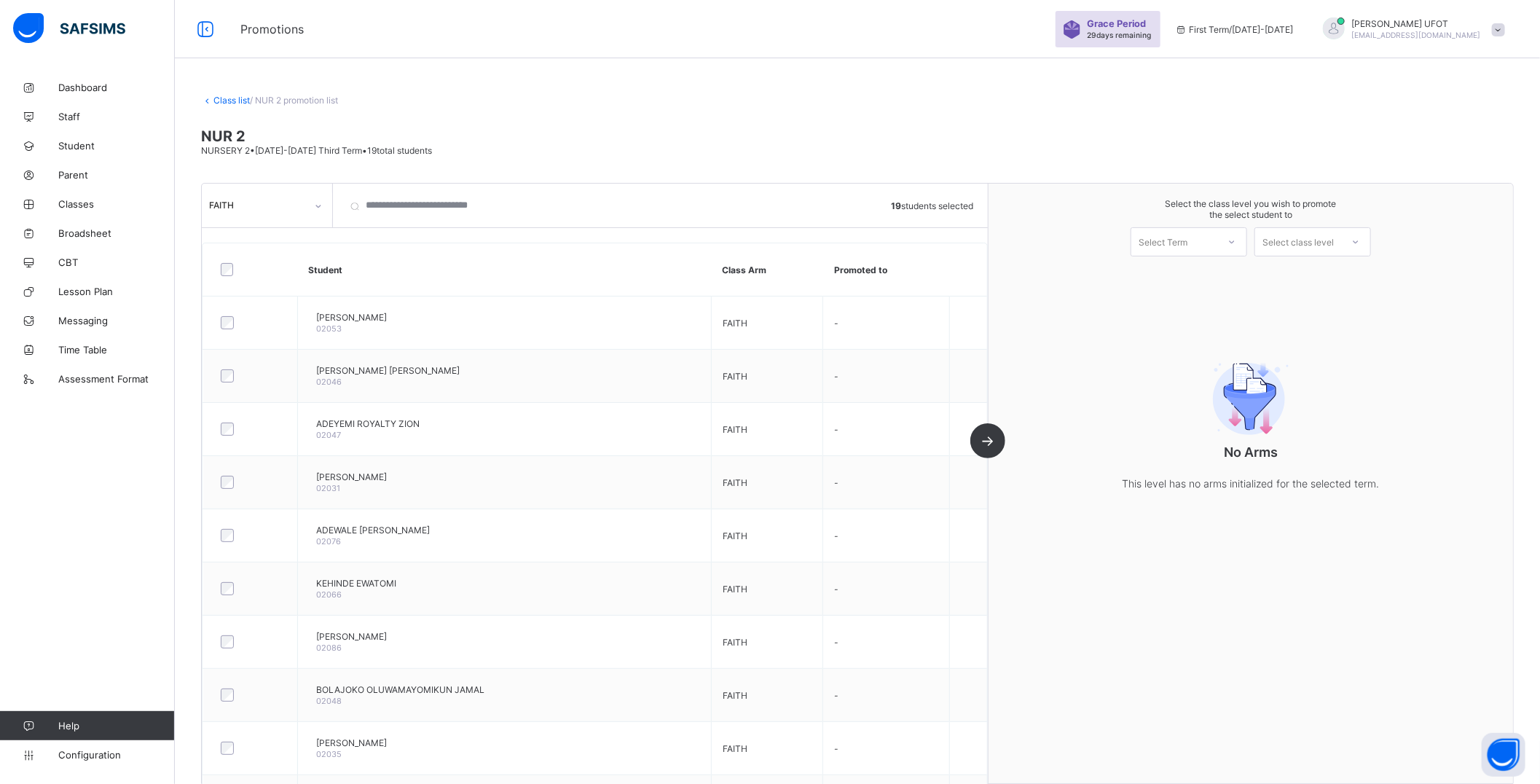
click at [989, 444] on div "FAITH 19 students selected Student Class Arm Promoted to [PERSON_NAME] 02053 [P…" at bounding box center [594, 484] width 786 height 599
click at [1217, 242] on div "Select Term" at bounding box center [1174, 241] width 86 height 20
click at [1235, 243] on div at bounding box center [1232, 242] width 27 height 25
click at [1237, 244] on div at bounding box center [1232, 242] width 27 height 25
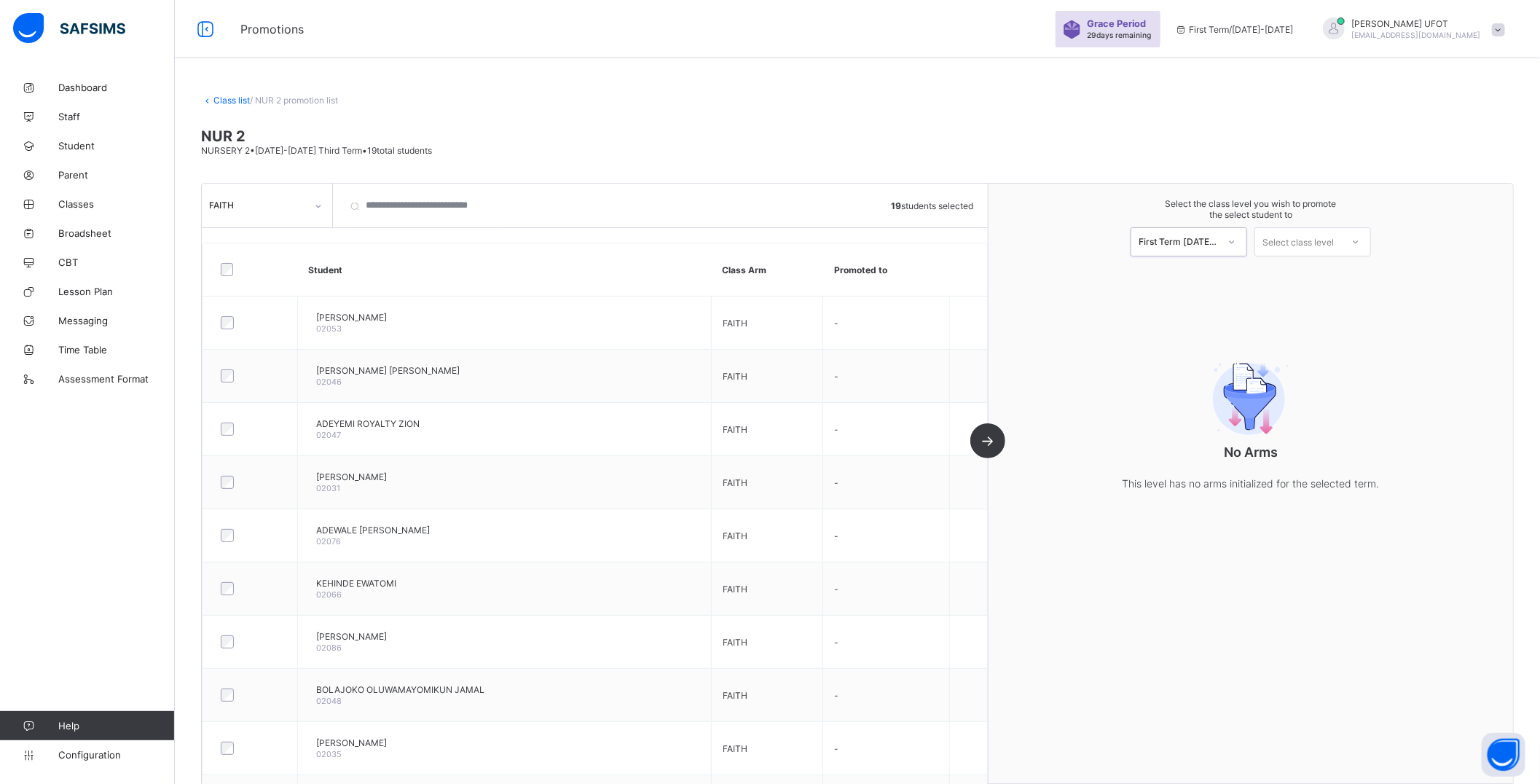
click at [1235, 246] on div at bounding box center [1232, 242] width 27 height 25
click at [1219, 238] on div "First Term [DATE]-[DATE]" at bounding box center [1178, 242] width 80 height 11
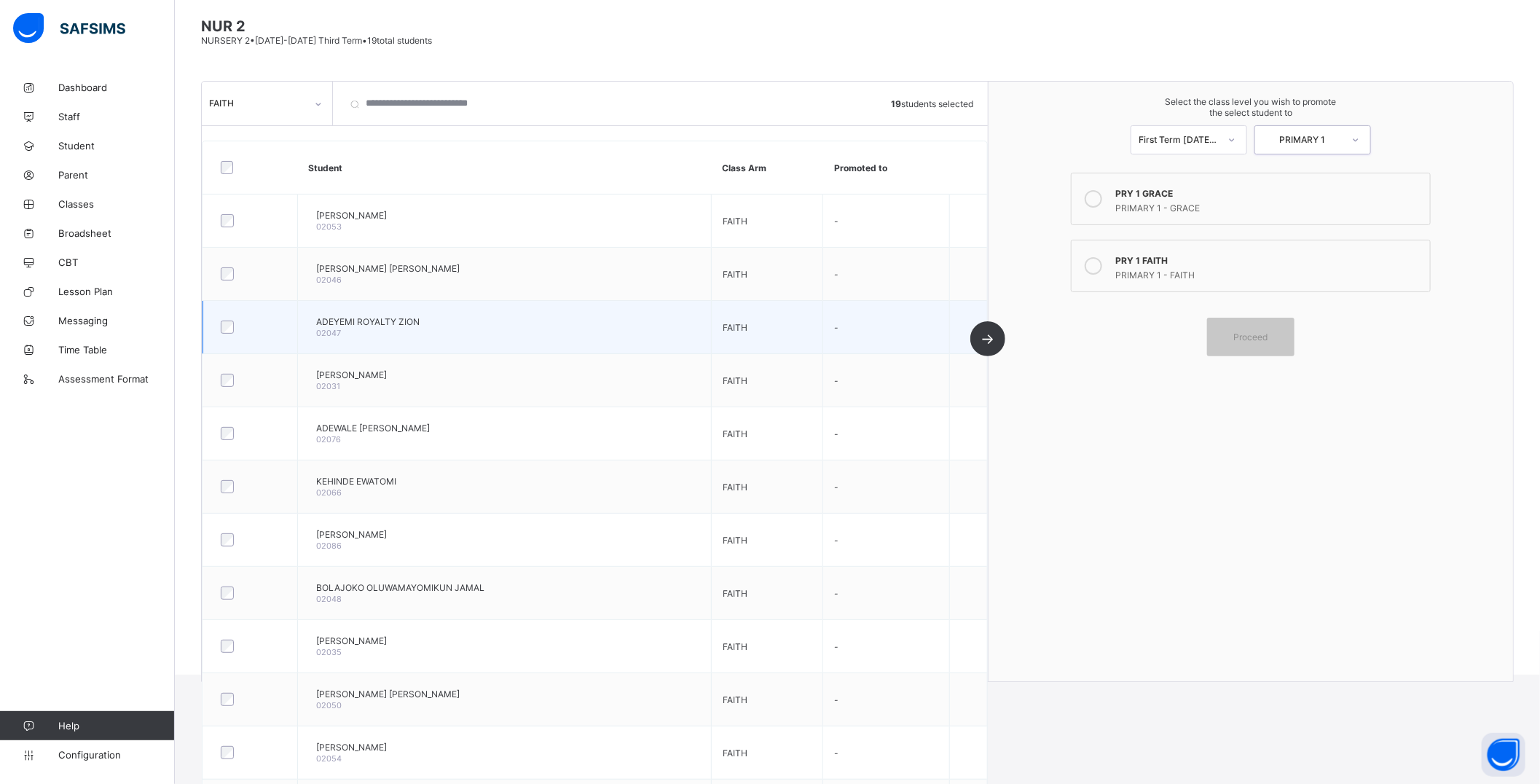
scroll to position [81, 0]
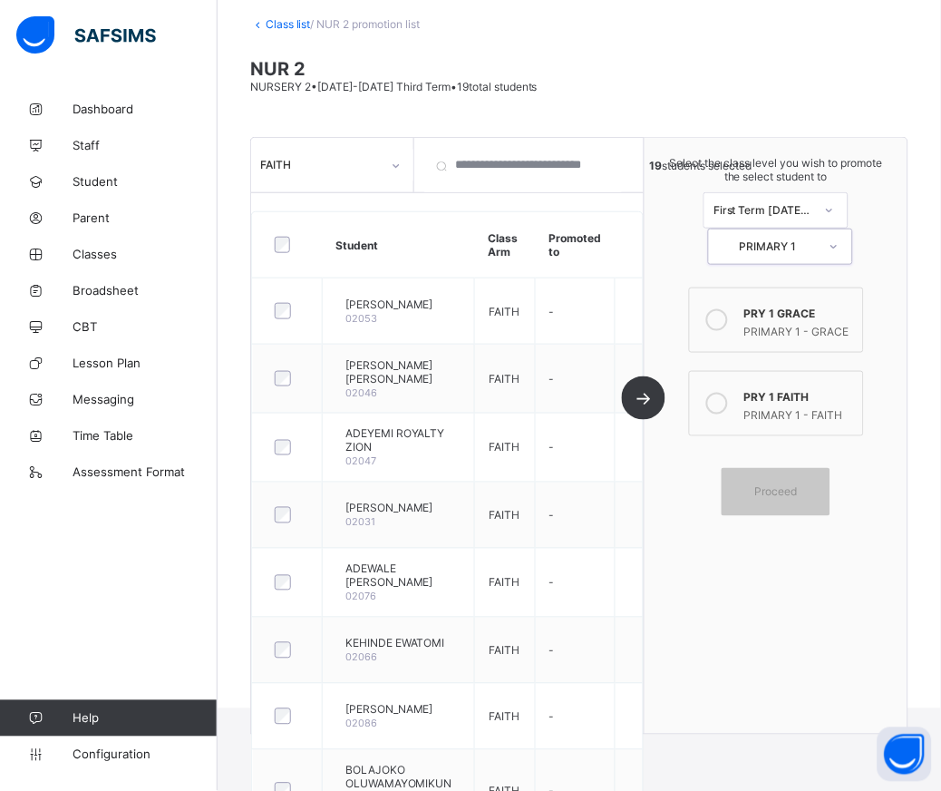
drag, startPoint x: 1621, startPoint y: 299, endPoint x: 483, endPoint y: 5, distance: 1175.6
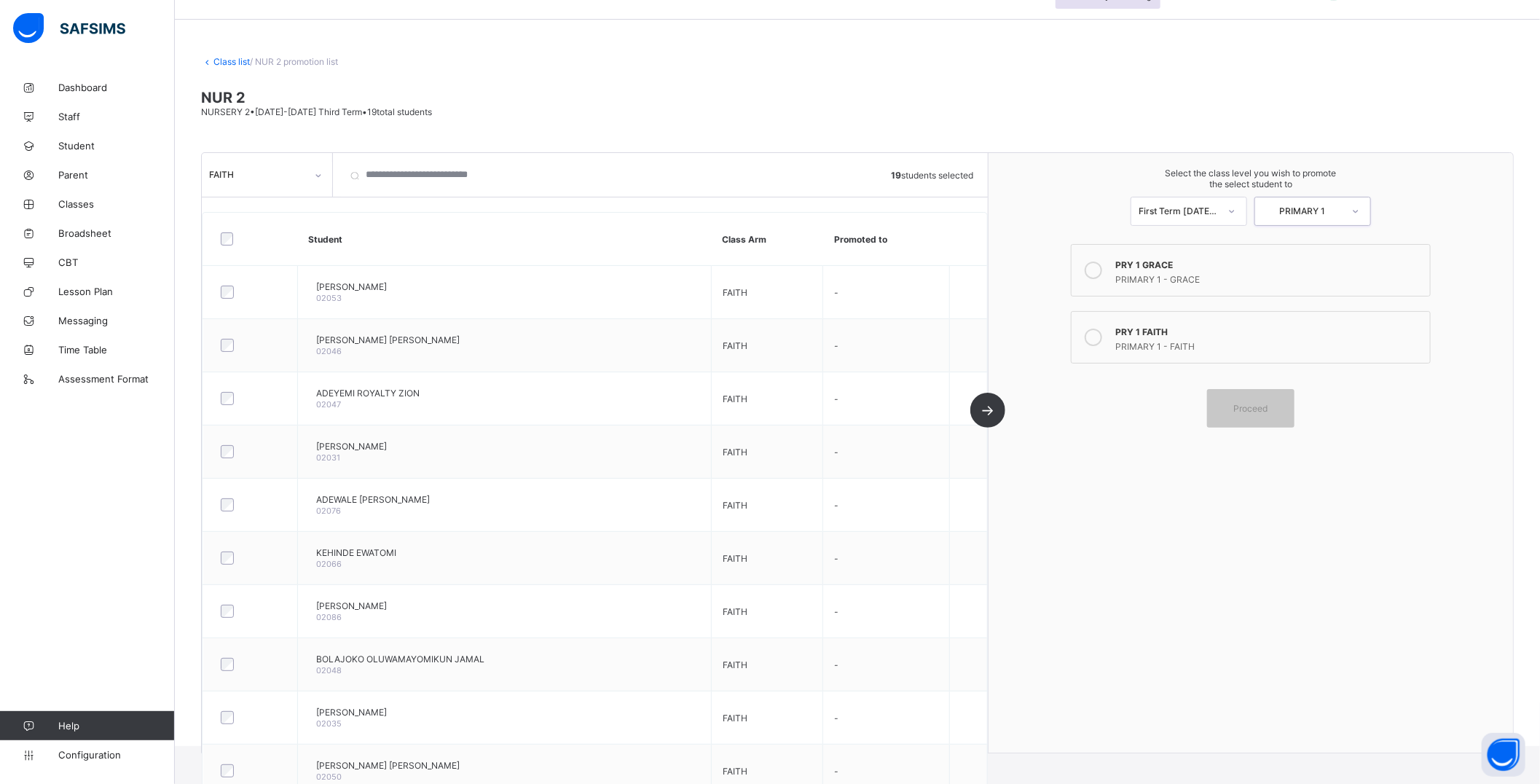
scroll to position [0, 0]
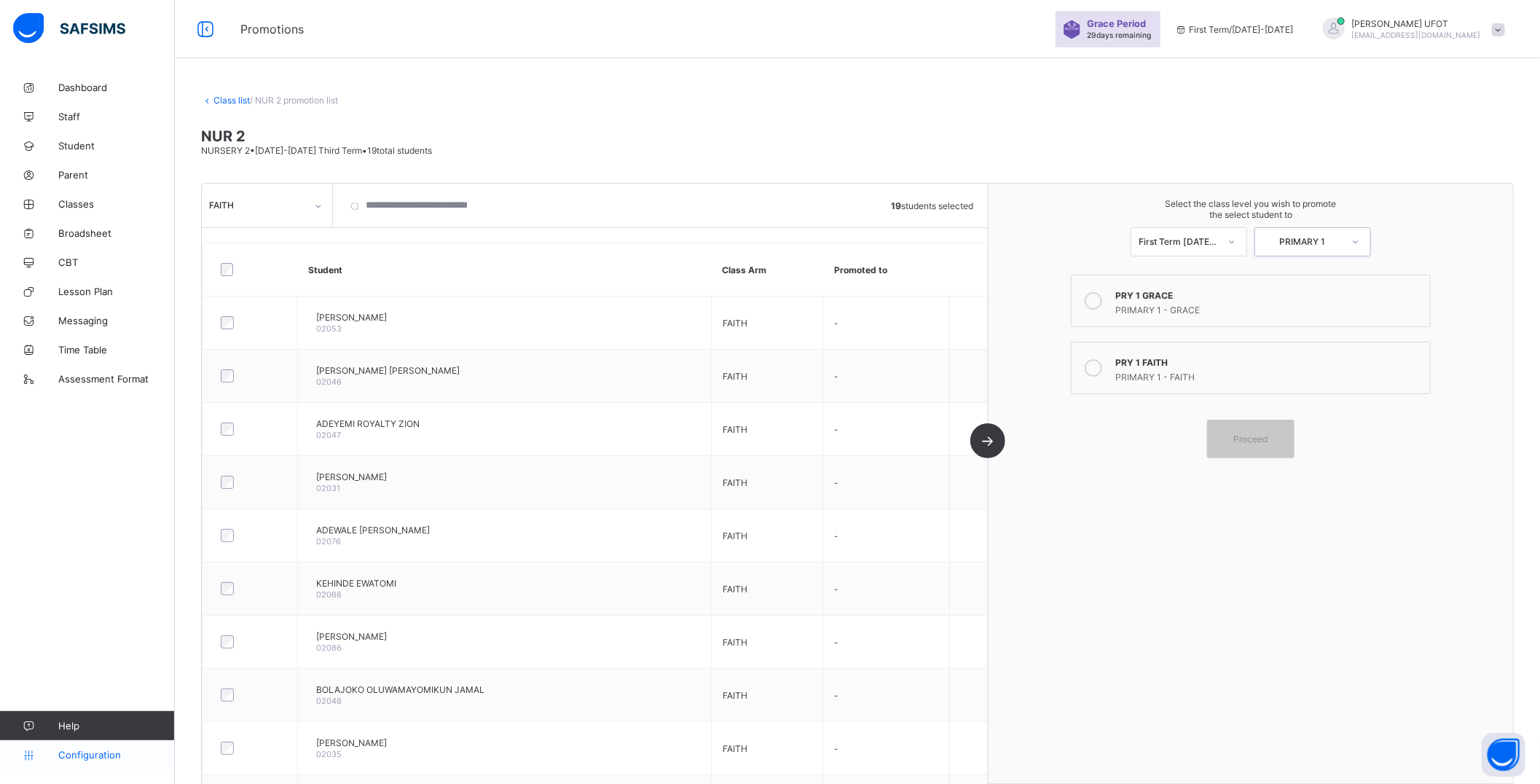
click at [115, 762] on link "Configuration" at bounding box center [87, 754] width 174 height 29
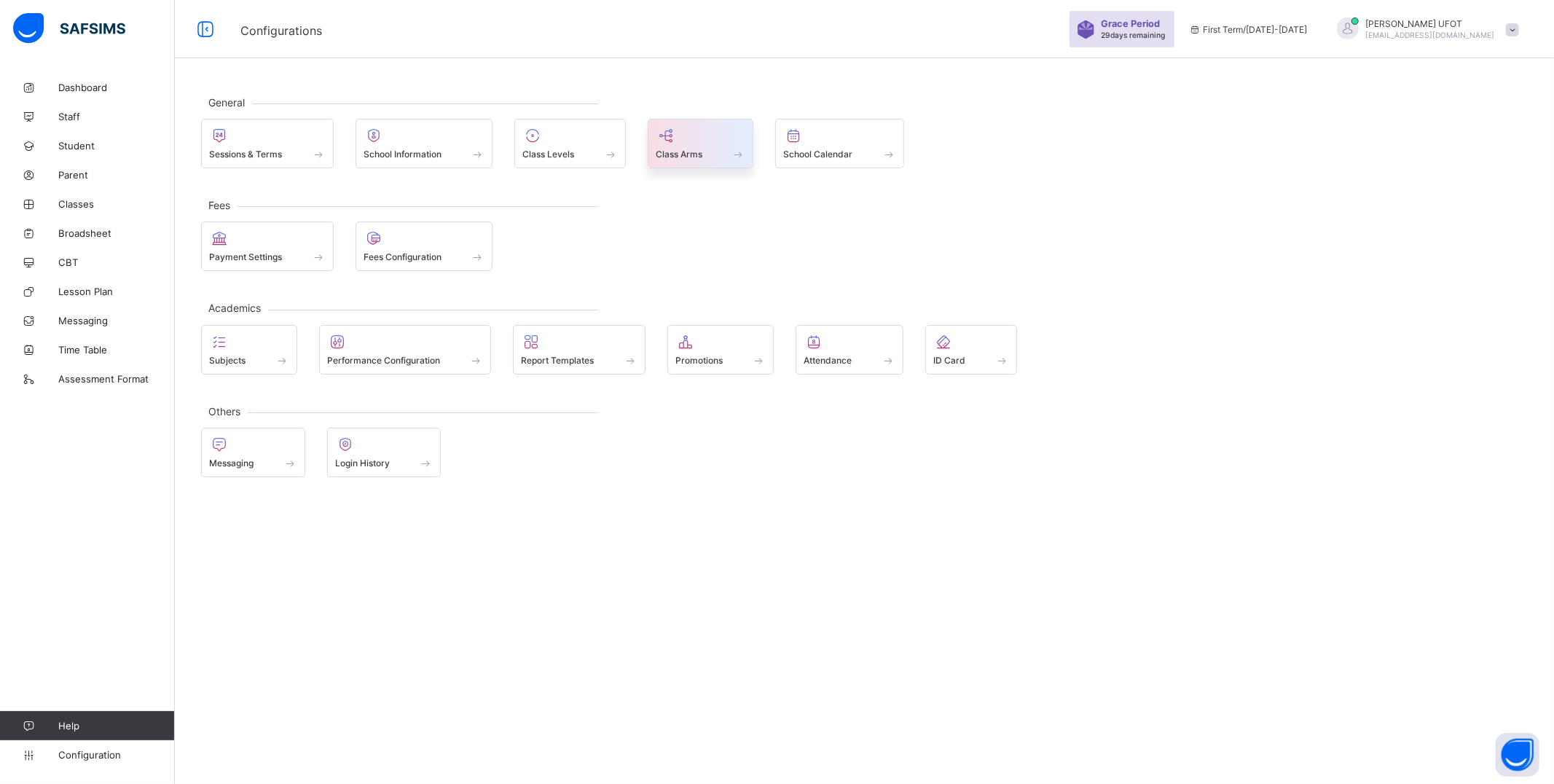
click at [687, 146] on span at bounding box center [701, 146] width 90 height 4
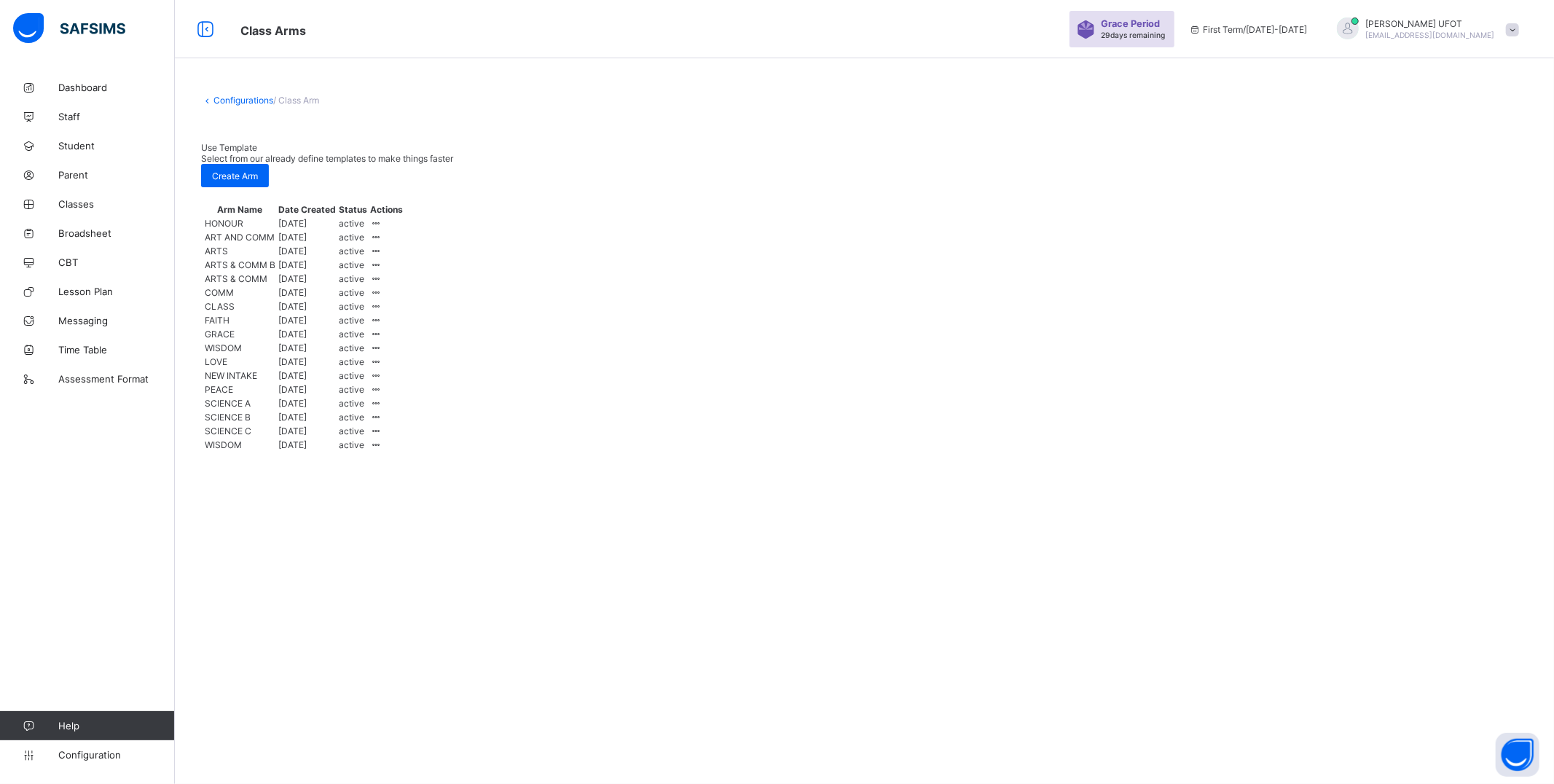
click at [241, 97] on link "Configurations" at bounding box center [243, 100] width 59 height 11
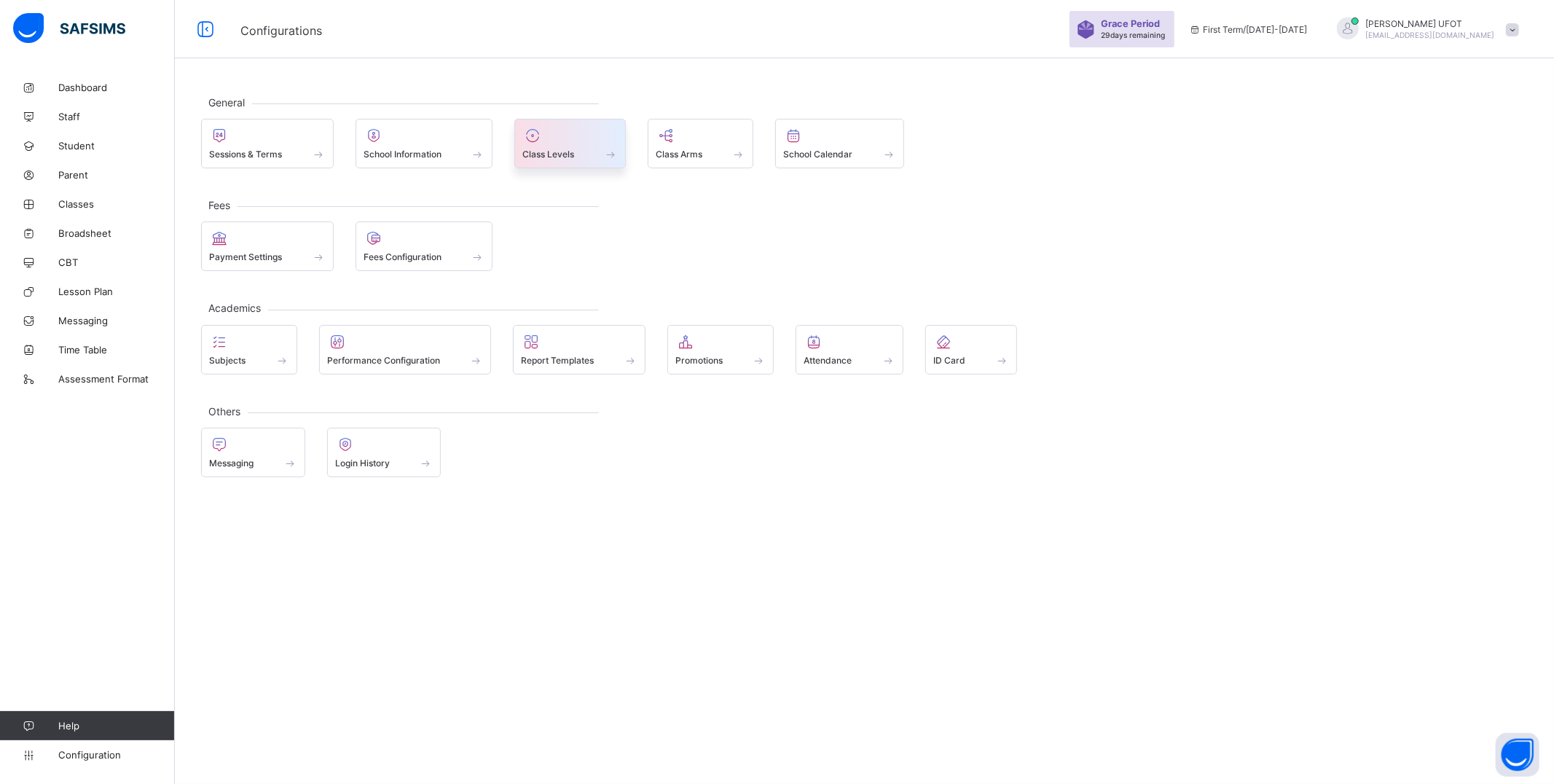
click at [558, 150] on span "Class Levels" at bounding box center [548, 154] width 51 height 11
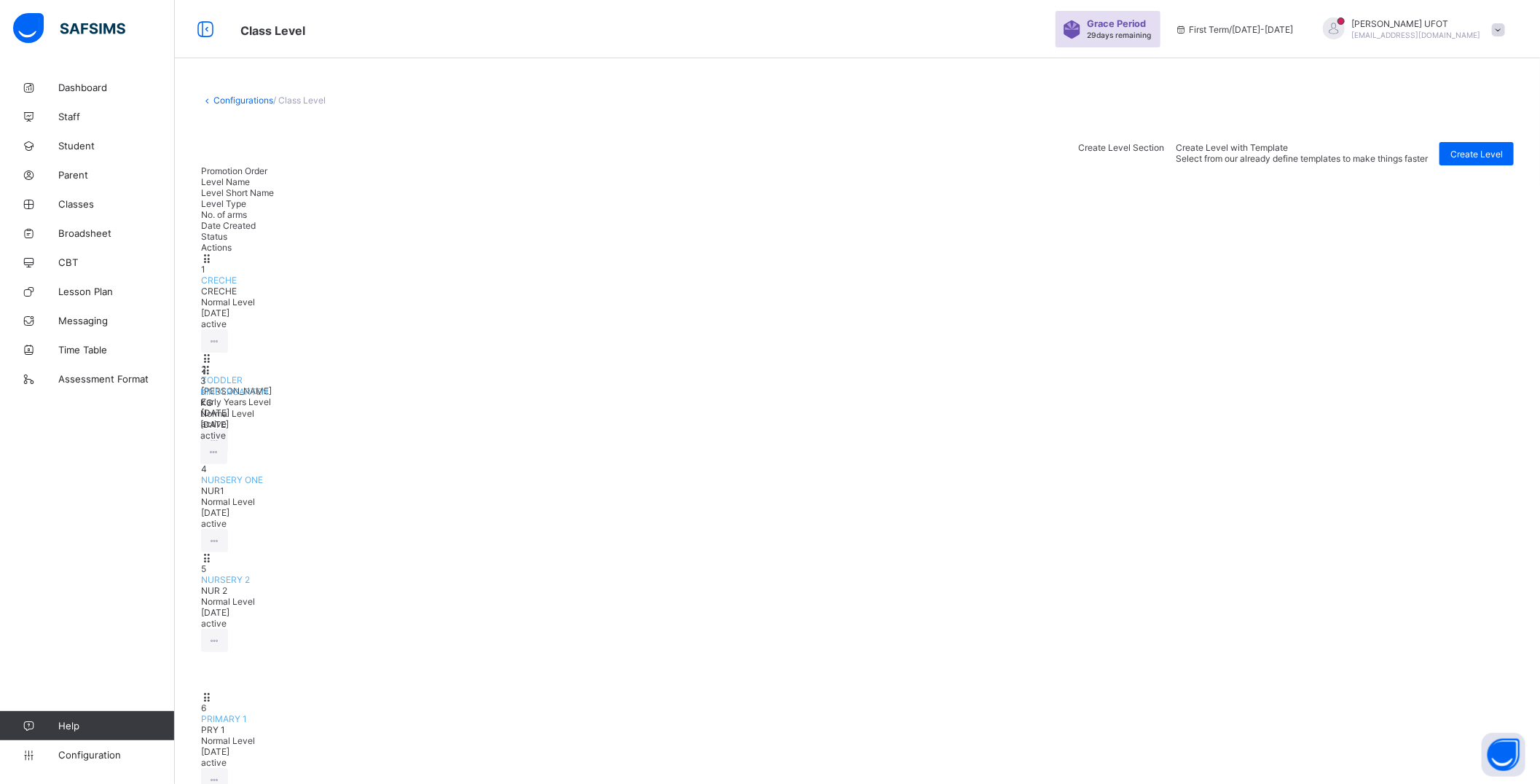
drag, startPoint x: 420, startPoint y: 313, endPoint x: 418, endPoint y: 398, distance: 85.0
click at [107, 745] on link "Configuration" at bounding box center [87, 754] width 174 height 29
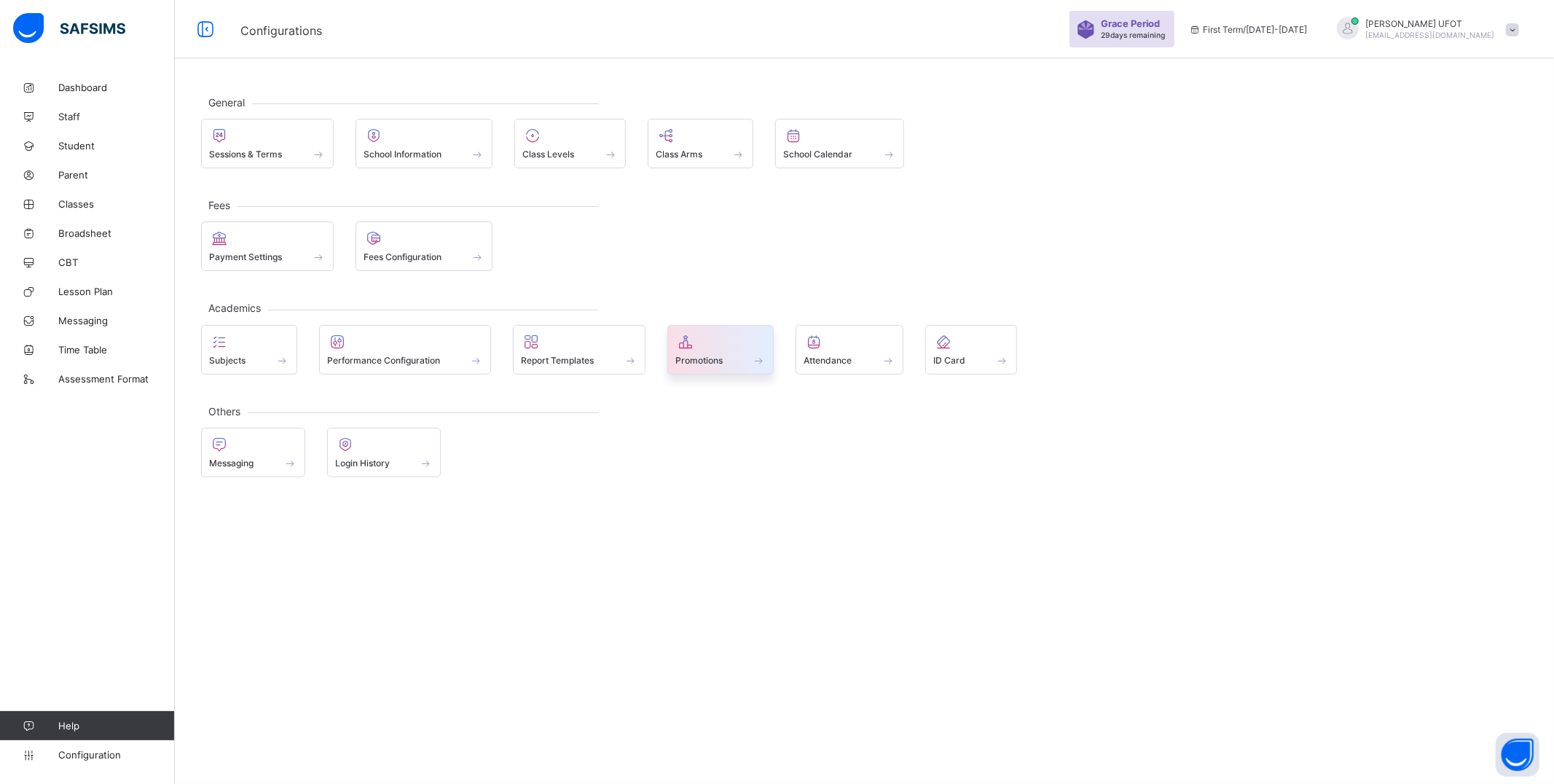
click at [717, 355] on span "Promotions" at bounding box center [699, 361] width 47 height 11
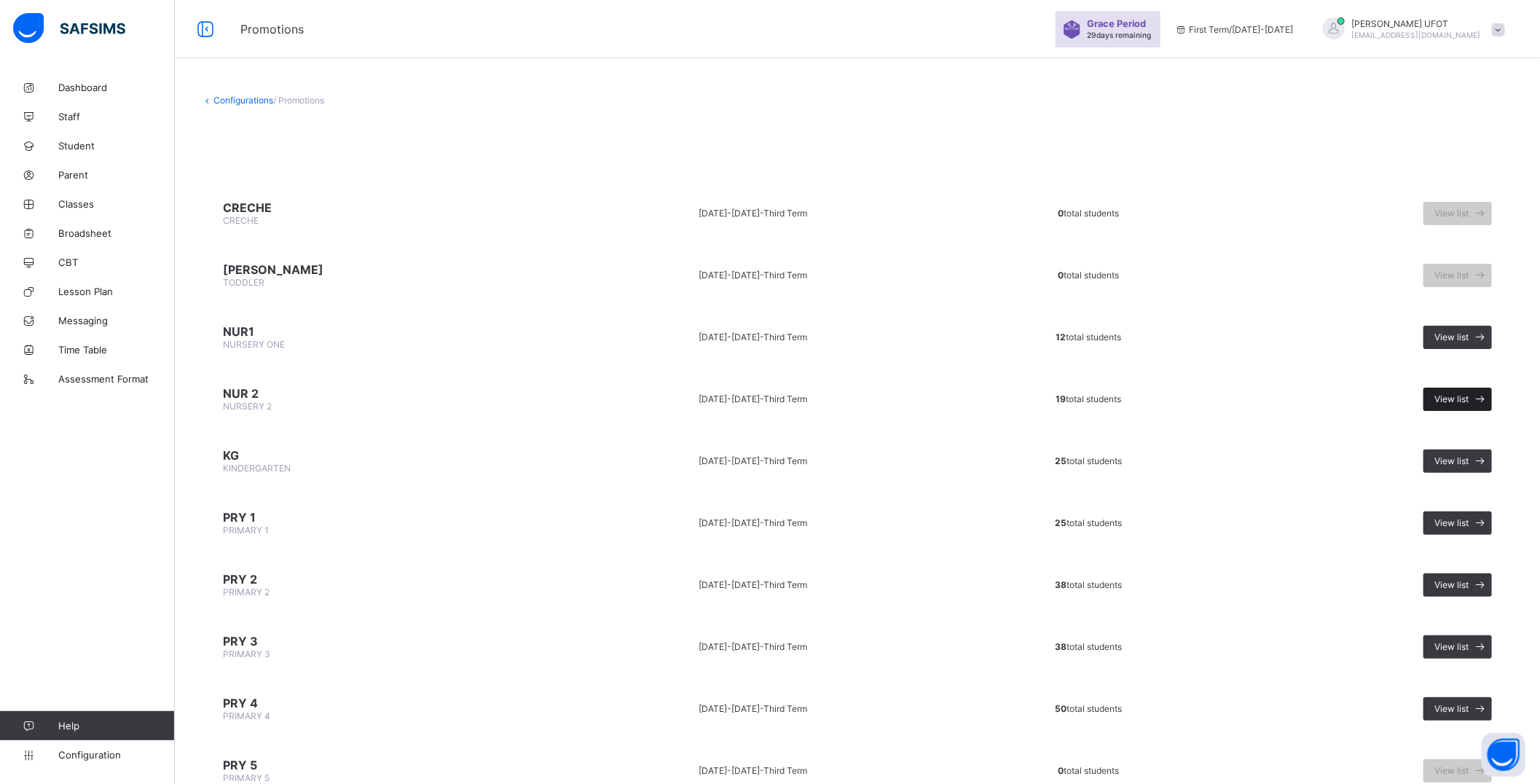
click at [1465, 394] on span "View list" at bounding box center [1452, 399] width 35 height 11
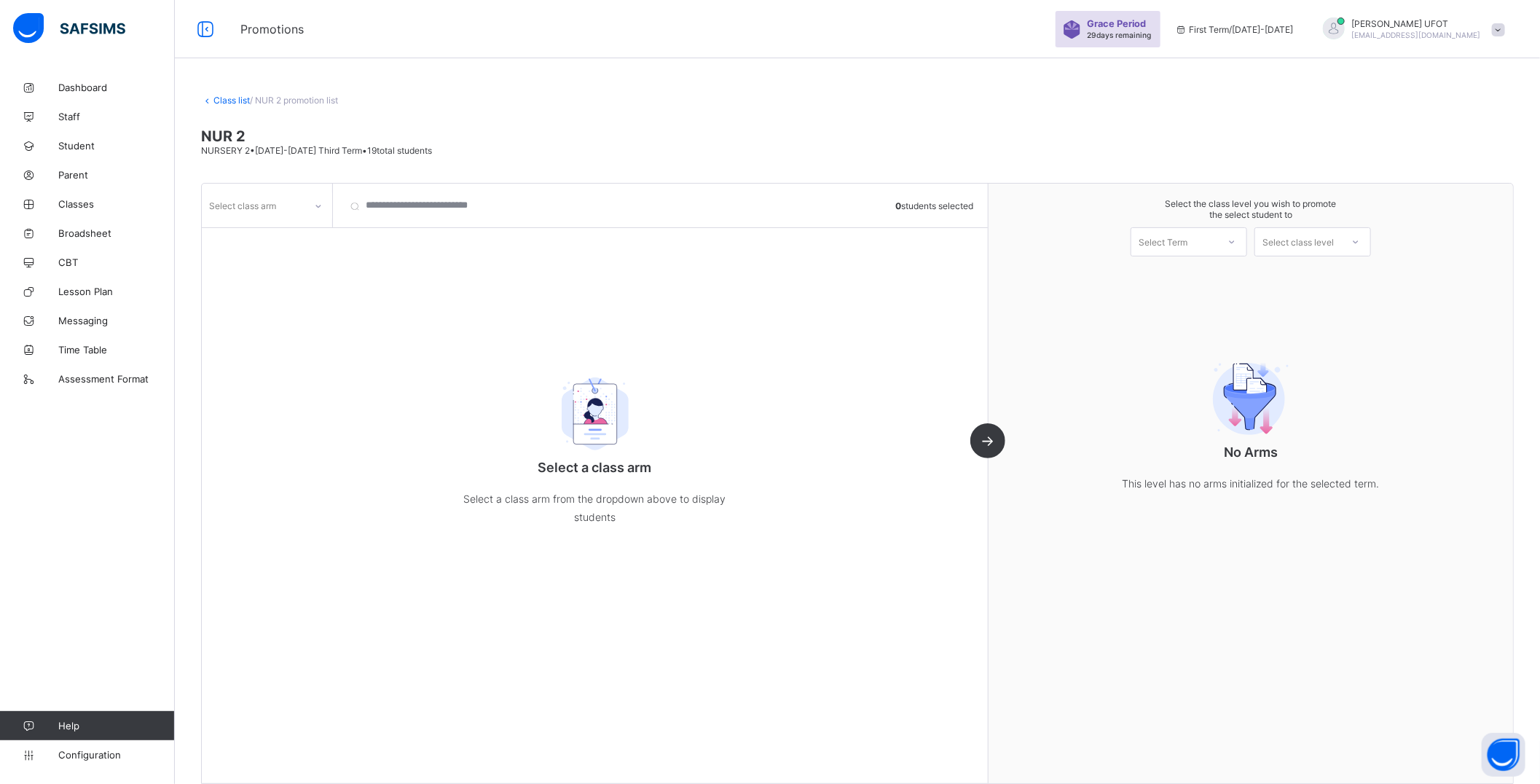
click at [314, 202] on icon at bounding box center [318, 206] width 9 height 14
click at [288, 252] on div "FAITH" at bounding box center [267, 259] width 129 height 22
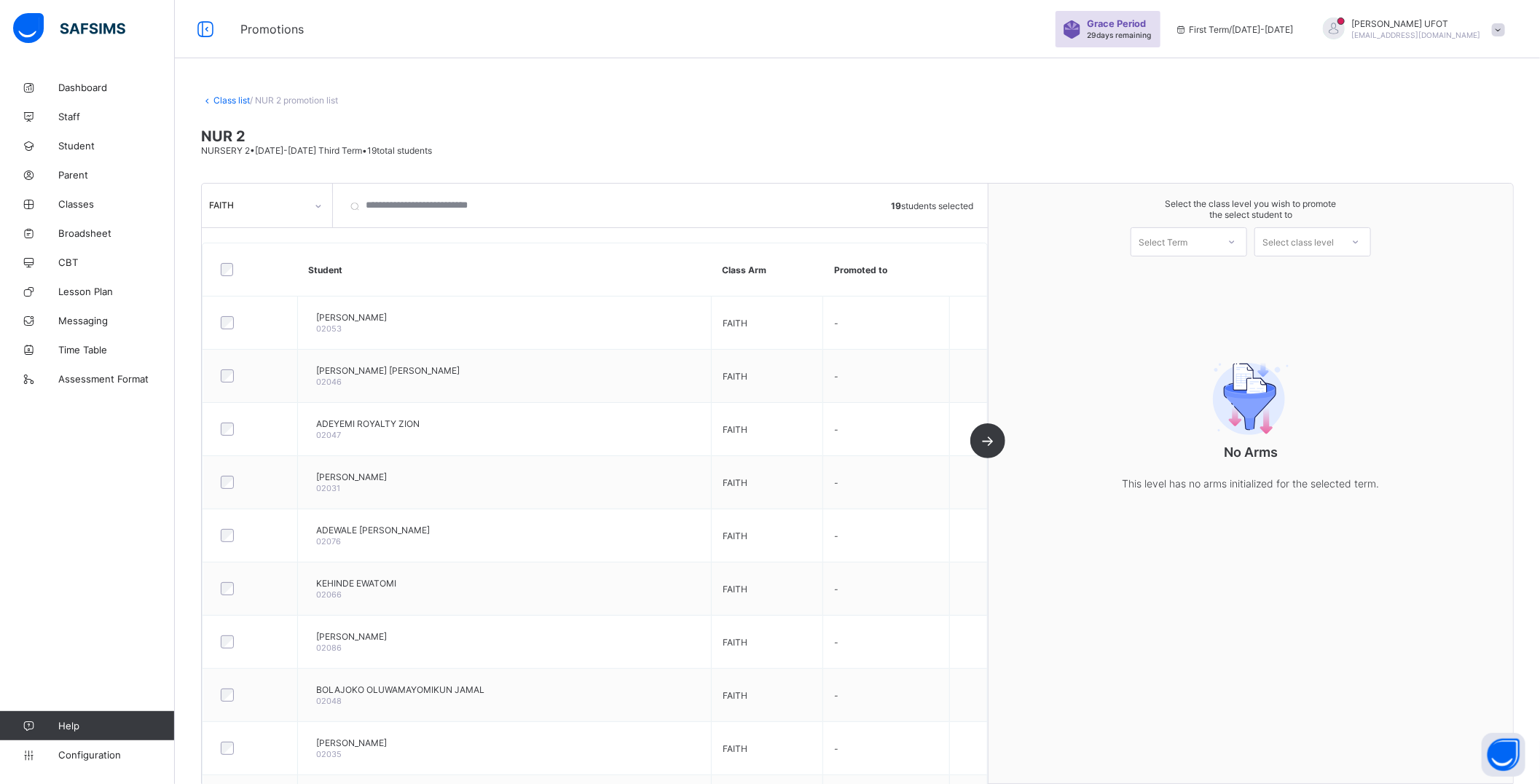
click at [1236, 243] on icon at bounding box center [1232, 242] width 9 height 14
click at [1230, 276] on div "First Term [DATE]-[DATE]" at bounding box center [1188, 280] width 115 height 34
click at [1301, 239] on div "Select class level" at bounding box center [1298, 242] width 71 height 29
click at [1314, 277] on div "KINDERGARTEN" at bounding box center [1312, 274] width 115 height 23
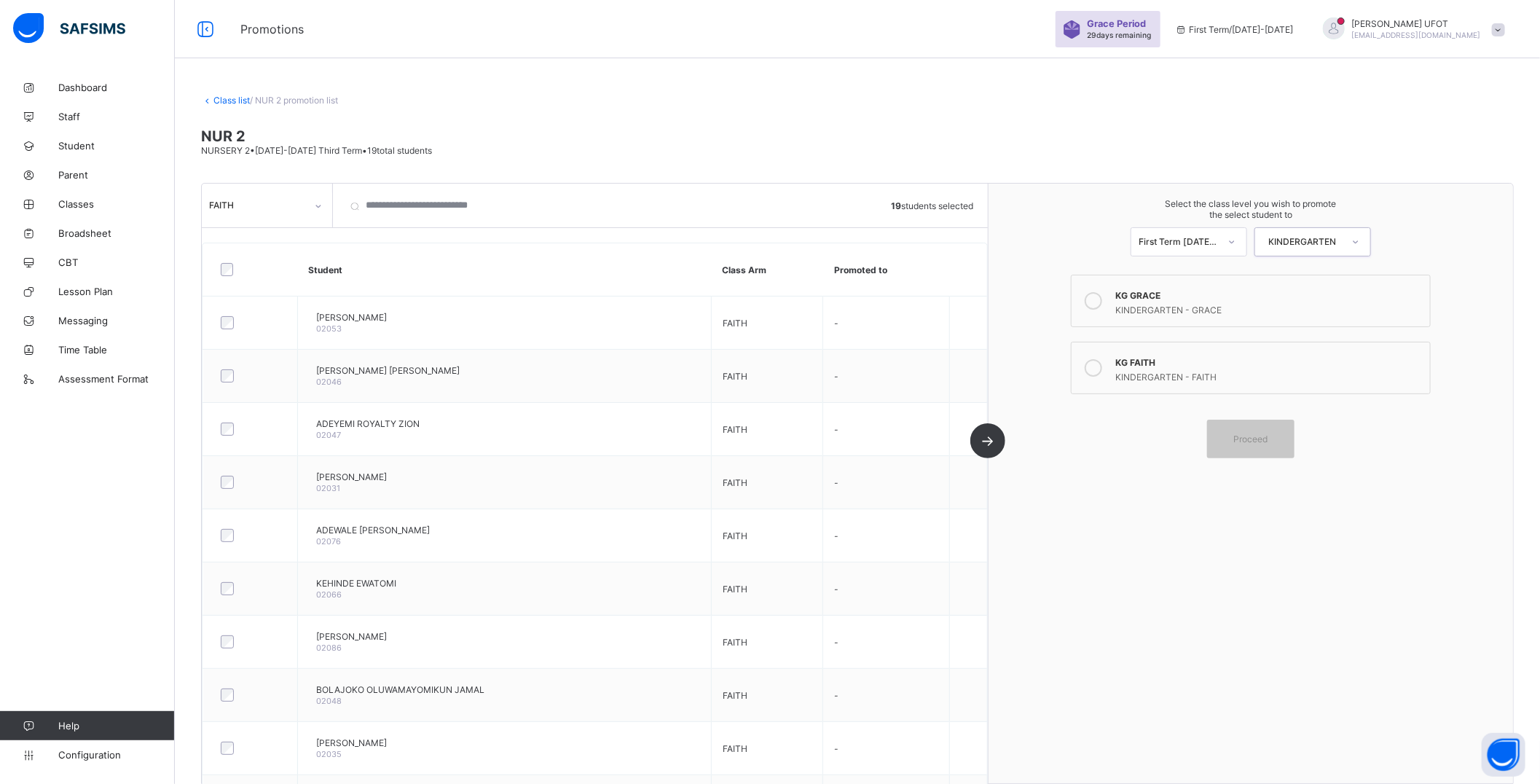
click at [1122, 300] on label "KG GRACE KINDERGARTEN - GRACE" at bounding box center [1251, 300] width 360 height 52
click at [1269, 442] on div "Proceed" at bounding box center [1251, 439] width 88 height 39
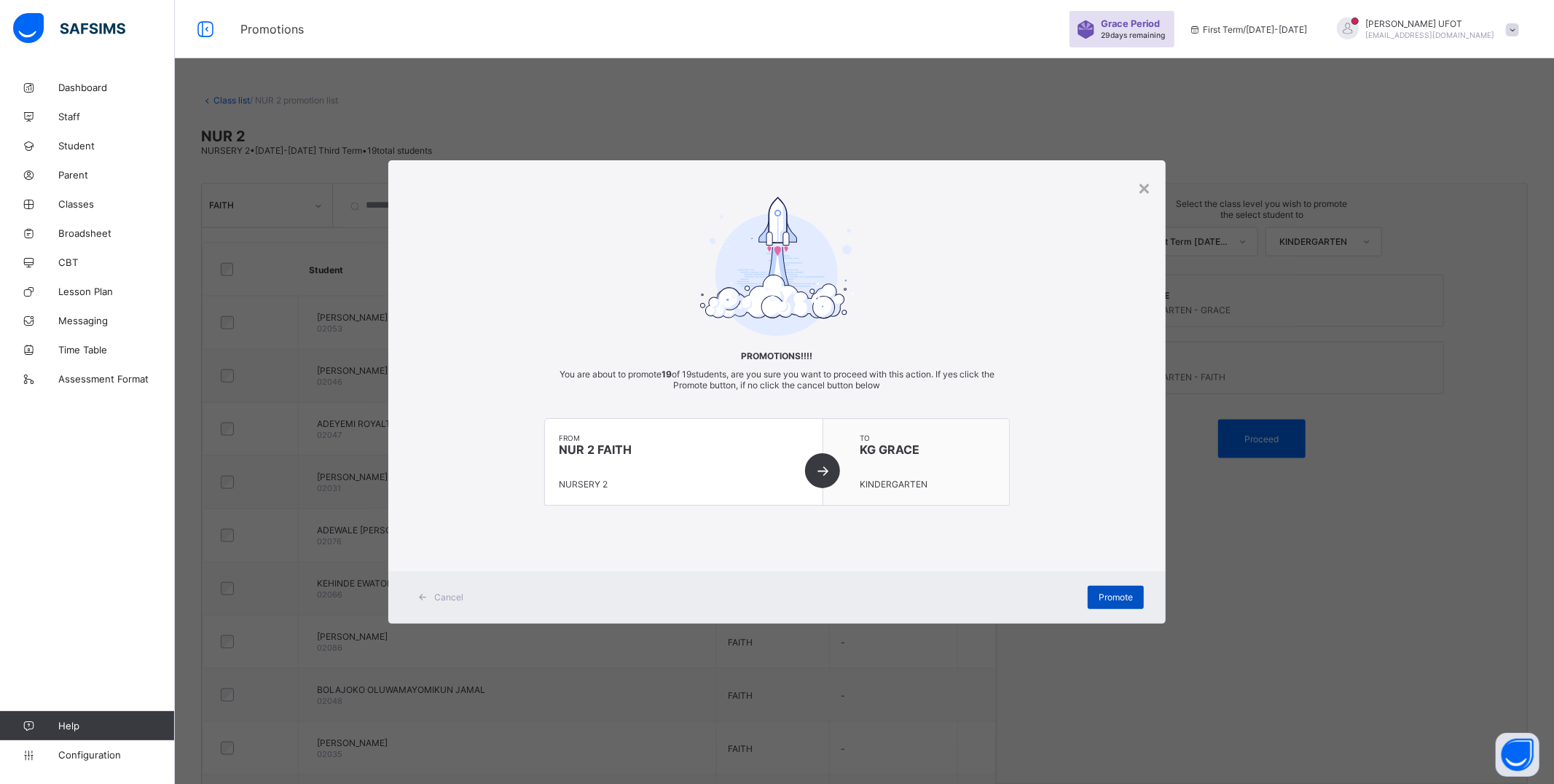
click at [1112, 598] on span "Promote" at bounding box center [1115, 597] width 35 height 11
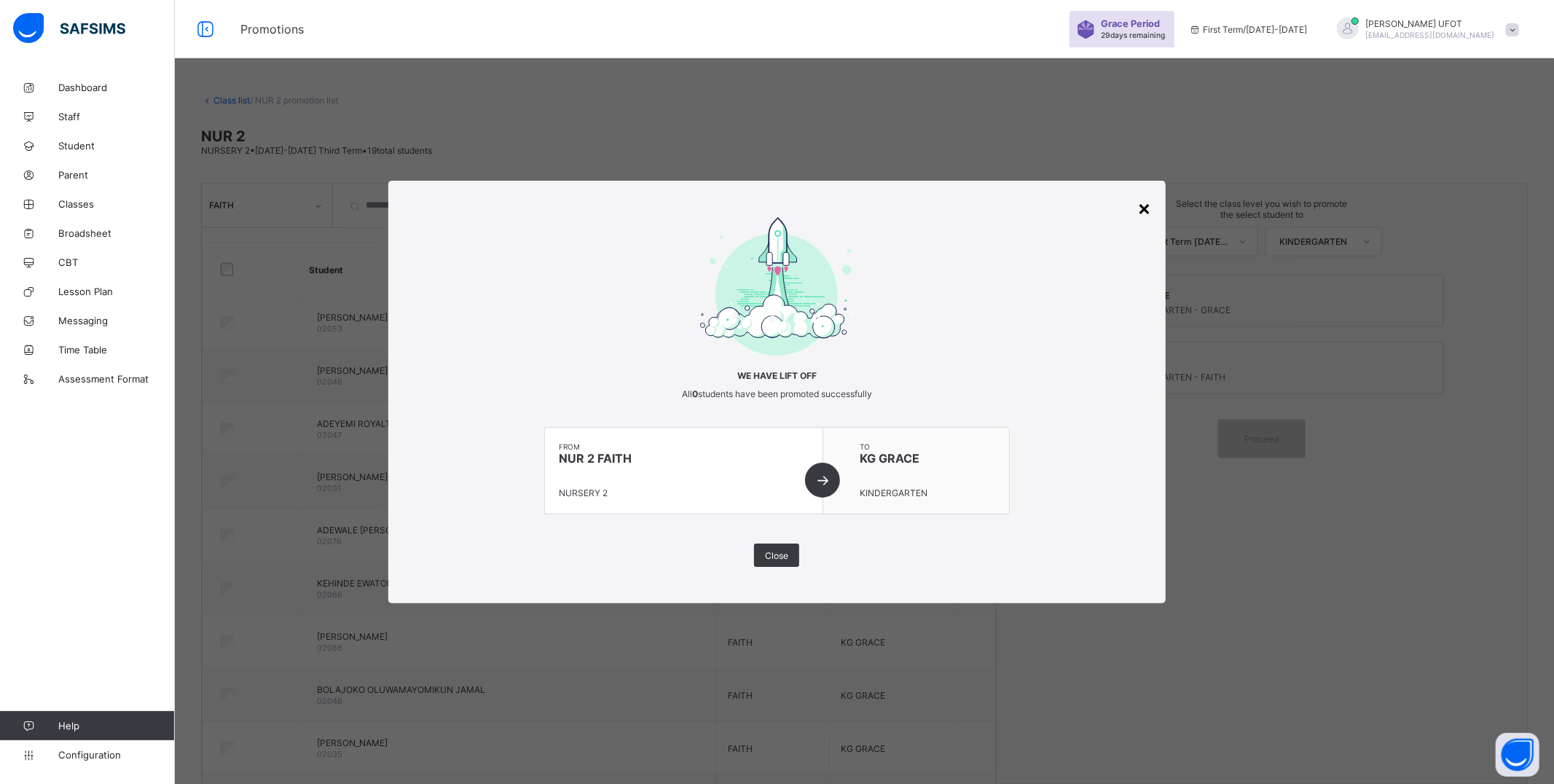
click at [1142, 213] on div "×" at bounding box center [1144, 207] width 14 height 25
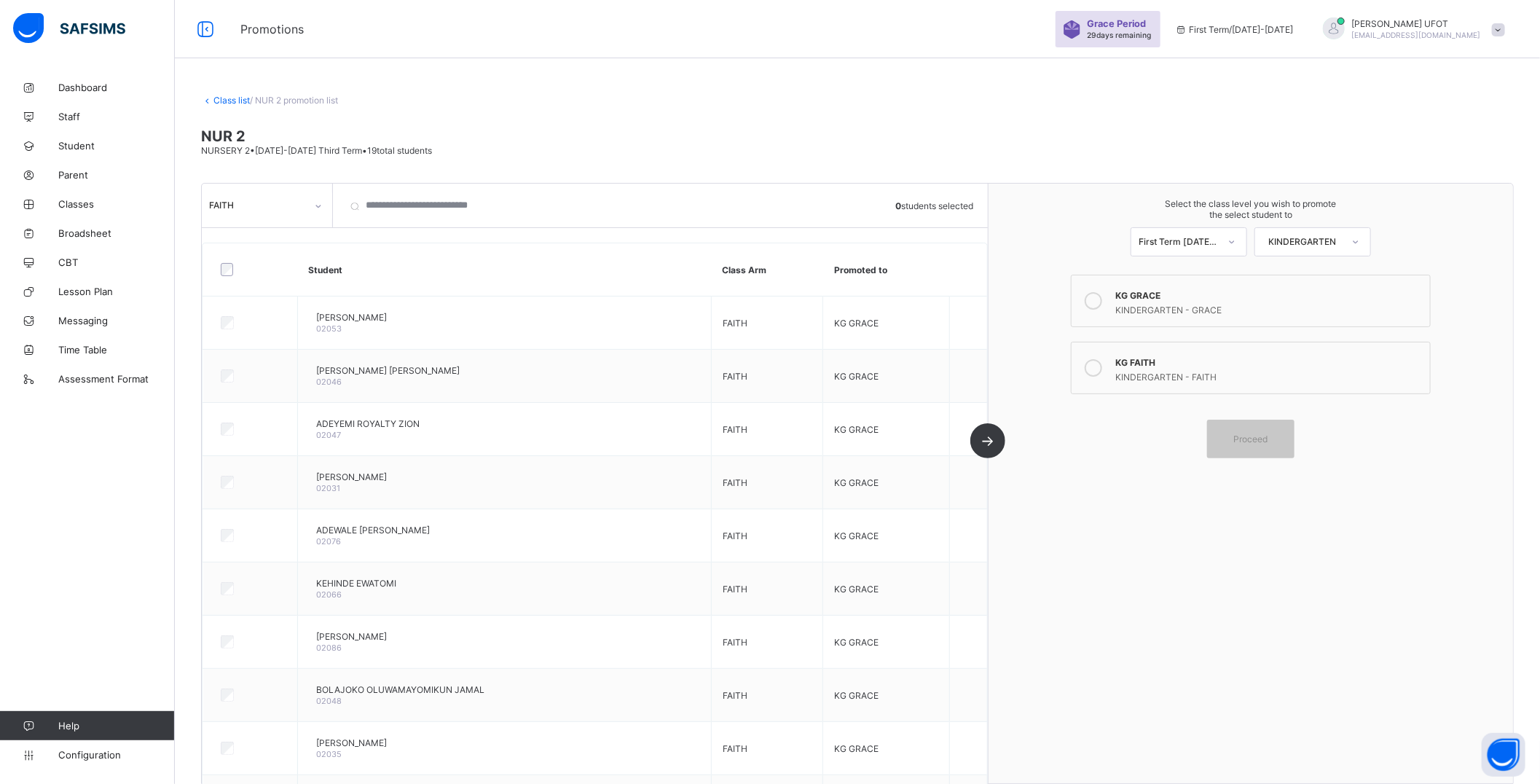
click at [235, 98] on link "Class list" at bounding box center [231, 100] width 36 height 11
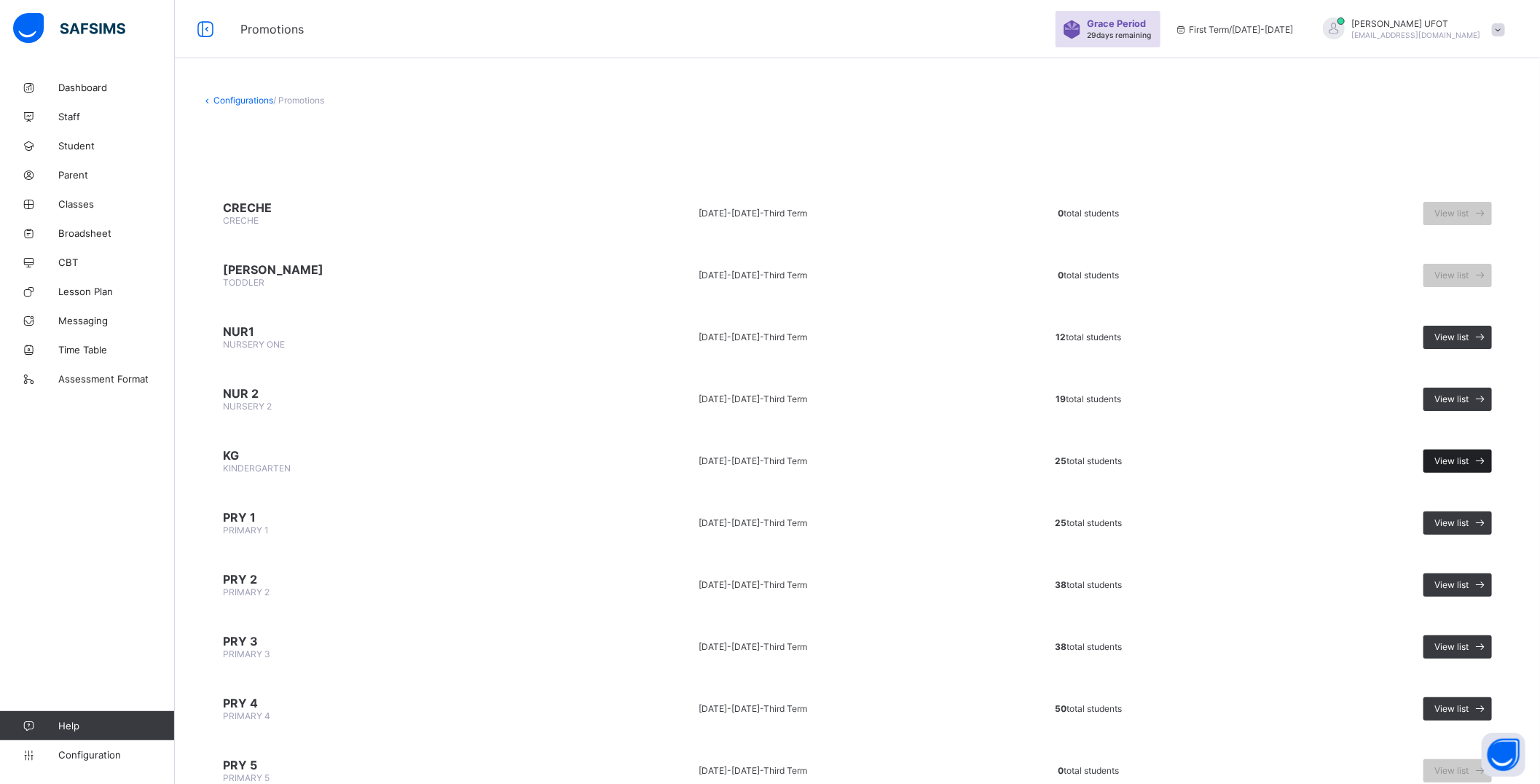
click at [1454, 456] on span "View list" at bounding box center [1452, 461] width 35 height 11
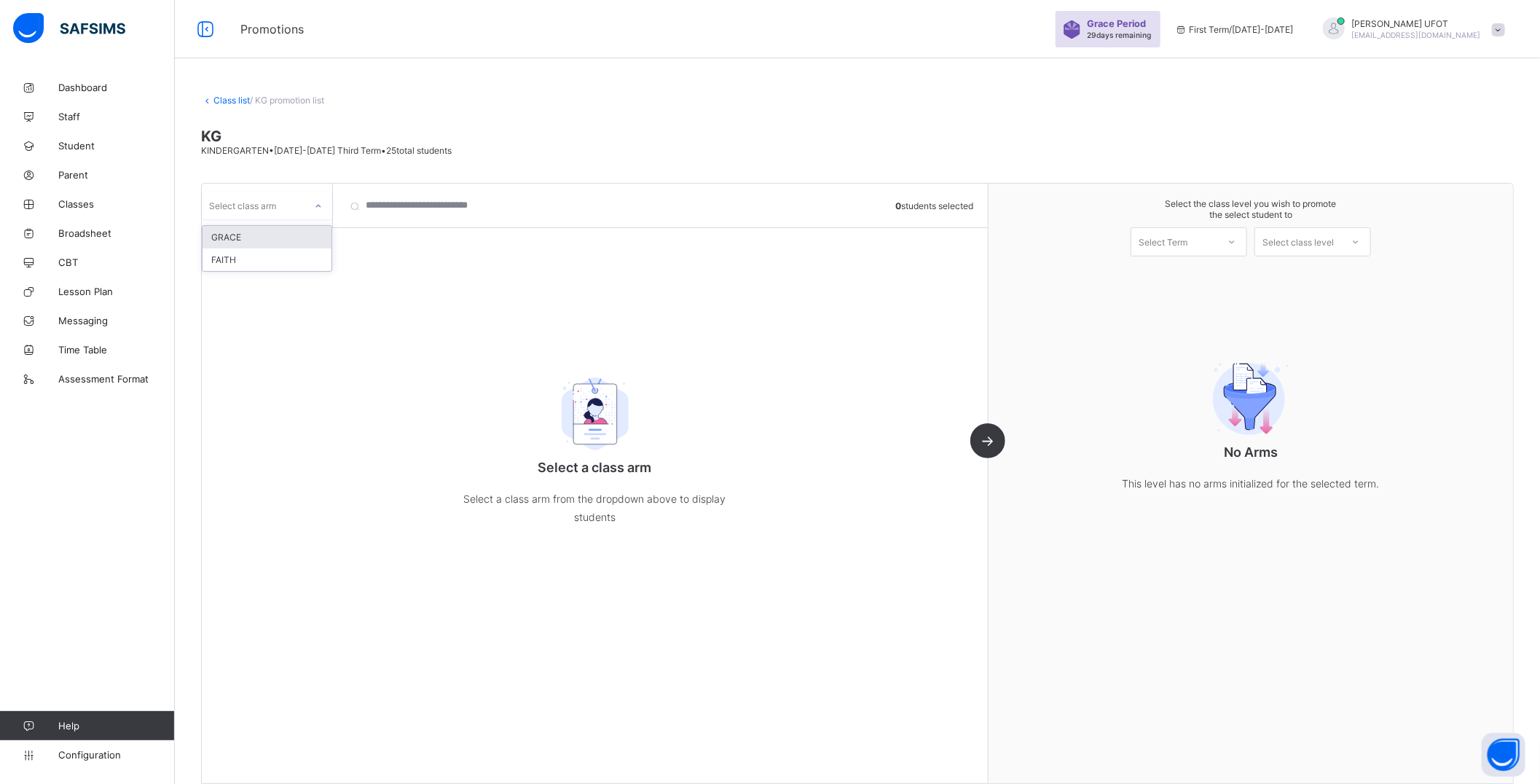
click at [304, 200] on div at bounding box center [318, 205] width 27 height 27
click at [302, 251] on div "FAITH" at bounding box center [267, 259] width 129 height 22
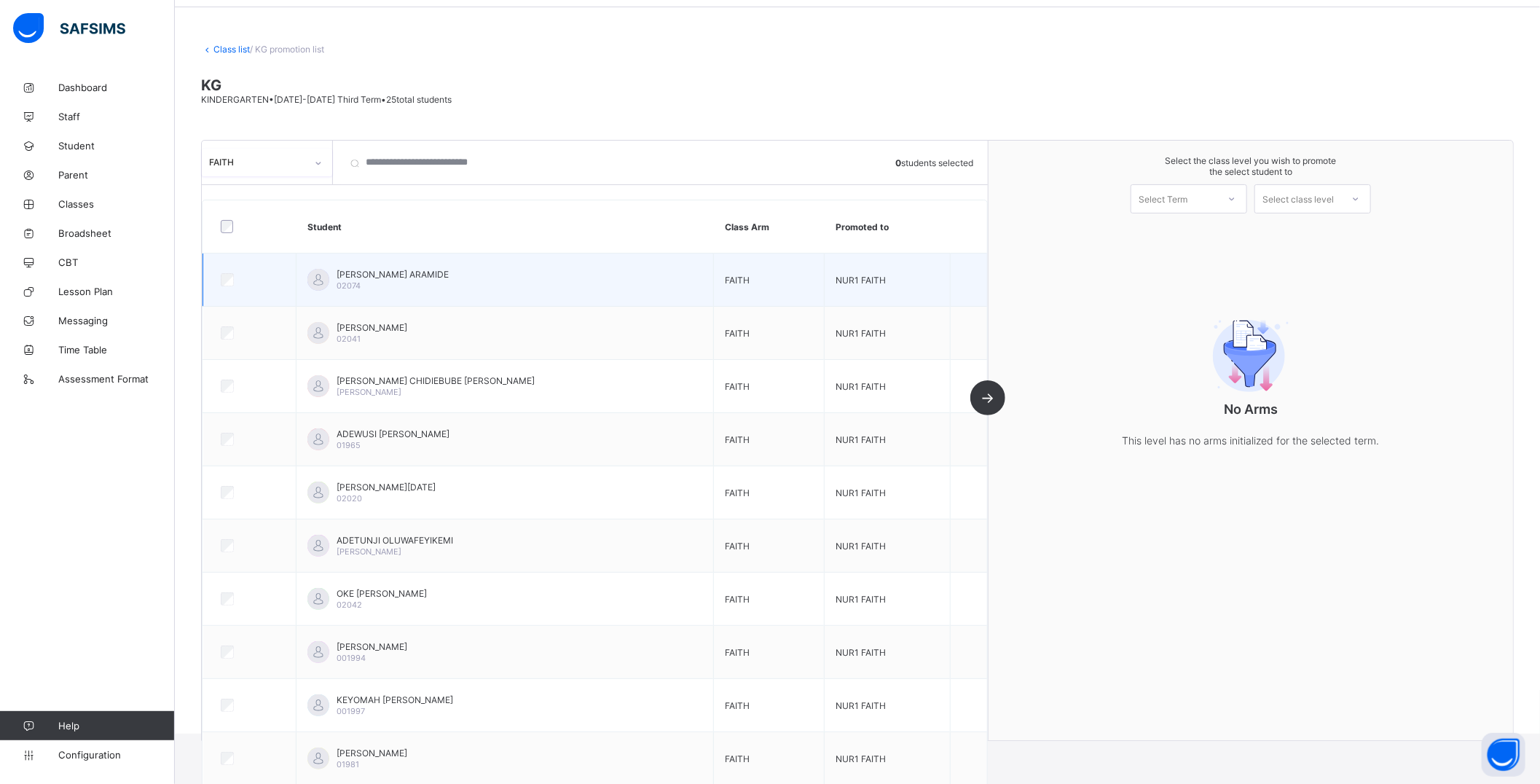
scroll to position [81, 0]
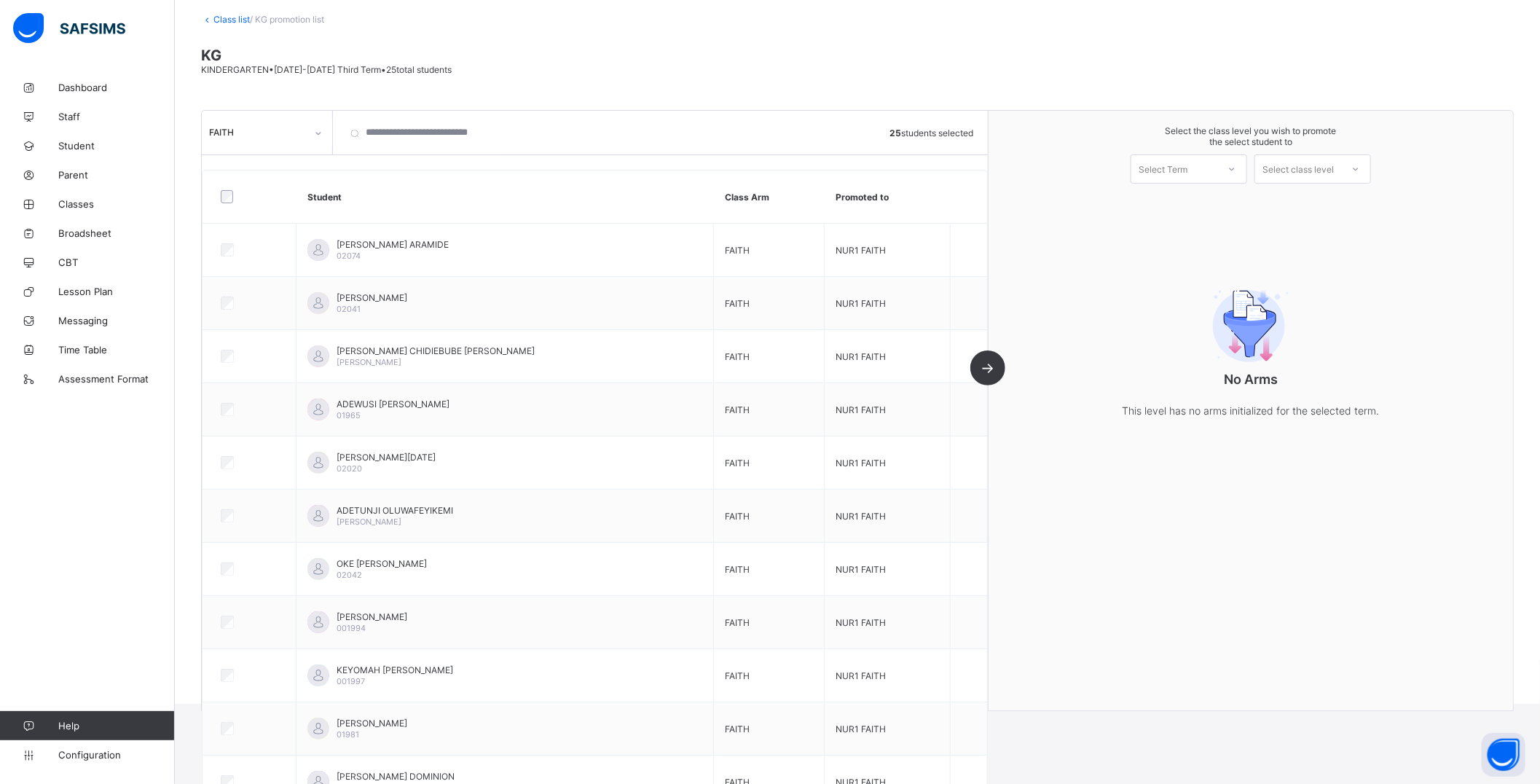
click at [1207, 165] on div "Select Term" at bounding box center [1174, 169] width 86 height 20
click at [1204, 194] on div "First Term [DATE]-[DATE]" at bounding box center [1188, 207] width 115 height 34
click at [1301, 169] on div "Select class level" at bounding box center [1298, 169] width 71 height 29
click at [1326, 202] on div "PRIMARY 1" at bounding box center [1312, 202] width 115 height 23
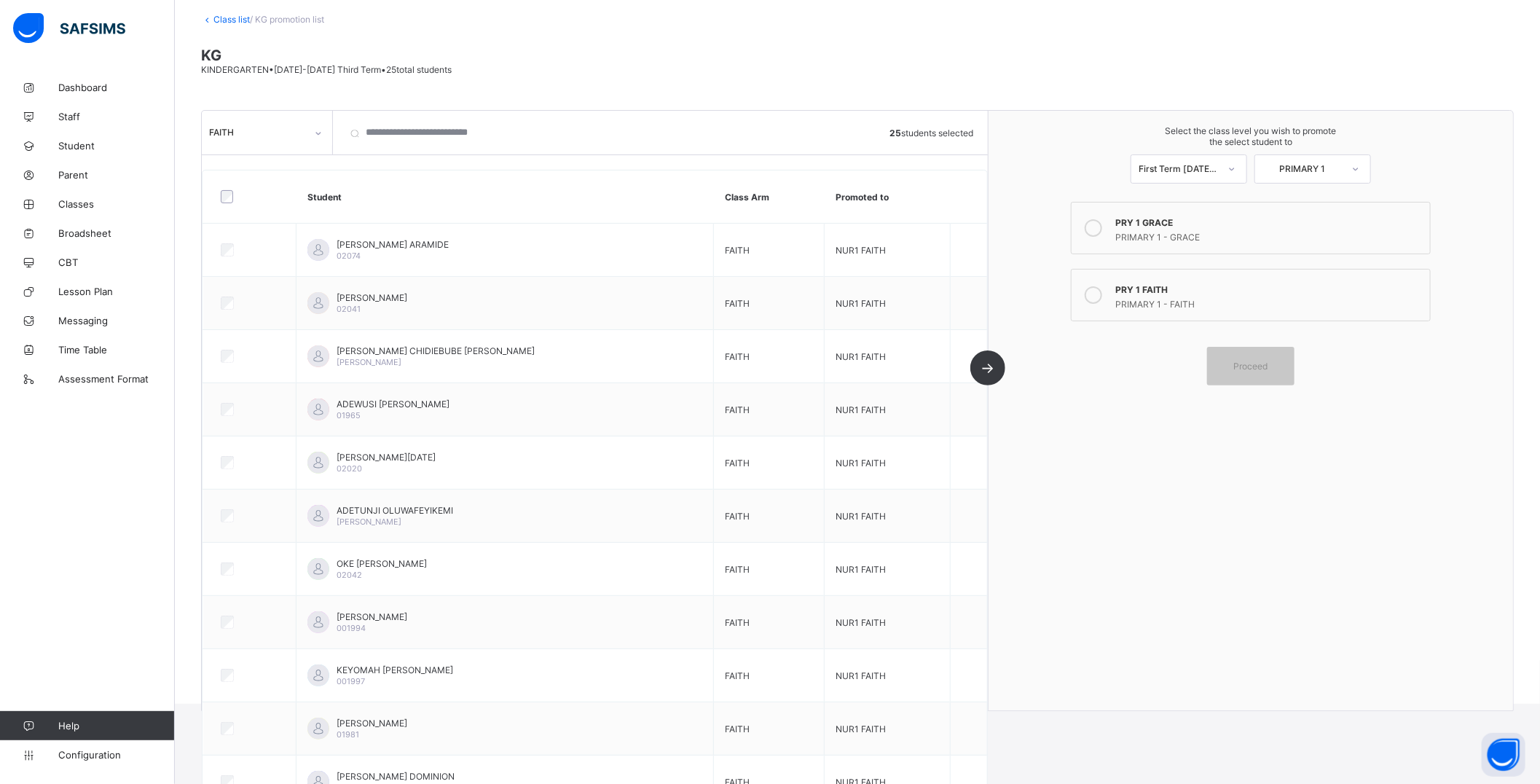
drag, startPoint x: 1170, startPoint y: 289, endPoint x: 1167, endPoint y: 250, distance: 39.1
click at [1170, 288] on div "PRY 1 FAITH" at bounding box center [1268, 288] width 308 height 14
click at [1167, 228] on div "PRIMARY 1 - GRACE" at bounding box center [1268, 235] width 308 height 14
click at [1263, 367] on span "Proceed" at bounding box center [1251, 366] width 35 height 11
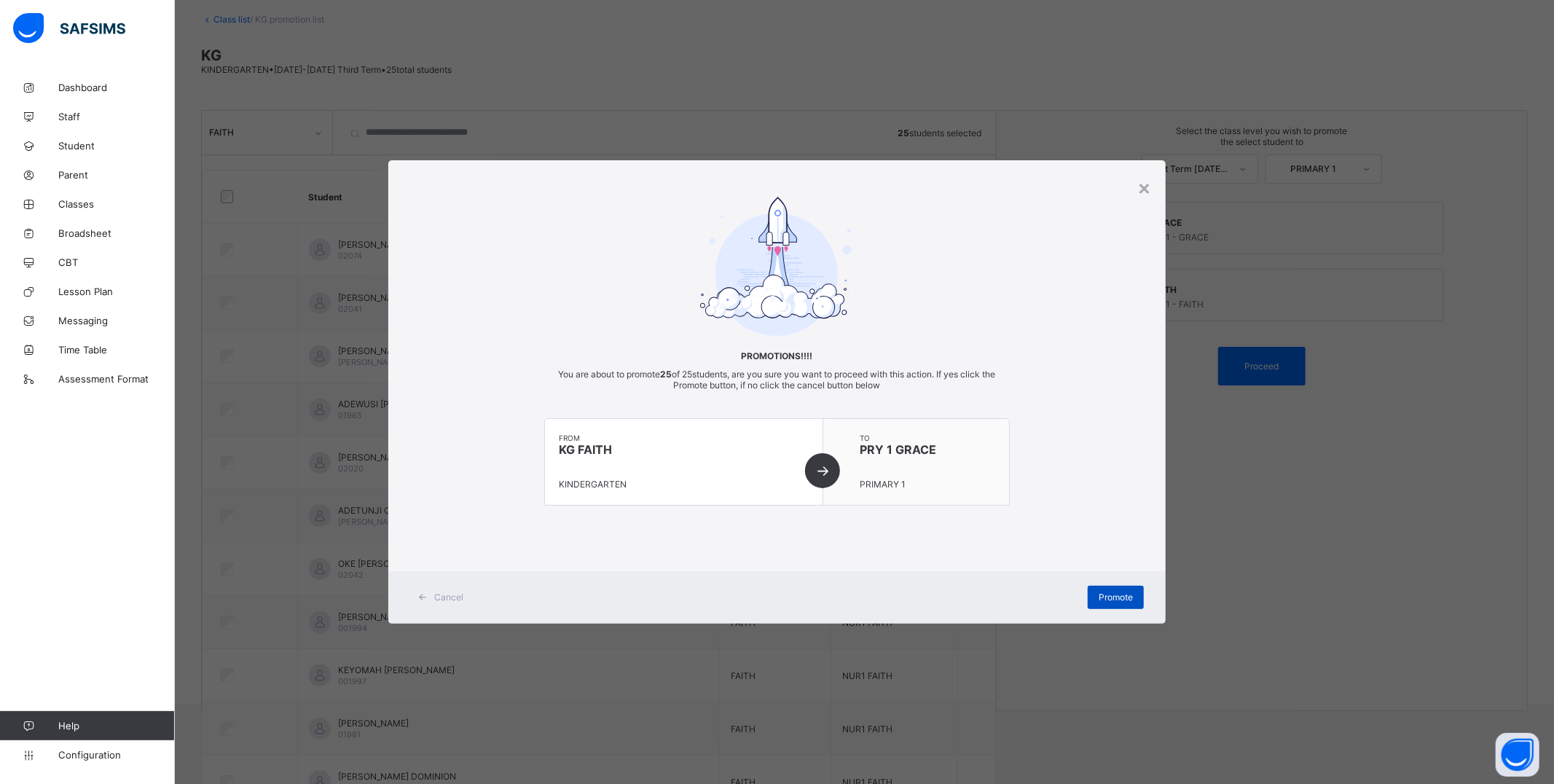
click at [1123, 601] on div "Promote" at bounding box center [1116, 597] width 56 height 23
click at [1143, 190] on div "×" at bounding box center [1144, 187] width 14 height 25
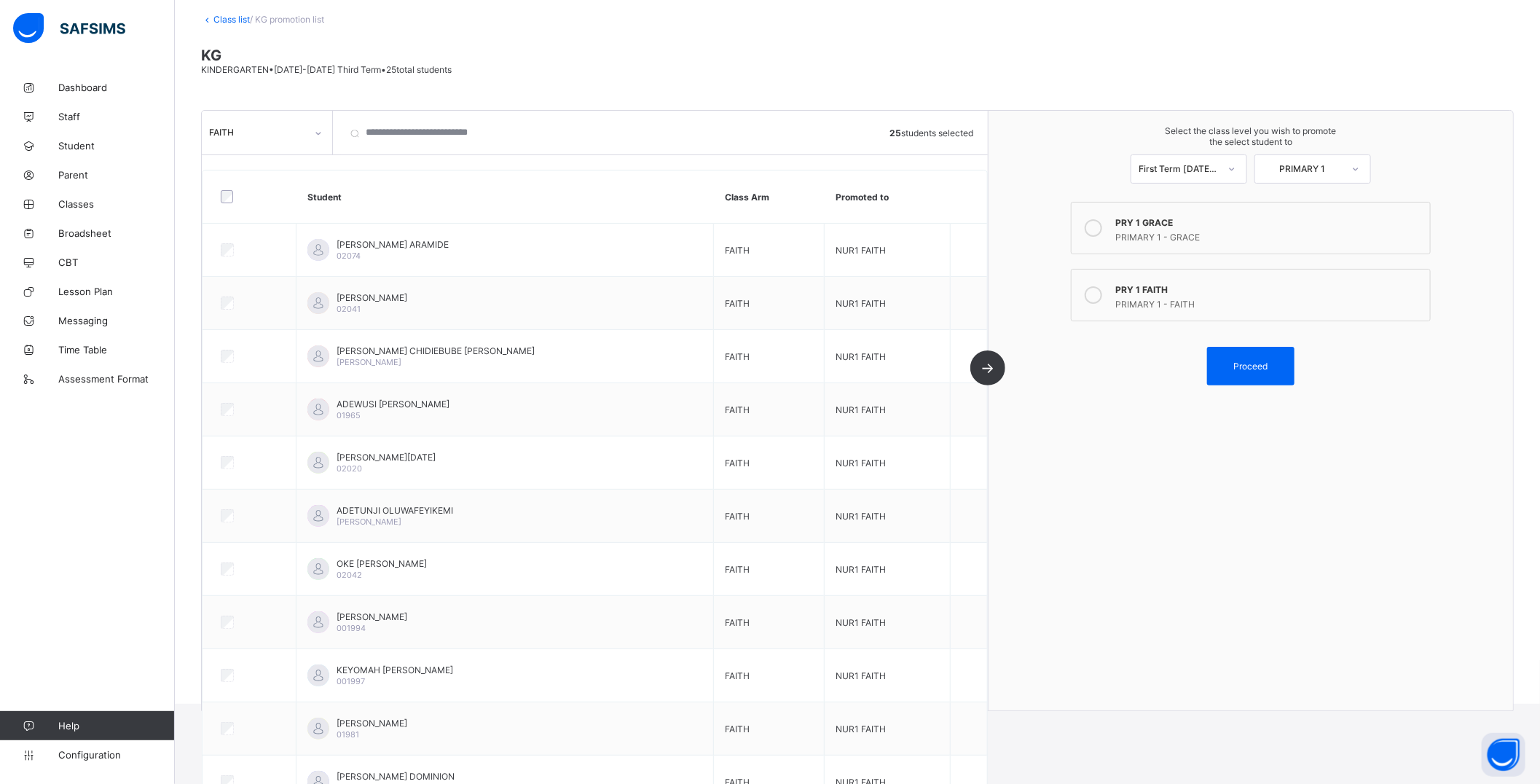
click at [233, 22] on link "Class list" at bounding box center [231, 19] width 36 height 11
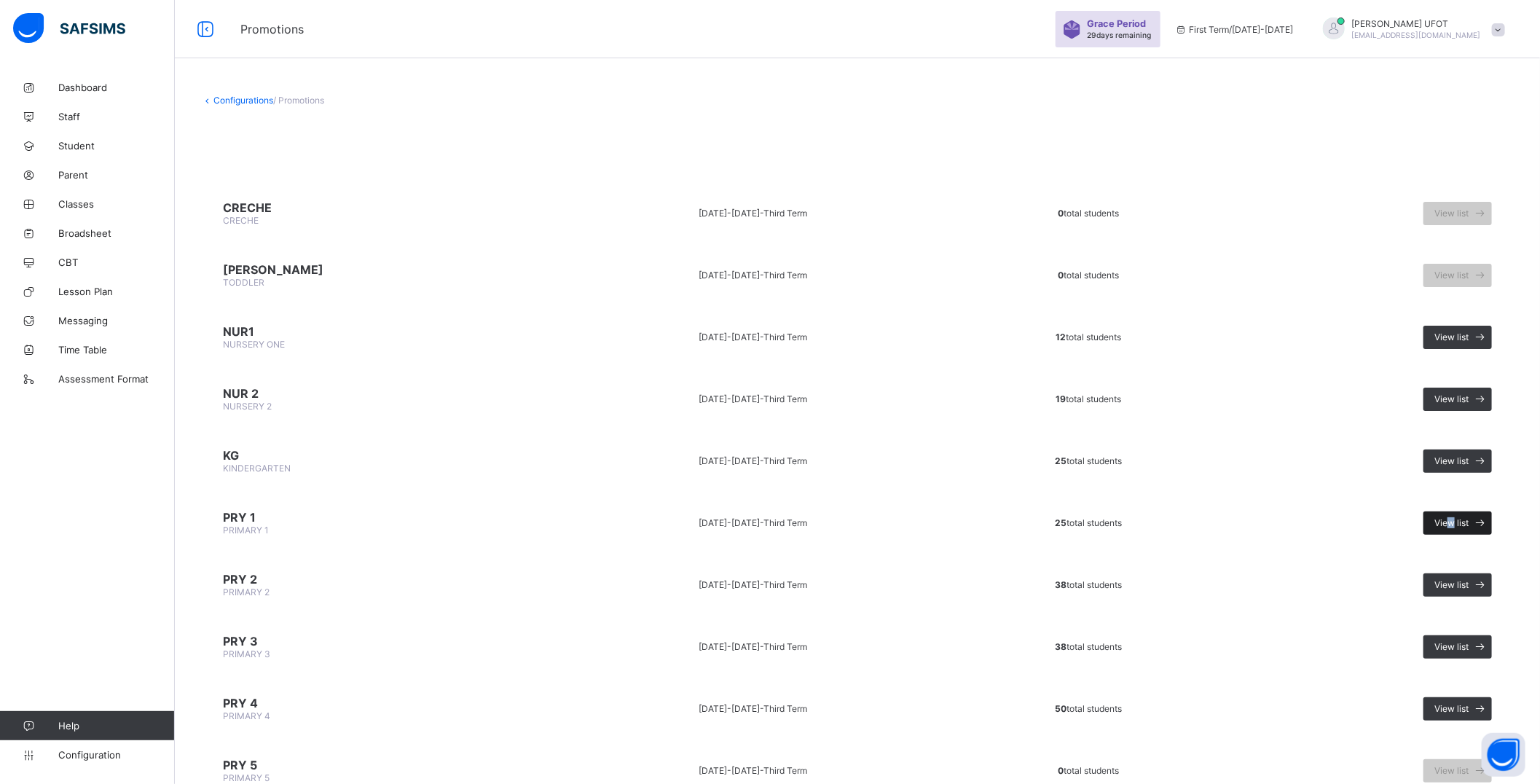
click at [1458, 517] on span "View list" at bounding box center [1452, 523] width 35 height 11
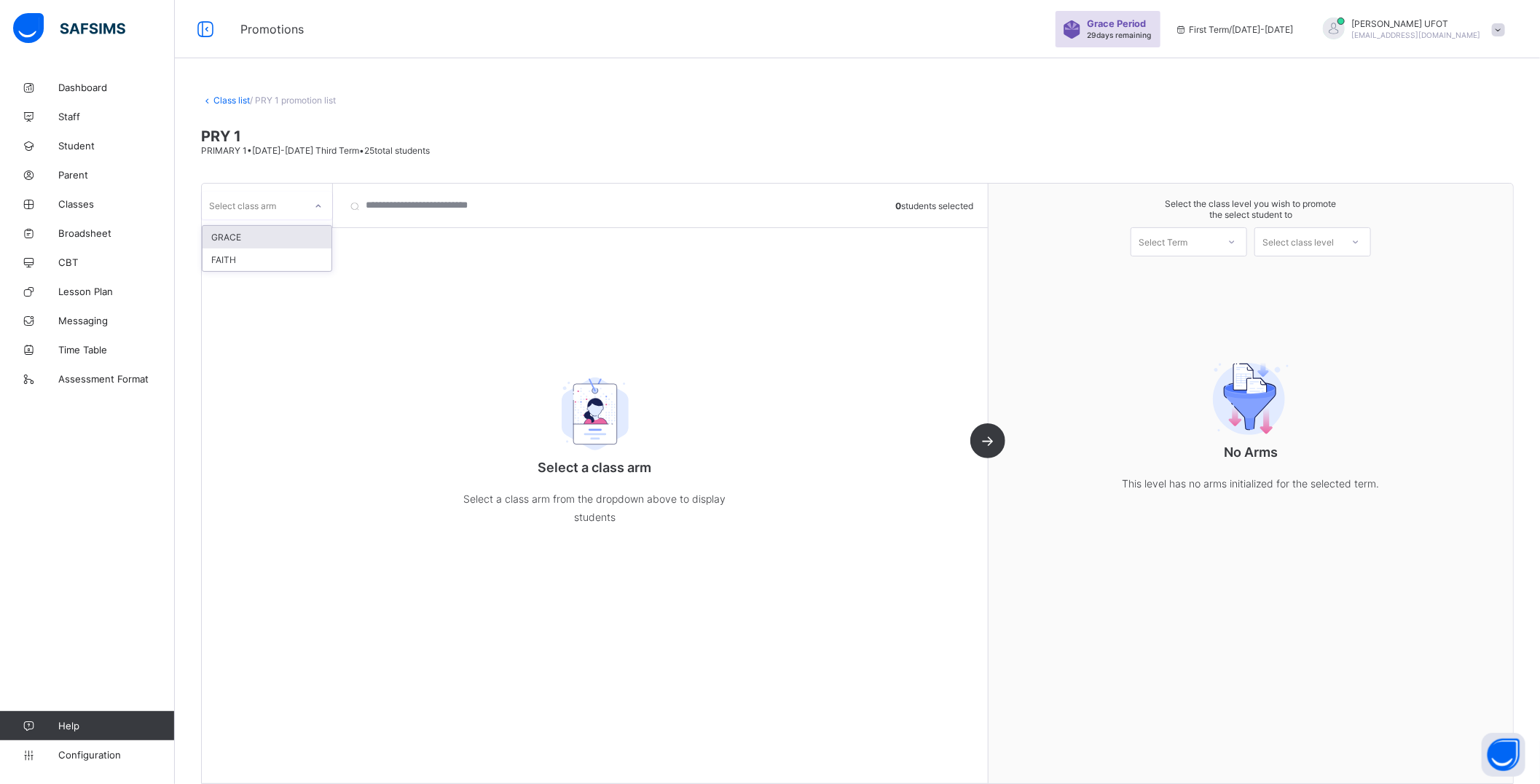
click at [239, 200] on div "Select class arm" at bounding box center [242, 205] width 67 height 27
drag, startPoint x: 246, startPoint y: 259, endPoint x: 242, endPoint y: 244, distance: 15.5
click at [242, 244] on div "GRACE FAITH" at bounding box center [267, 248] width 129 height 45
click at [242, 244] on div "GRACE" at bounding box center [267, 237] width 129 height 22
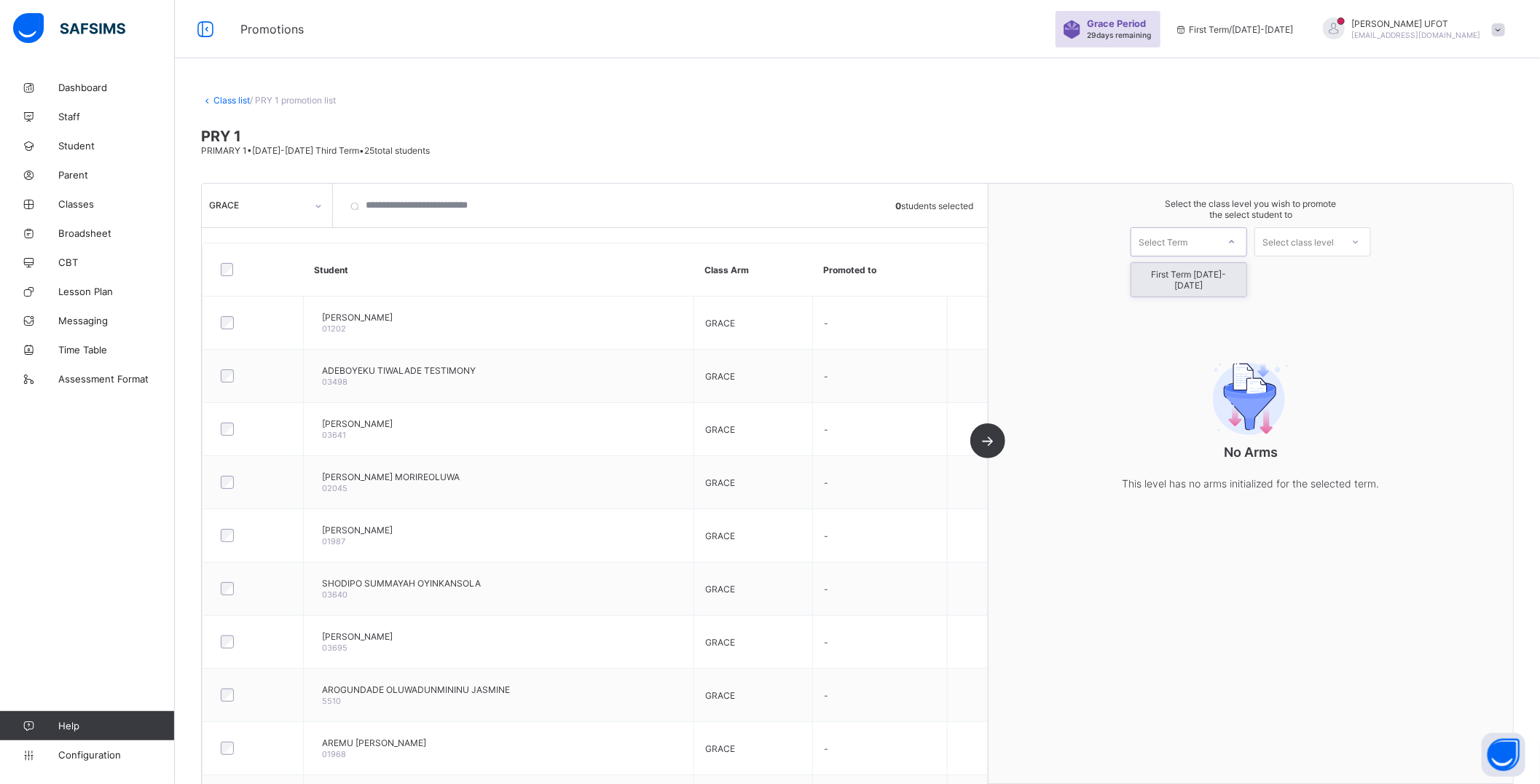
click at [1187, 233] on div "Select Term" at bounding box center [1162, 242] width 49 height 29
click at [1183, 273] on div "First Term [DATE]-[DATE]" at bounding box center [1188, 280] width 115 height 34
click at [1311, 243] on div "Select class level" at bounding box center [1298, 242] width 71 height 29
click at [1316, 278] on div "PRIMARY 2" at bounding box center [1312, 274] width 115 height 23
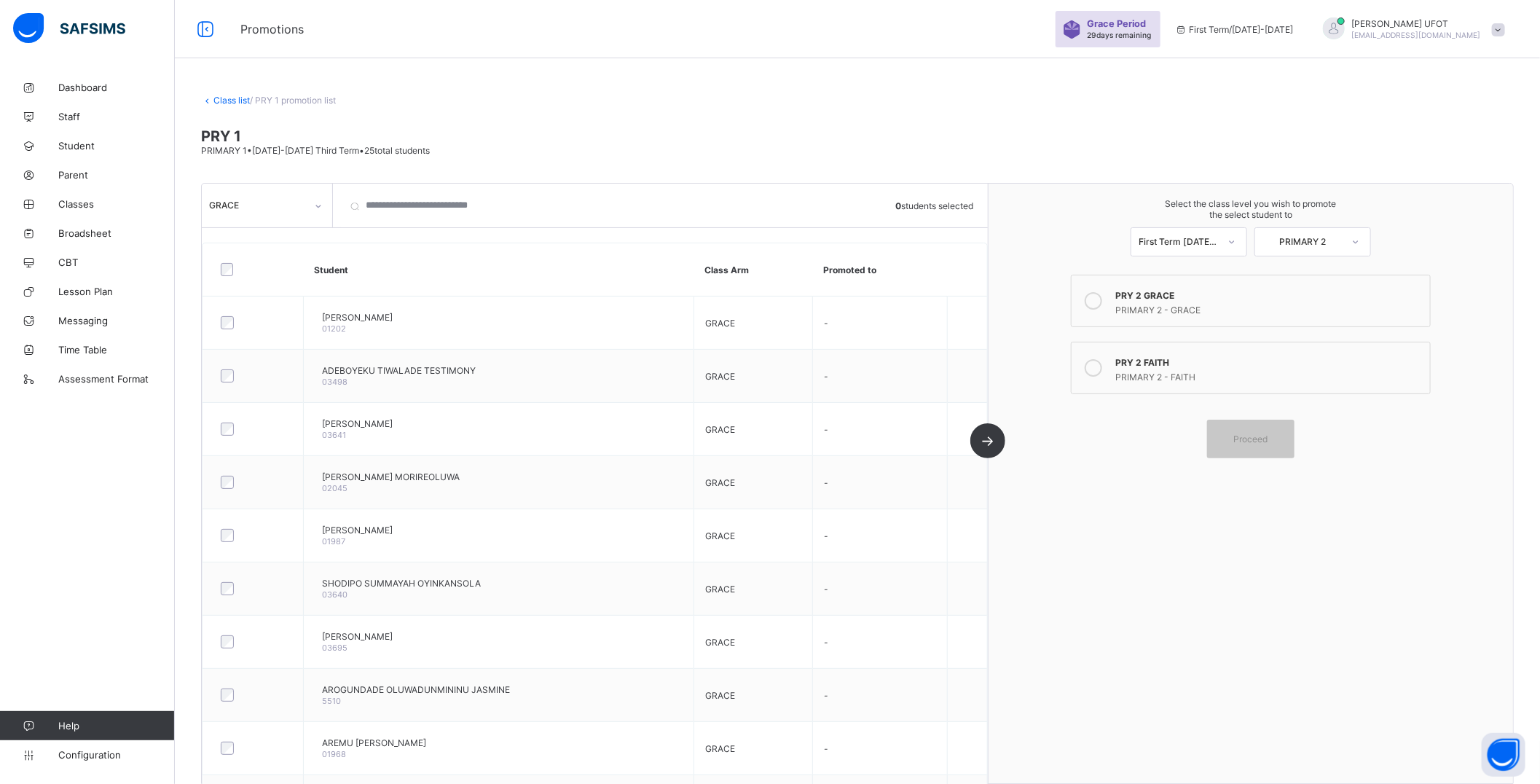
click at [1177, 313] on div "PRIMARY 2 - GRACE" at bounding box center [1268, 308] width 308 height 14
click at [1221, 374] on div "PRIMARY 2 - FAITH" at bounding box center [1268, 375] width 308 height 14
click at [1258, 434] on span "Proceed" at bounding box center [1251, 439] width 35 height 11
click at [1192, 363] on div "PRY 2 FAITH" at bounding box center [1268, 361] width 308 height 14
click at [1147, 284] on label "PRY 2 GRACE PRIMARY 2 - GRACE" at bounding box center [1251, 300] width 360 height 52
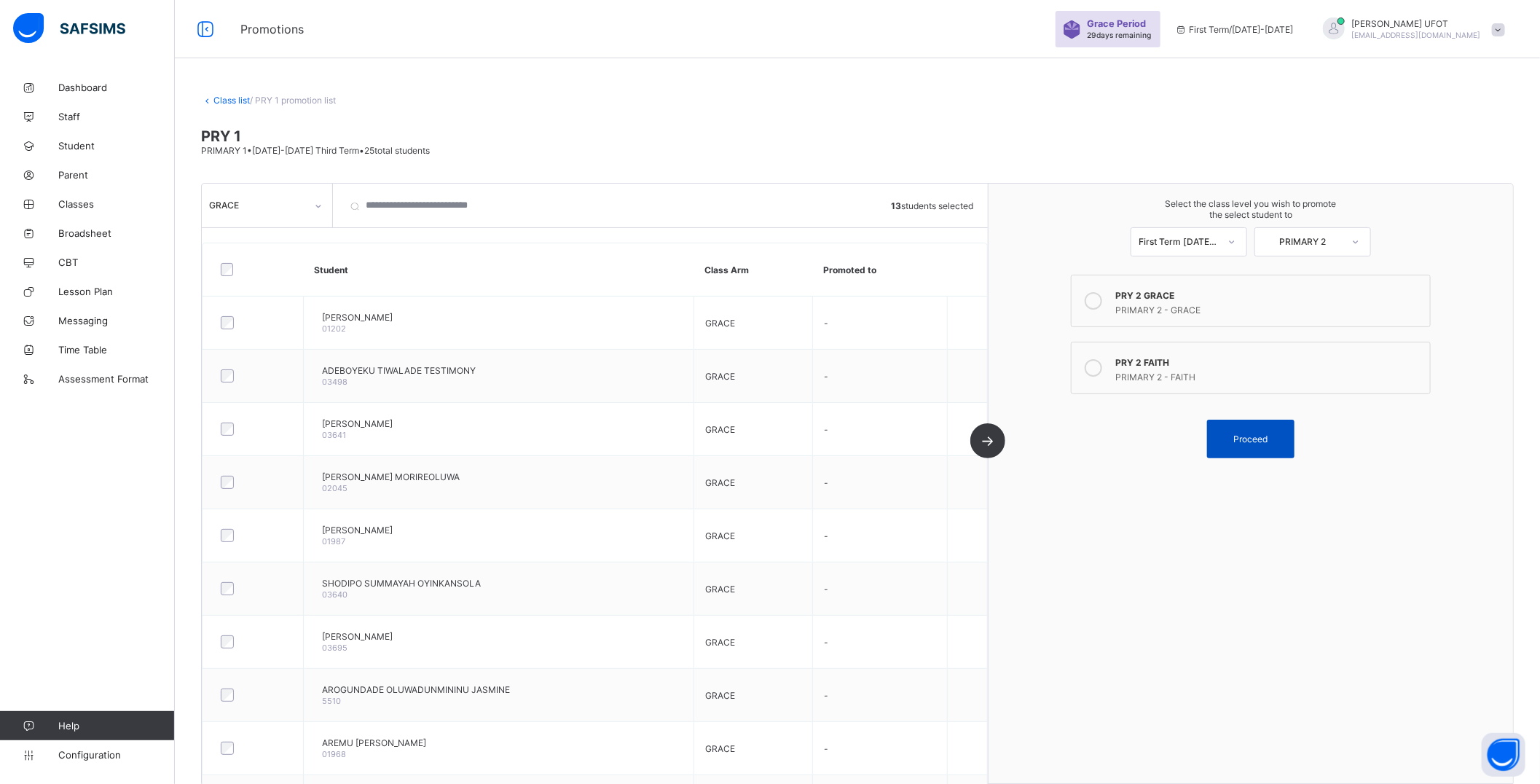
click at [1257, 439] on span "Proceed" at bounding box center [1251, 439] width 35 height 11
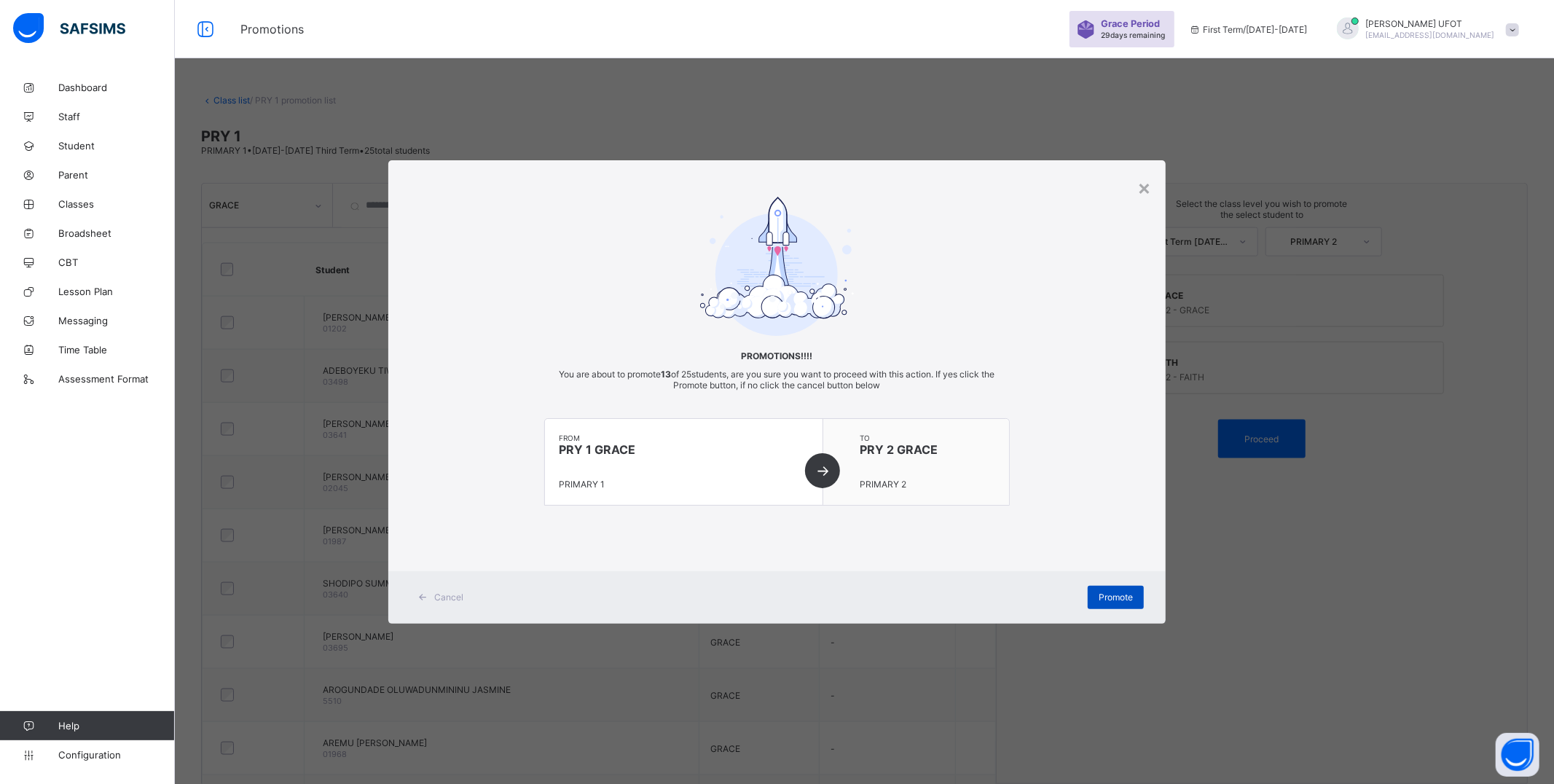
click at [1114, 596] on span "Promote" at bounding box center [1115, 597] width 35 height 11
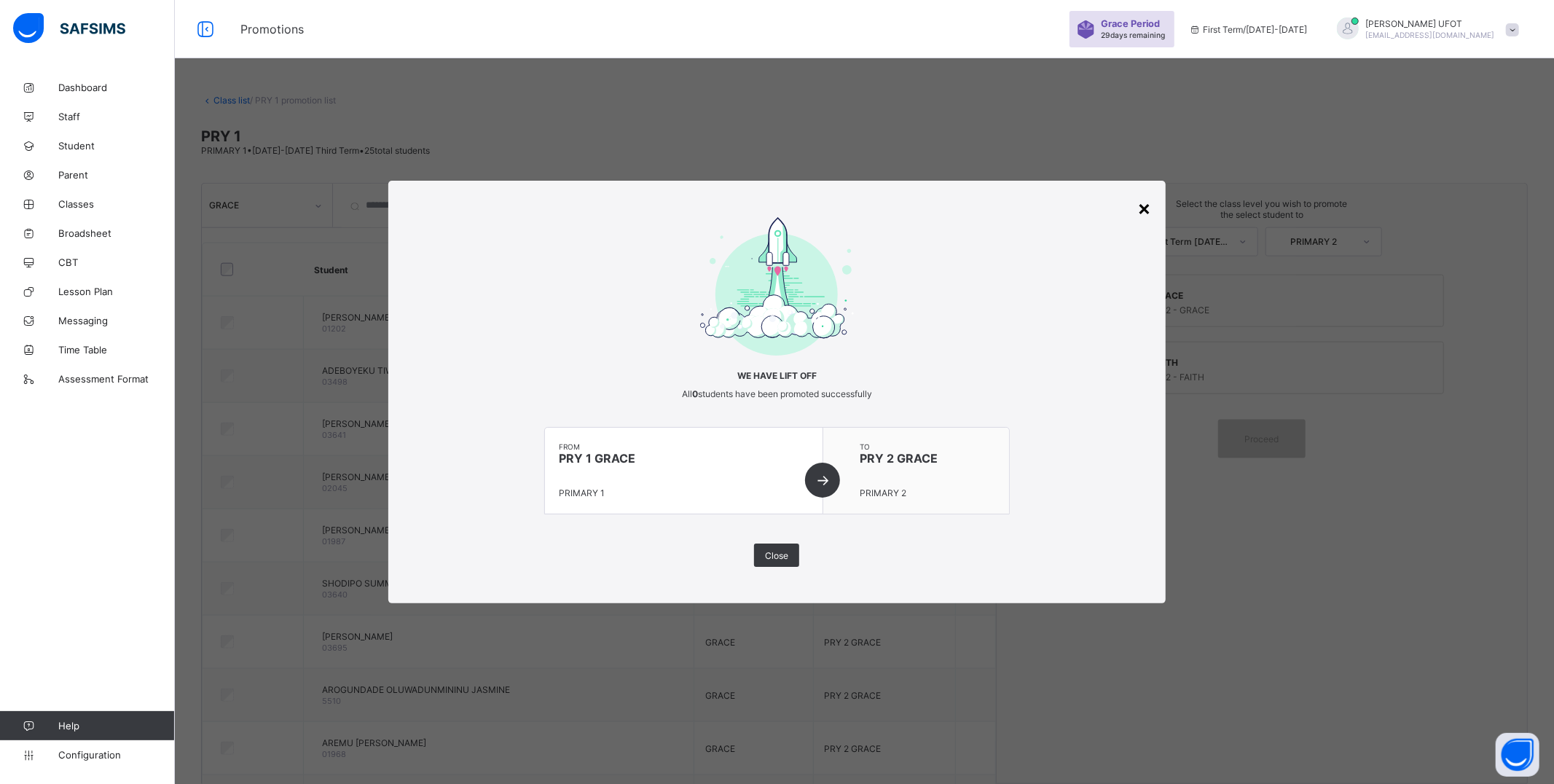
click at [1142, 210] on div "×" at bounding box center [1144, 207] width 14 height 25
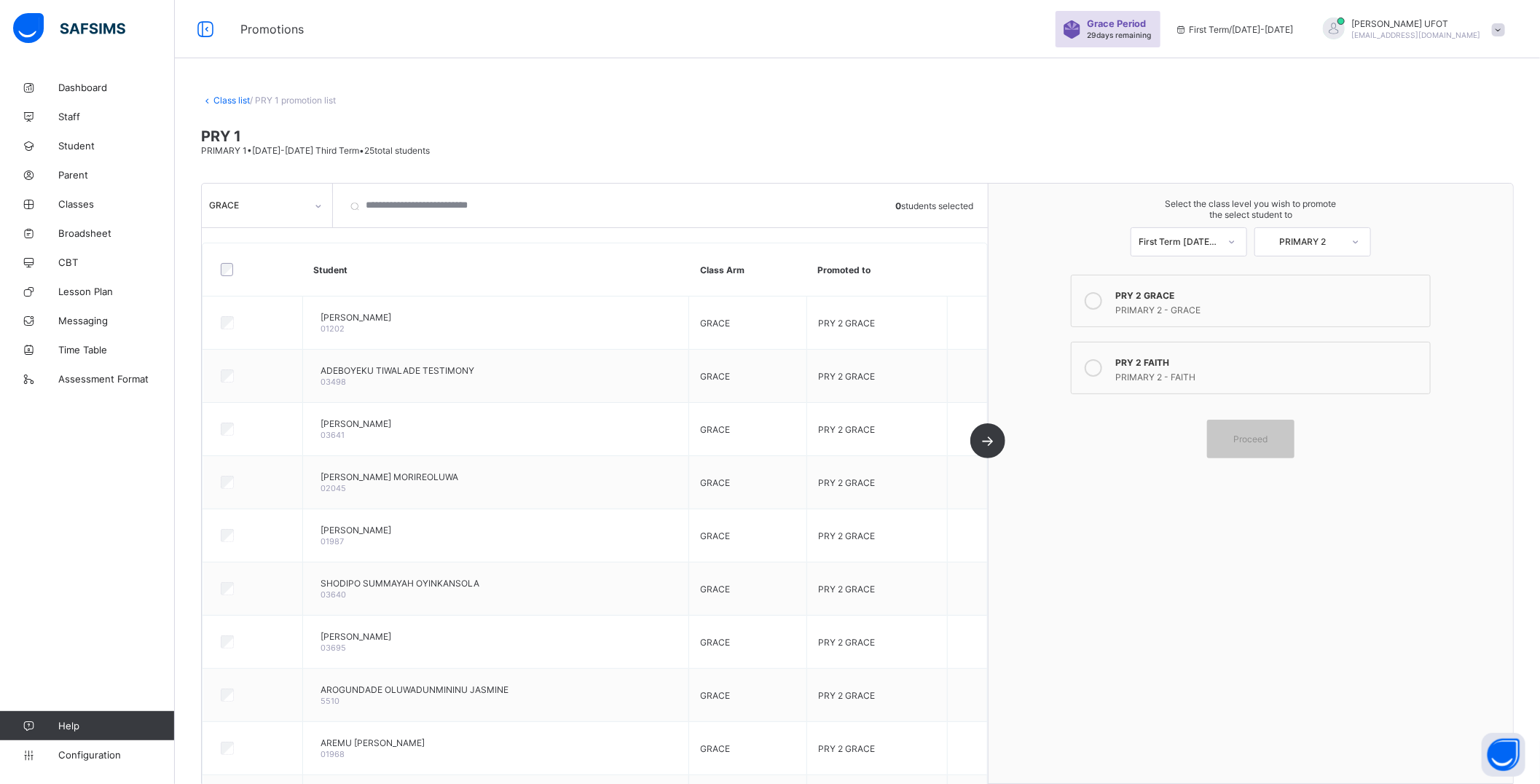
click at [243, 99] on link "Class list" at bounding box center [231, 100] width 36 height 11
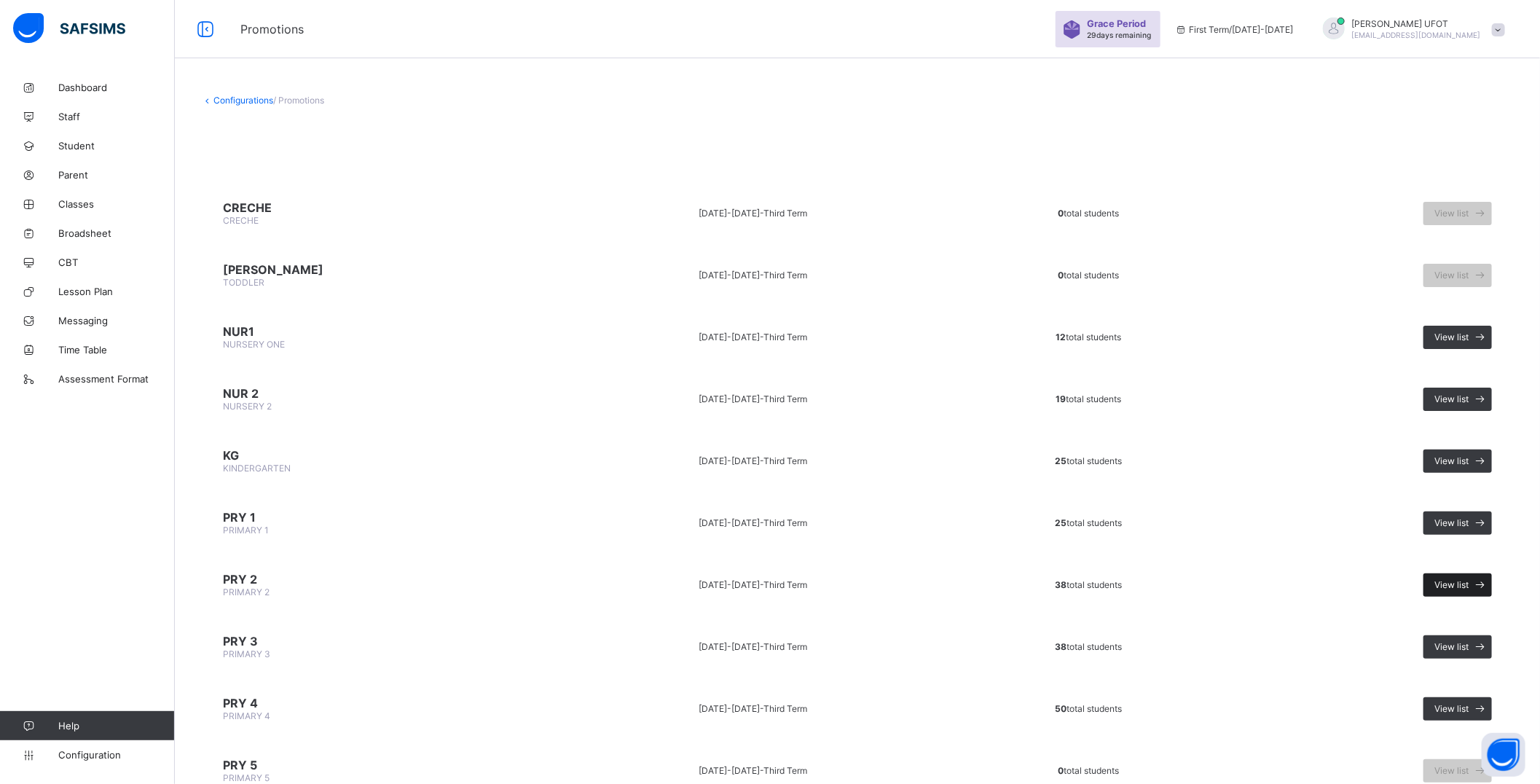
click at [1464, 579] on span "View list" at bounding box center [1452, 585] width 35 height 11
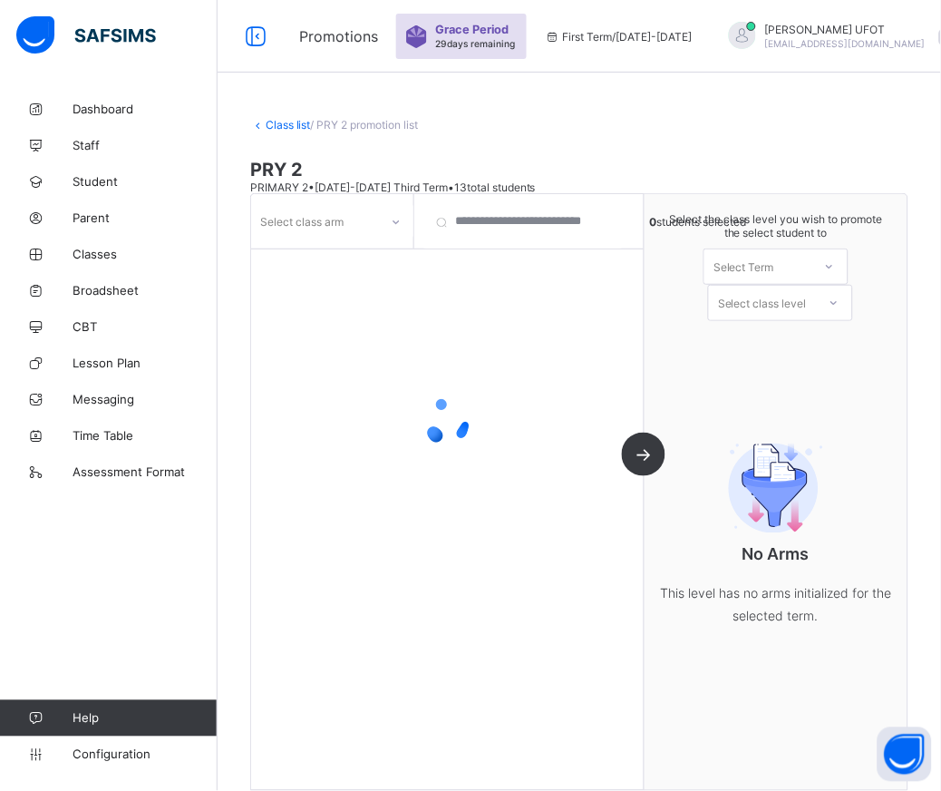
click at [704, 367] on div "Select the class level you wish to promote the select student to Select Term Se…" at bounding box center [776, 492] width 263 height 596
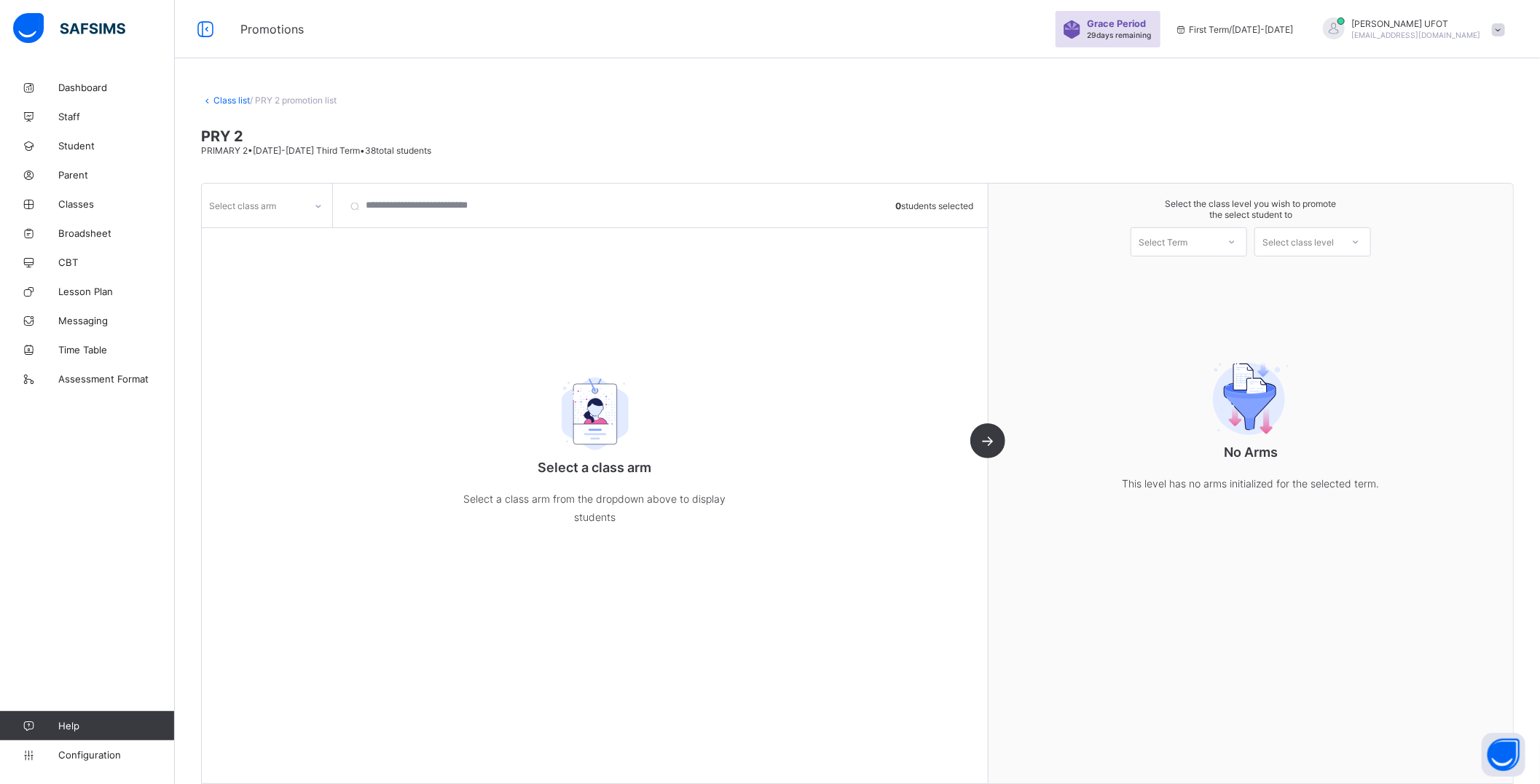
click at [224, 99] on link "Class list" at bounding box center [231, 100] width 36 height 11
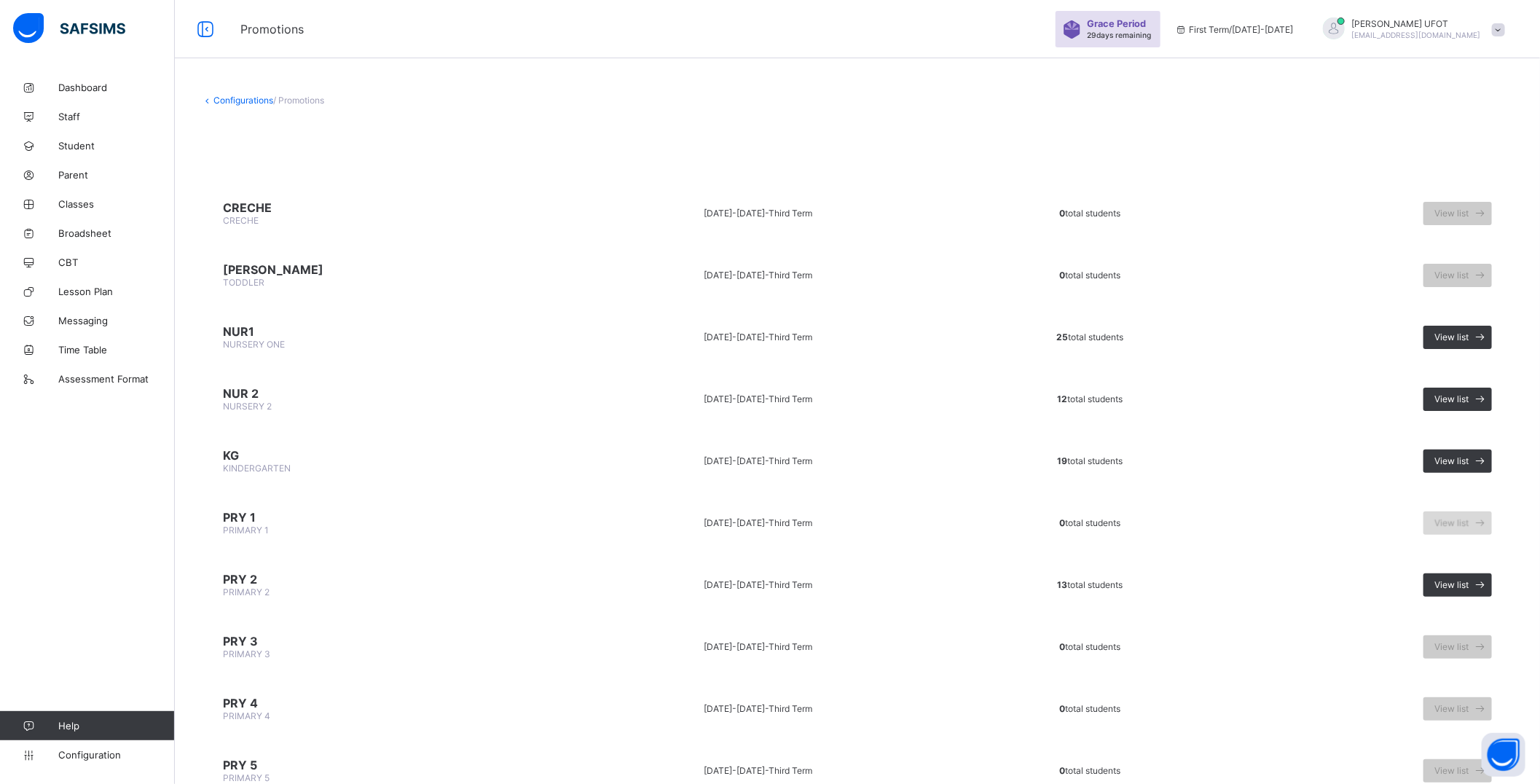
click at [1469, 518] on span "View list" at bounding box center [1452, 523] width 35 height 11
click at [1444, 521] on div "View list" at bounding box center [1457, 523] width 68 height 23
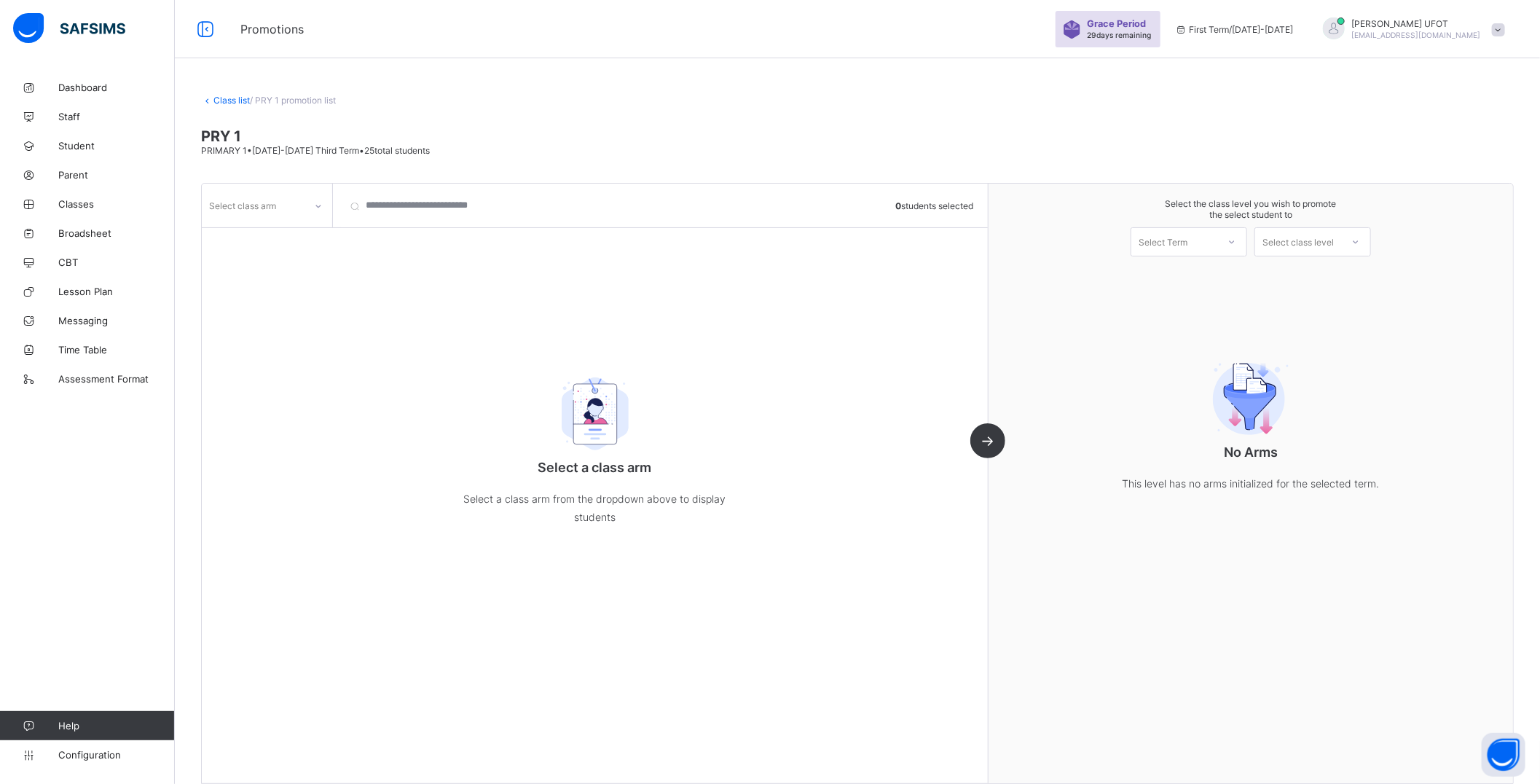
click at [296, 212] on div "Select class arm" at bounding box center [253, 205] width 103 height 20
click at [292, 259] on div "FAITH" at bounding box center [267, 259] width 129 height 22
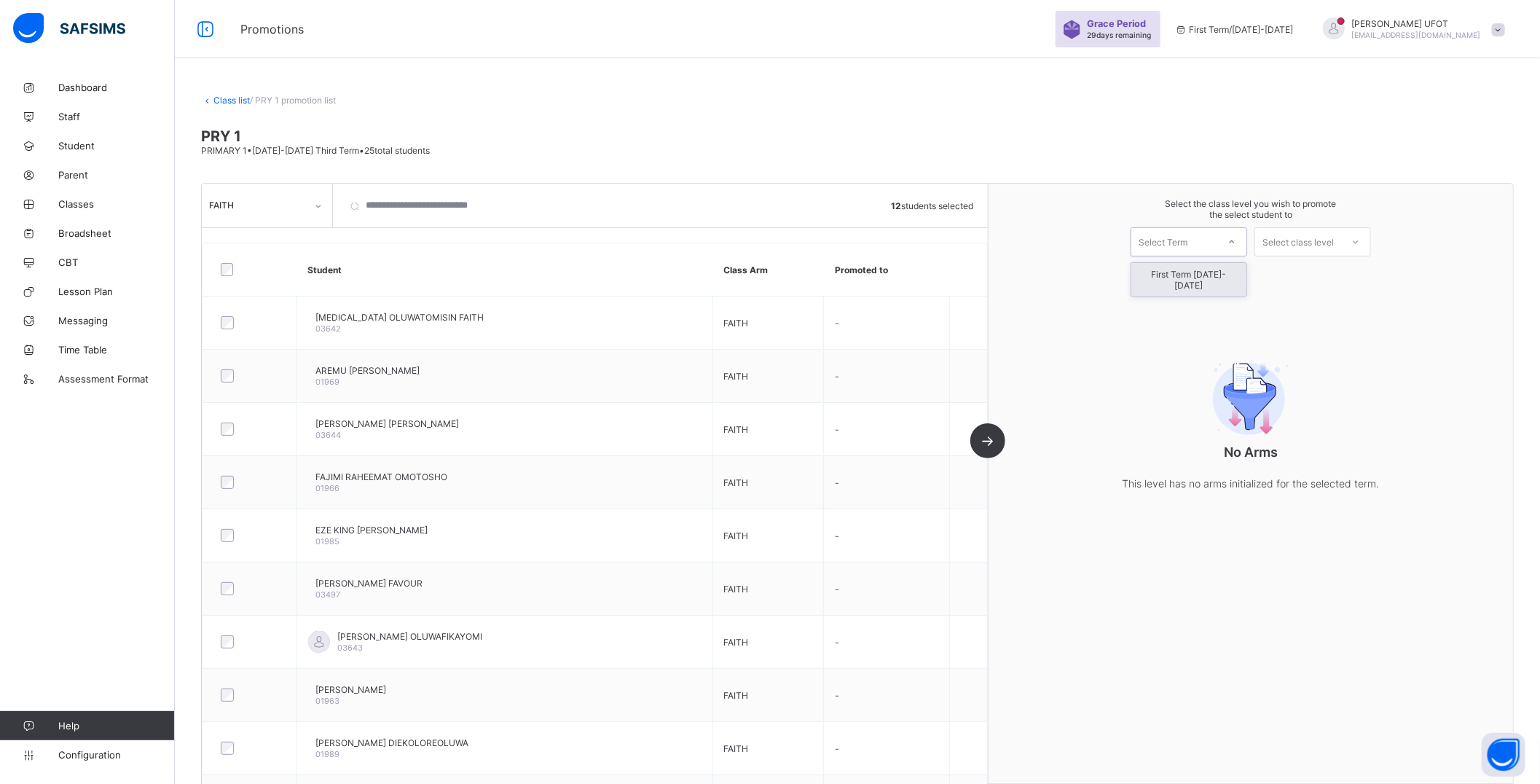
drag, startPoint x: 1184, startPoint y: 243, endPoint x: 1192, endPoint y: 251, distance: 11.3
click at [1187, 243] on div "Select Term" at bounding box center [1162, 242] width 49 height 29
click at [1193, 274] on div "First Term [DATE]-[DATE]" at bounding box center [1188, 280] width 115 height 34
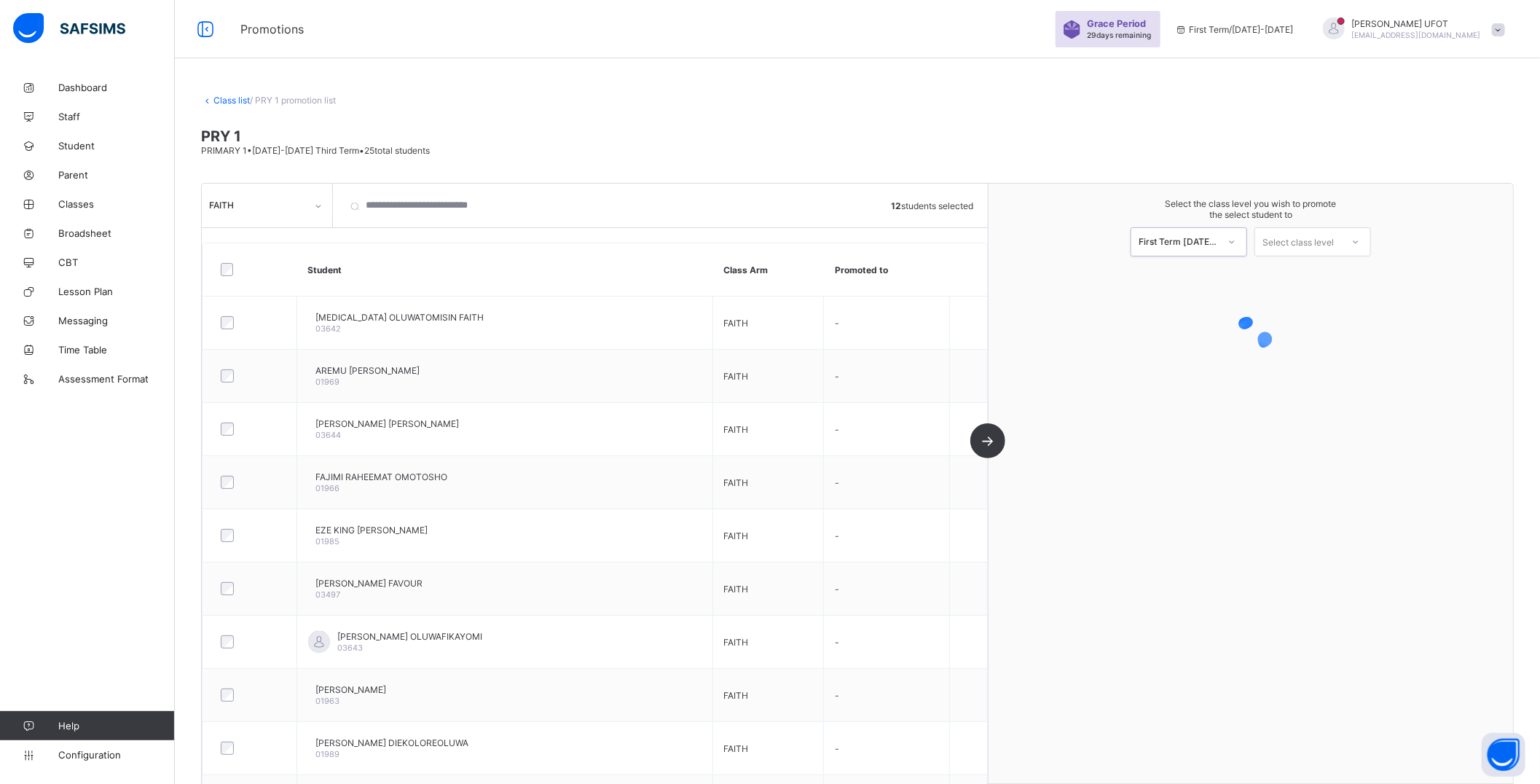
click at [1316, 238] on div "Select class level" at bounding box center [1298, 242] width 71 height 29
click at [1307, 276] on div "PRIMARY 2" at bounding box center [1312, 274] width 115 height 23
click at [1225, 356] on div "PRY 2 FAITH" at bounding box center [1268, 361] width 308 height 14
click at [1257, 441] on span "Proceed" at bounding box center [1251, 439] width 35 height 11
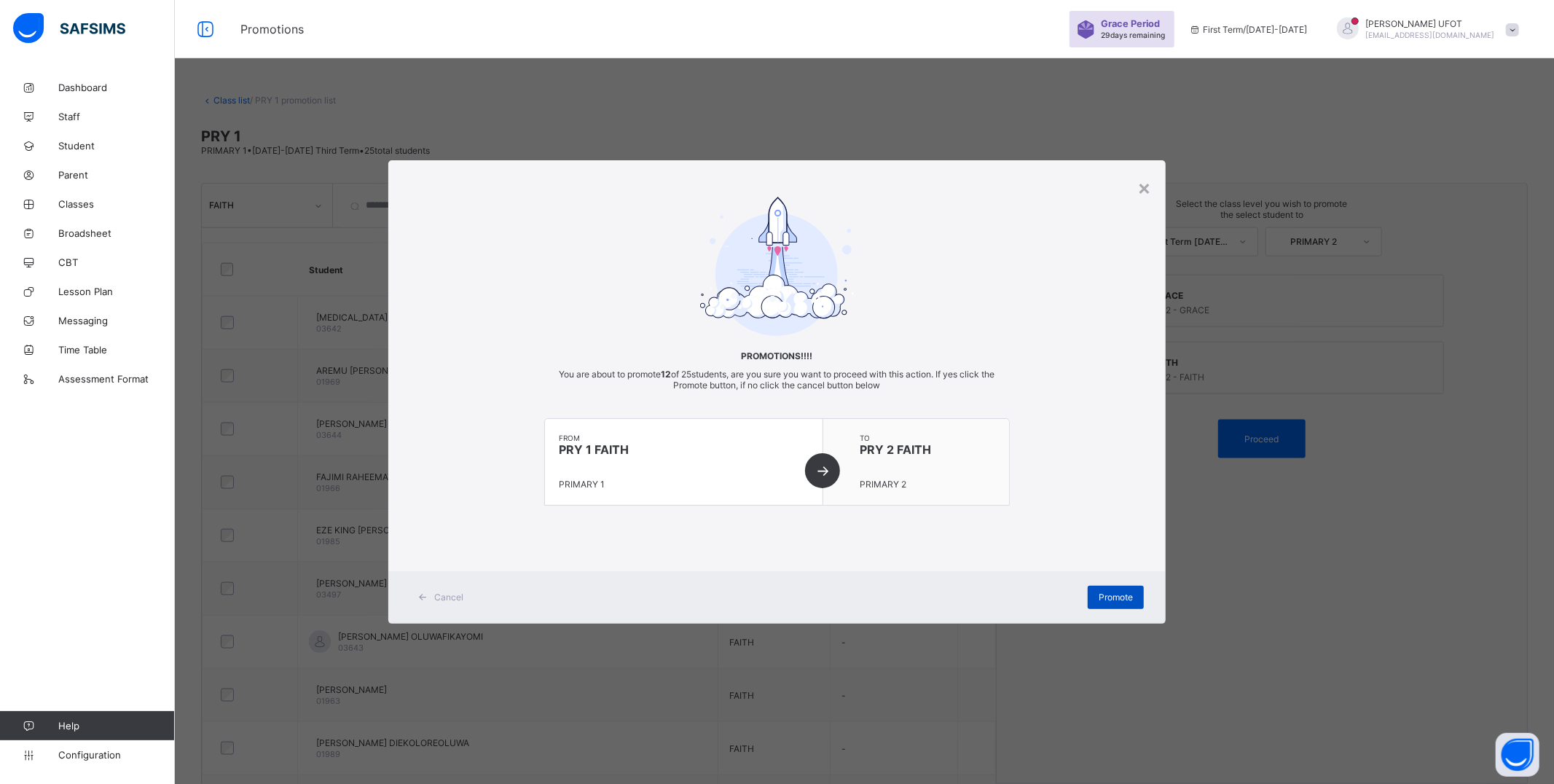
click at [1126, 606] on div "Promote" at bounding box center [1116, 597] width 56 height 23
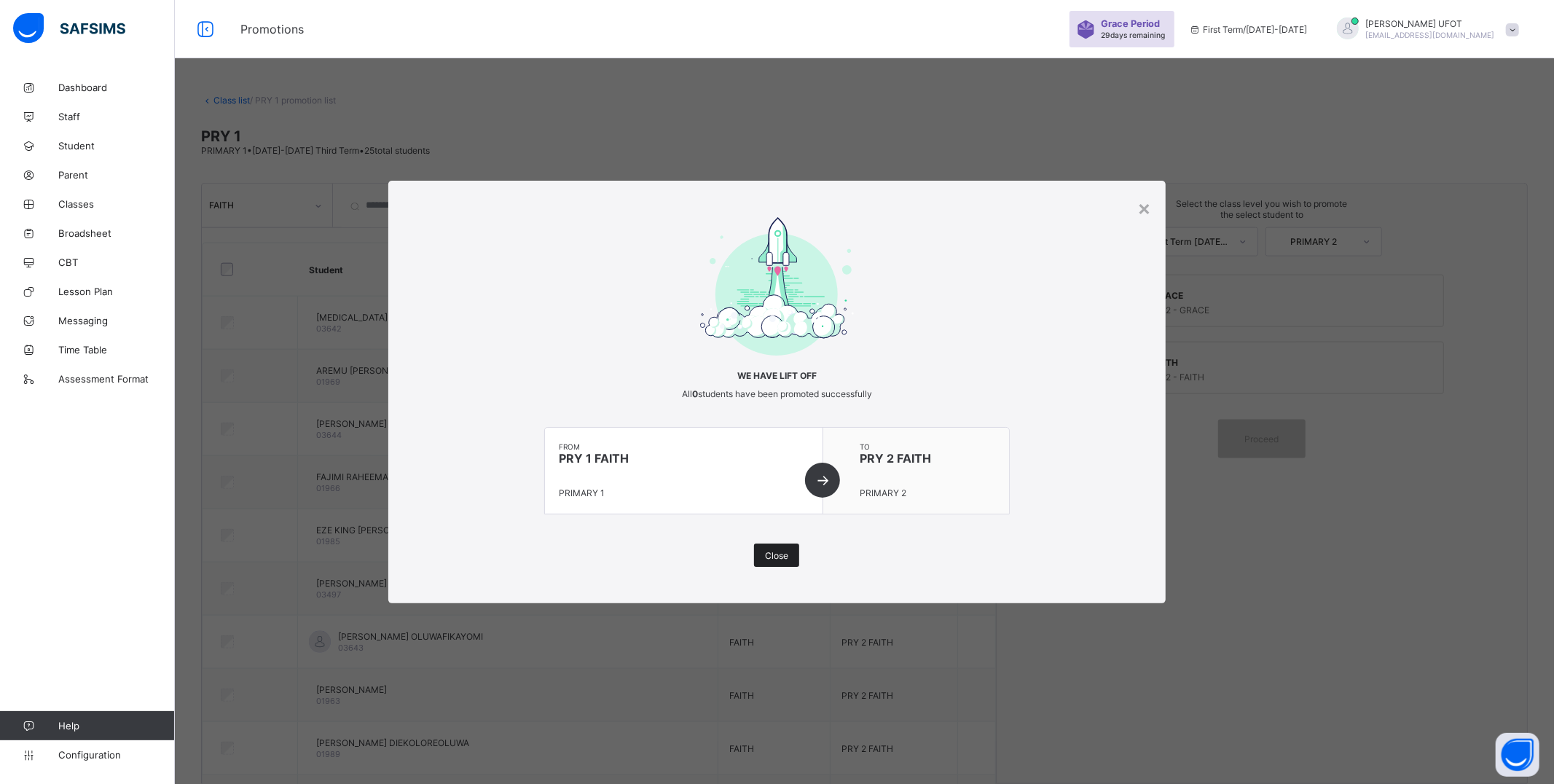
click at [776, 556] on span "Close" at bounding box center [776, 556] width 23 height 11
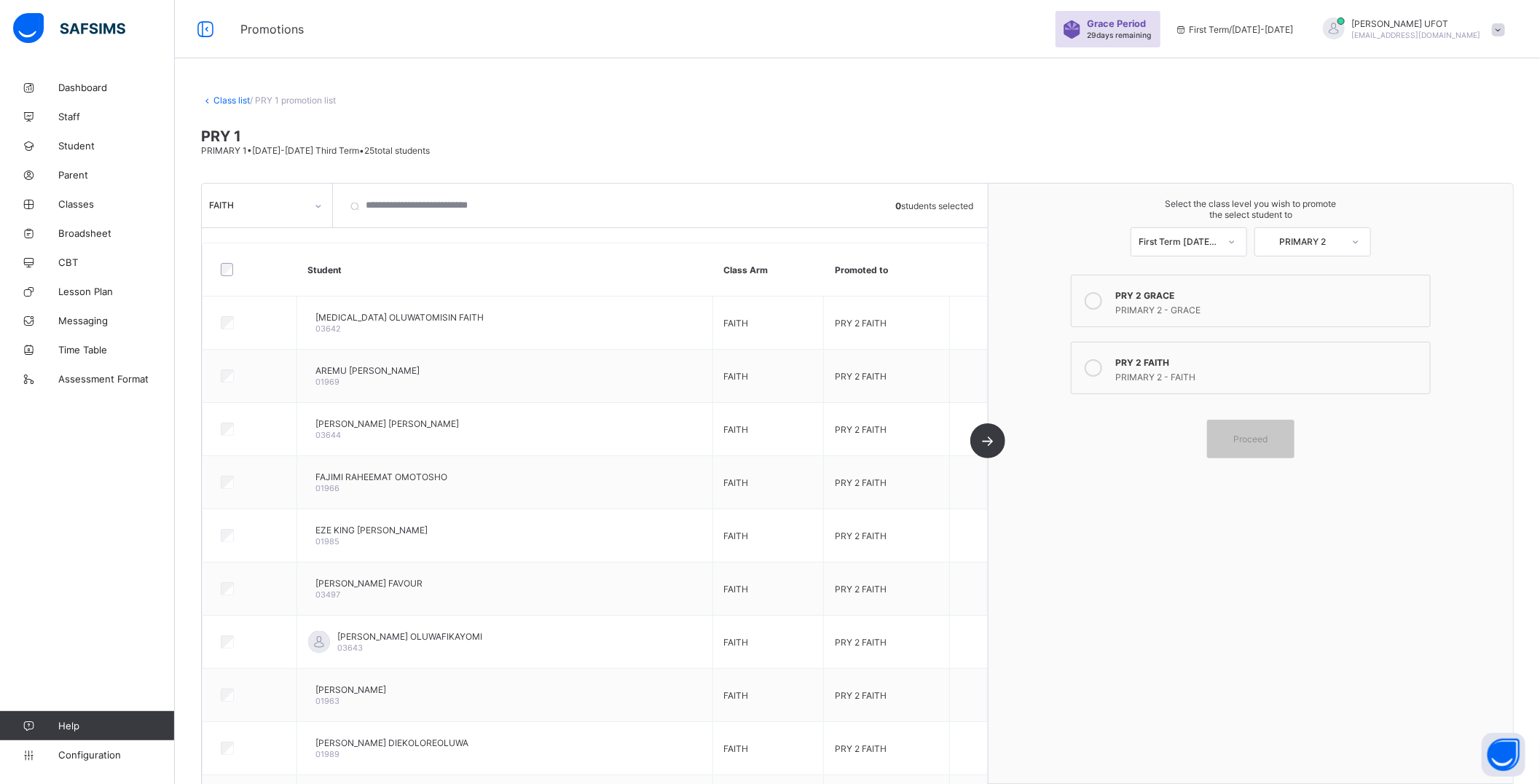
click at [235, 98] on link "Class list" at bounding box center [231, 100] width 36 height 11
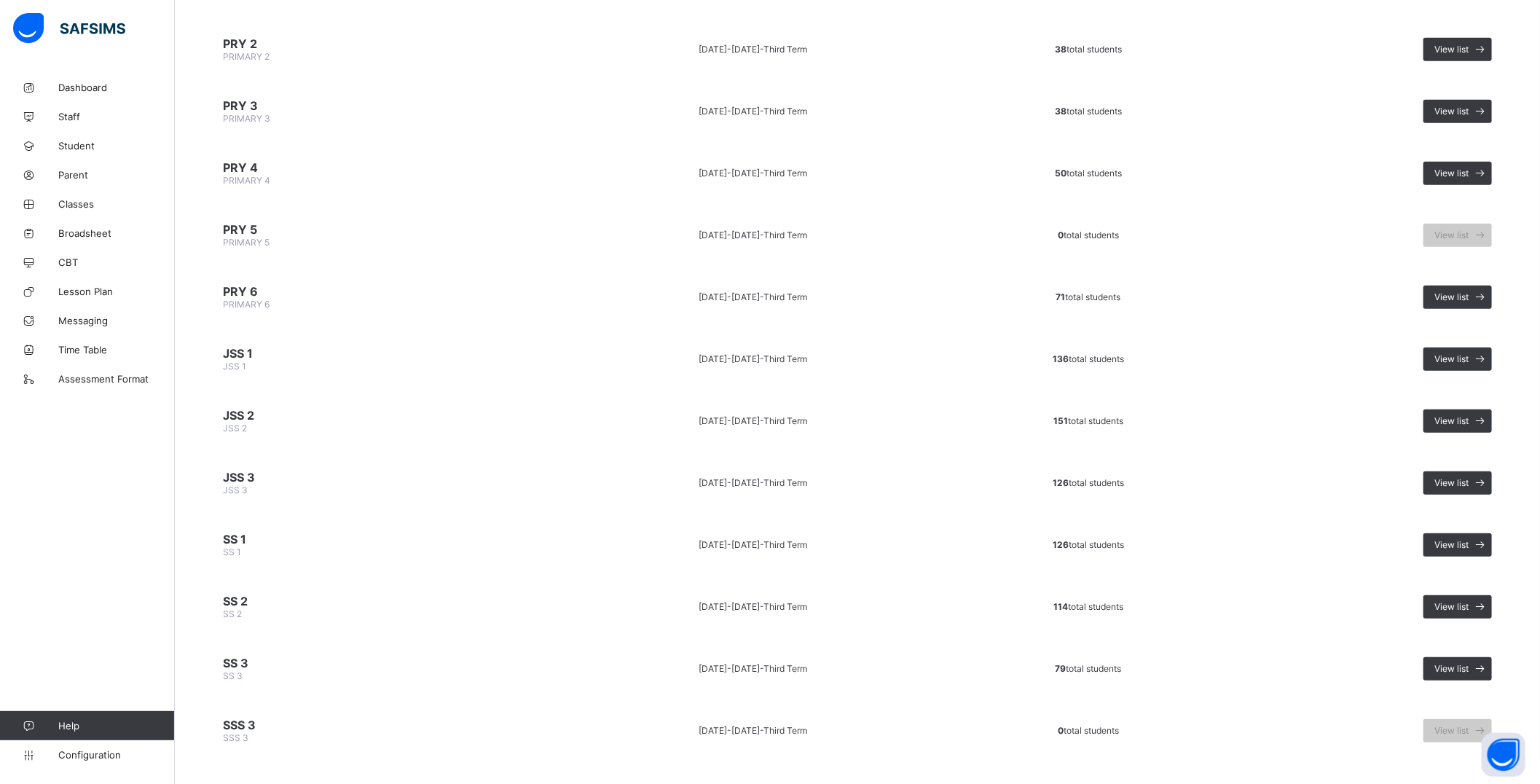
scroll to position [537, 0]
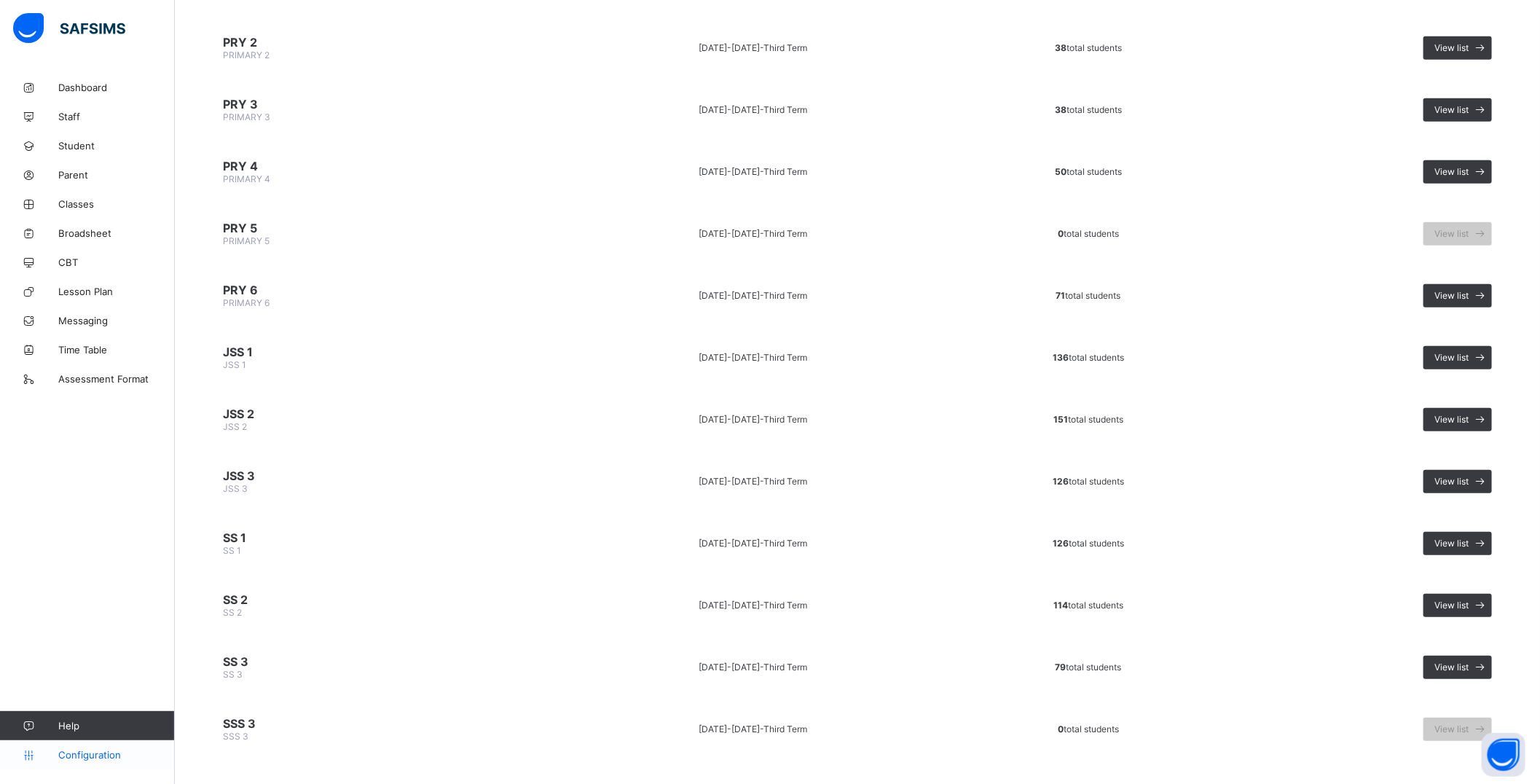
click at [71, 750] on span "Configuration" at bounding box center [116, 754] width 116 height 12
